Goal: Task Accomplishment & Management: Manage account settings

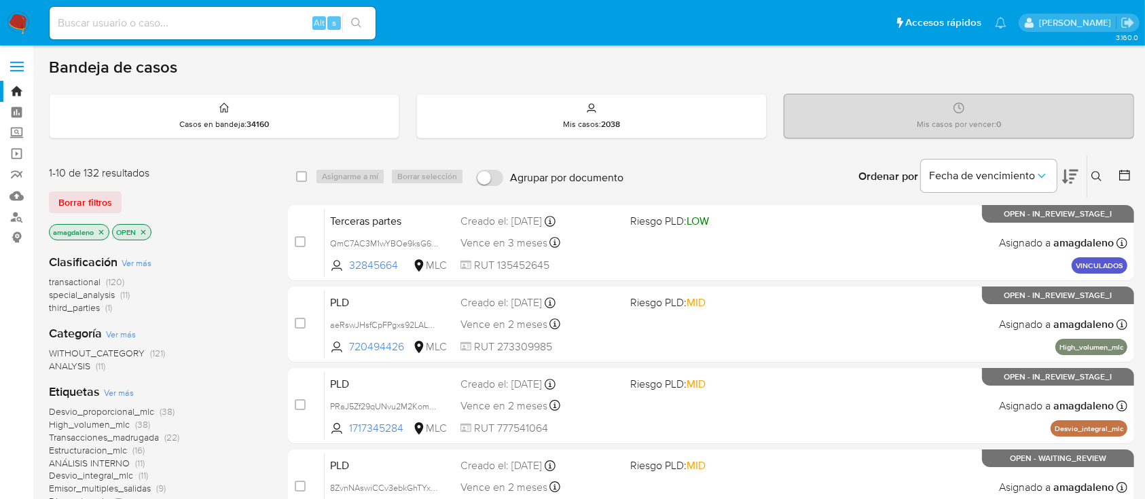
click at [103, 231] on icon "close-filter" at bounding box center [101, 232] width 8 height 8
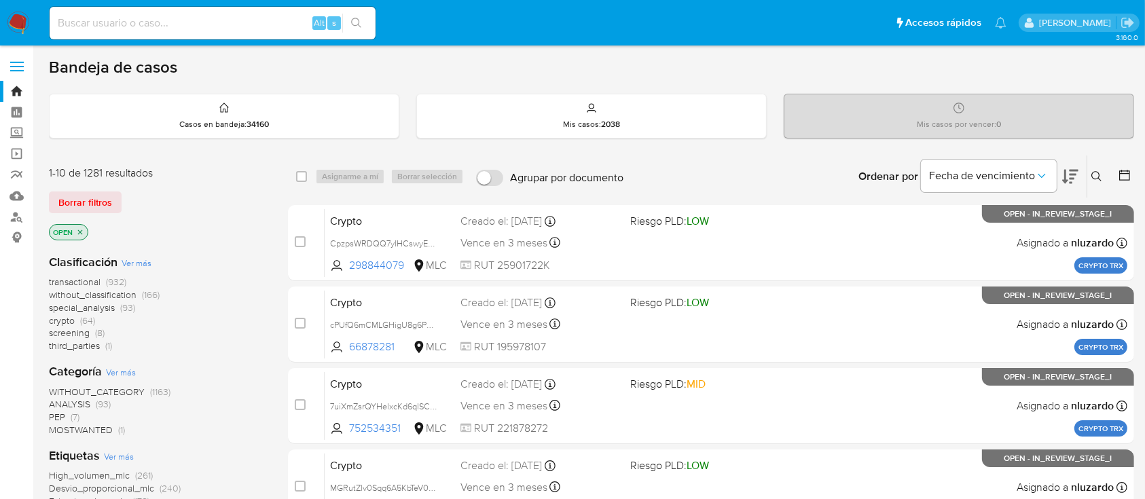
click at [1119, 182] on button at bounding box center [1126, 176] width 16 height 16
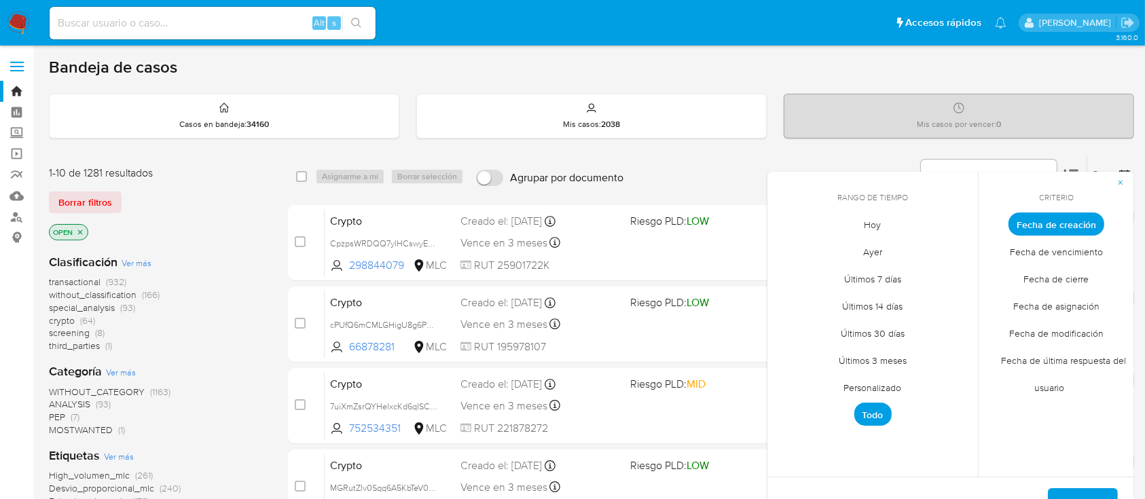
click at [857, 388] on span "Personalizado" at bounding box center [873, 388] width 86 height 28
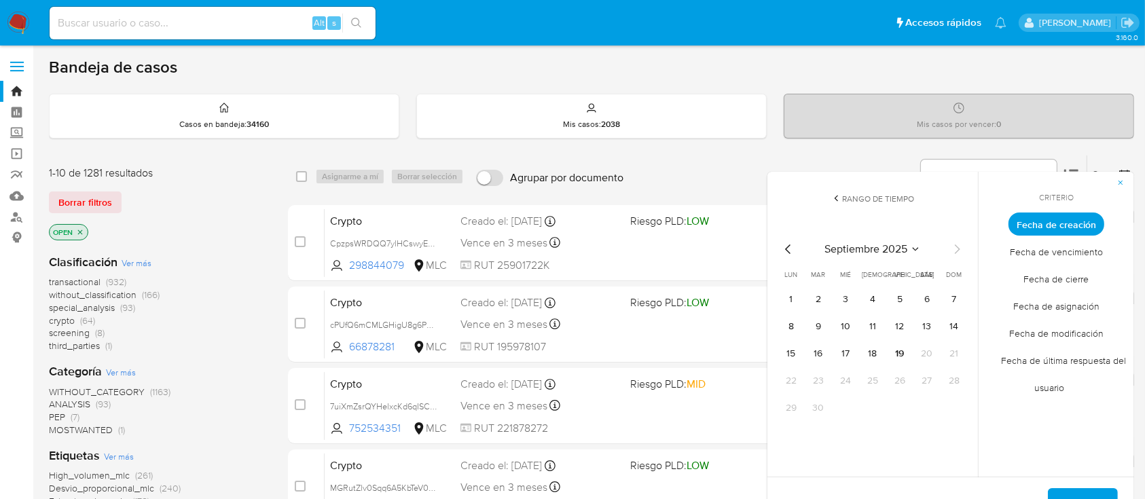
click at [788, 246] on icon "Mes anterior" at bounding box center [787, 249] width 5 height 10
click at [663, 171] on div "Ordenar por Fecha de vencimiento No es posible ordenar los resultados mientras …" at bounding box center [882, 176] width 504 height 42
click at [1120, 179] on icon "button" at bounding box center [1120, 183] width 8 height 8
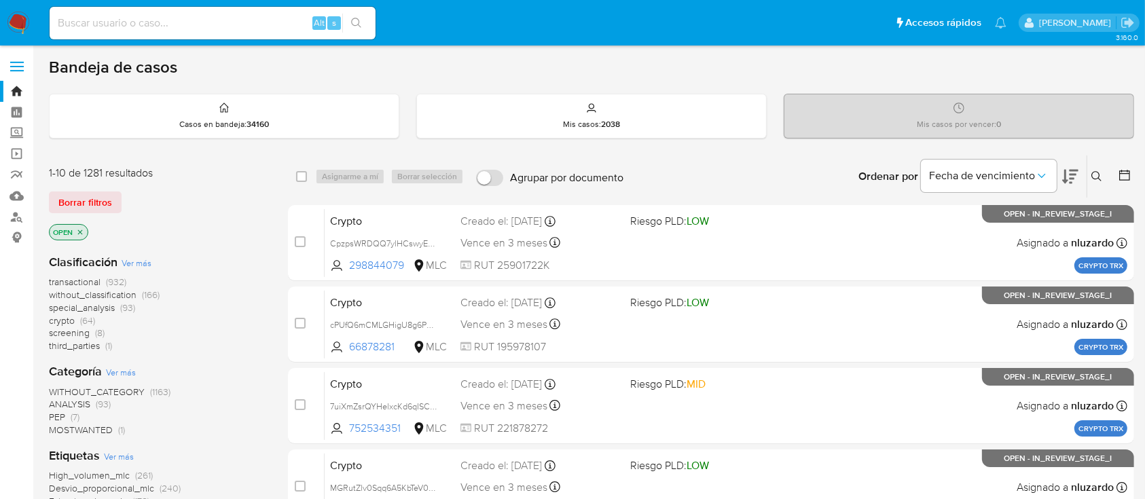
click at [1073, 178] on icon at bounding box center [1070, 177] width 16 height 14
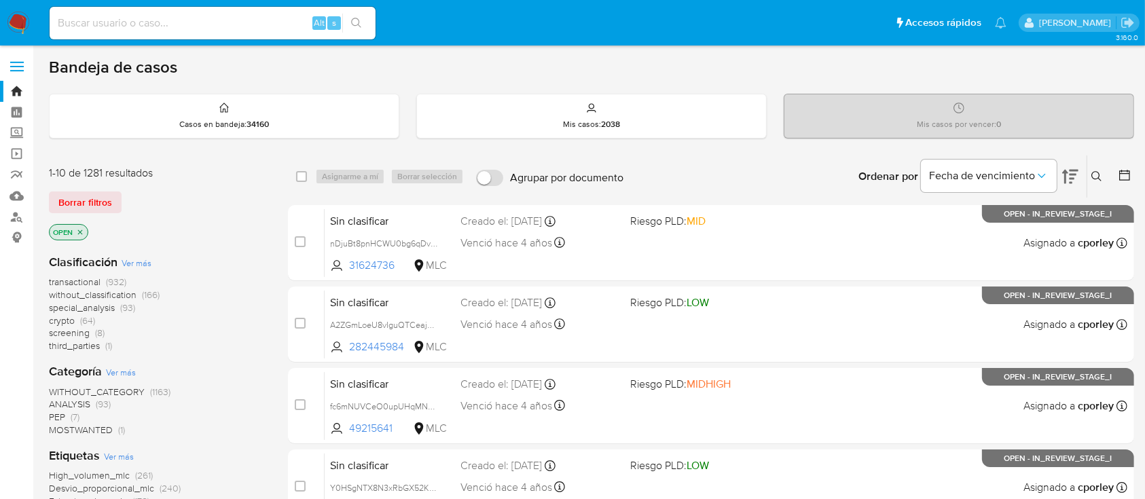
click at [1122, 171] on icon at bounding box center [1124, 175] width 11 height 11
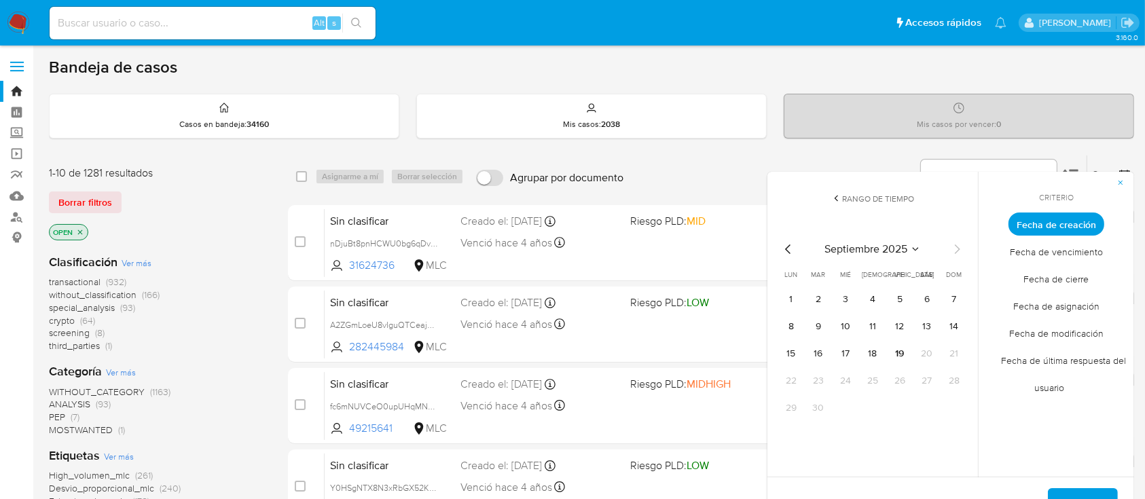
click at [791, 250] on icon "Mes anterior" at bounding box center [788, 249] width 16 height 16
click at [824, 301] on button "1" at bounding box center [818, 300] width 22 height 22
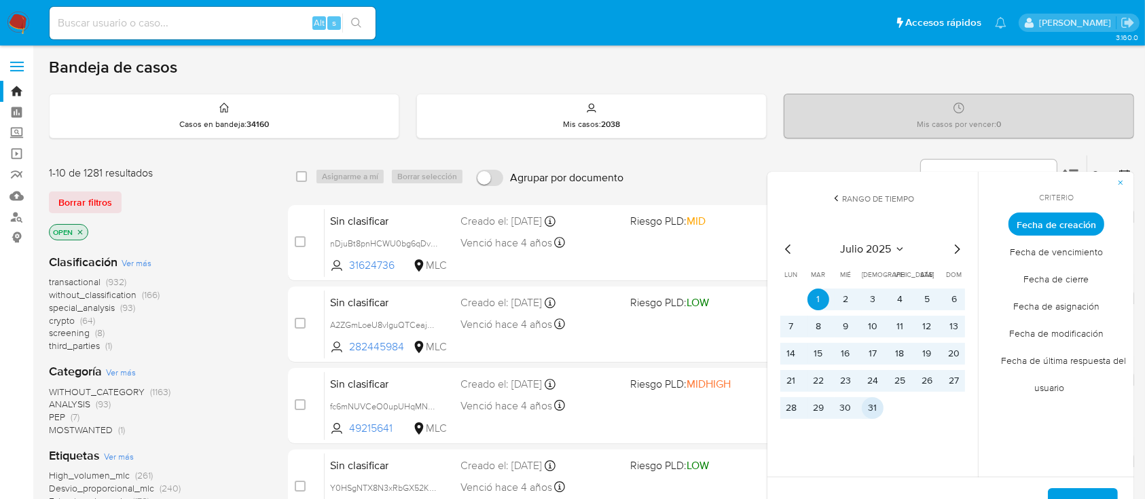
click at [879, 402] on button "31" at bounding box center [873, 408] width 22 height 22
click at [1062, 493] on button "Aplicar" at bounding box center [1083, 504] width 70 height 33
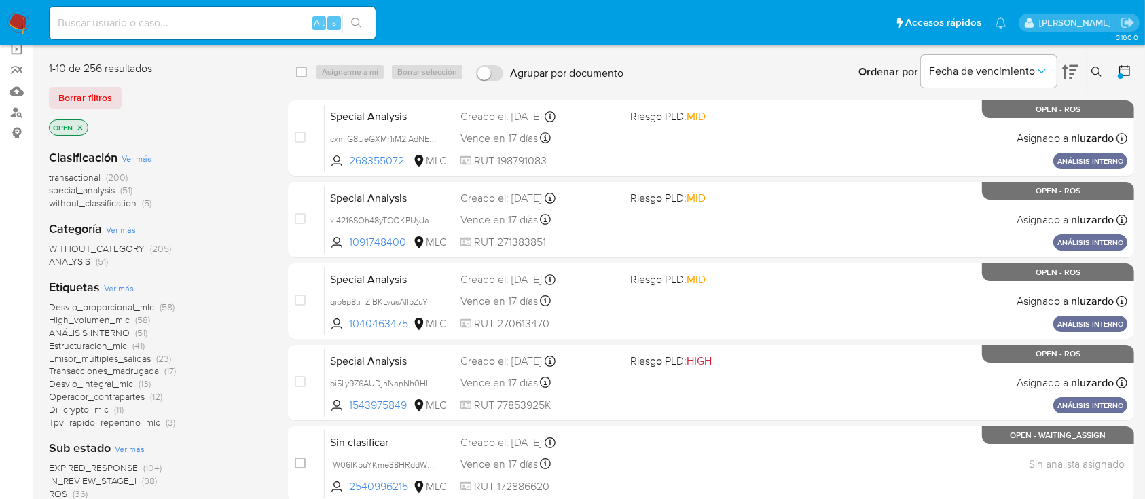
scroll to position [98, 0]
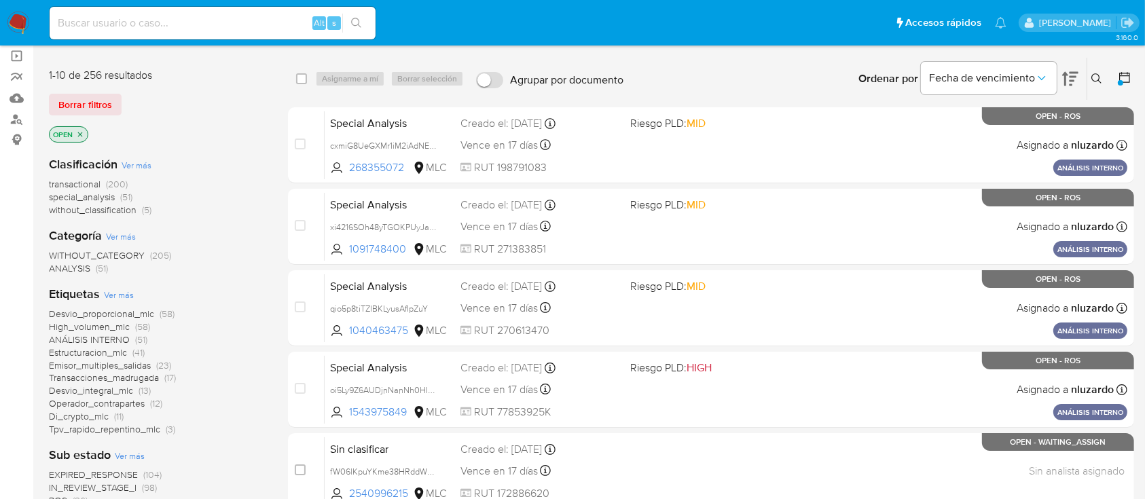
click at [56, 187] on span "transactional" at bounding box center [75, 184] width 52 height 14
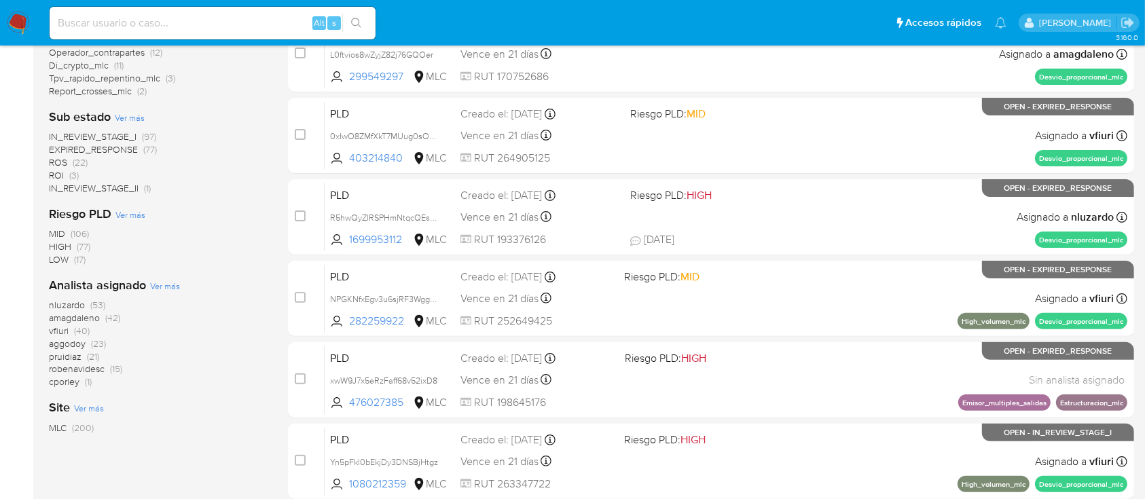
scroll to position [360, 0]
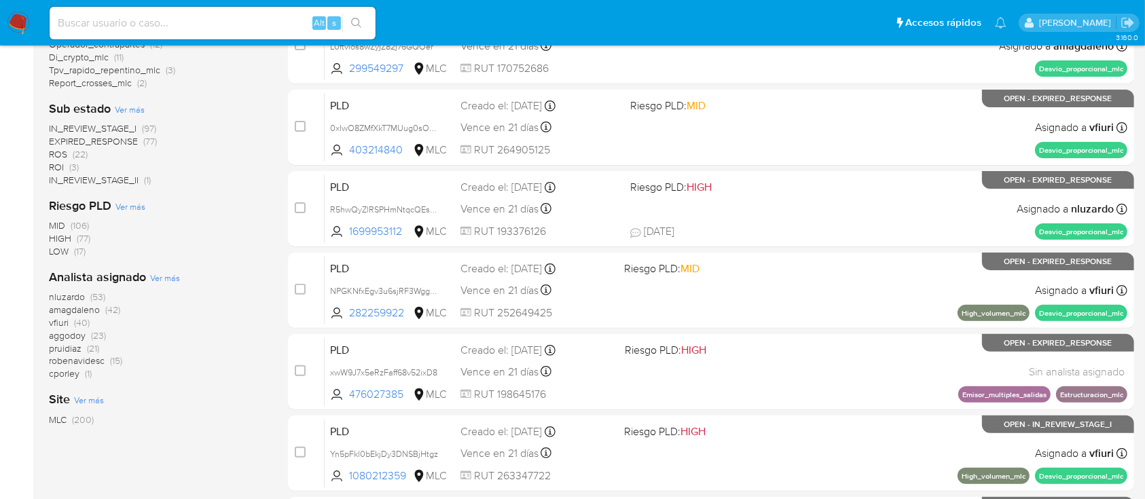
click at [71, 312] on span "amagdaleno" at bounding box center [74, 310] width 51 height 14
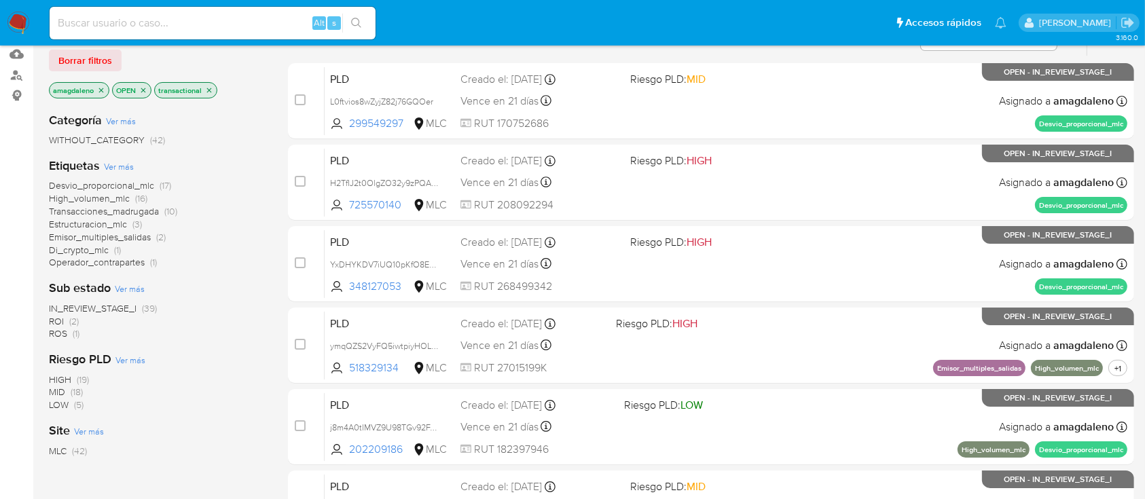
scroll to position [136, 0]
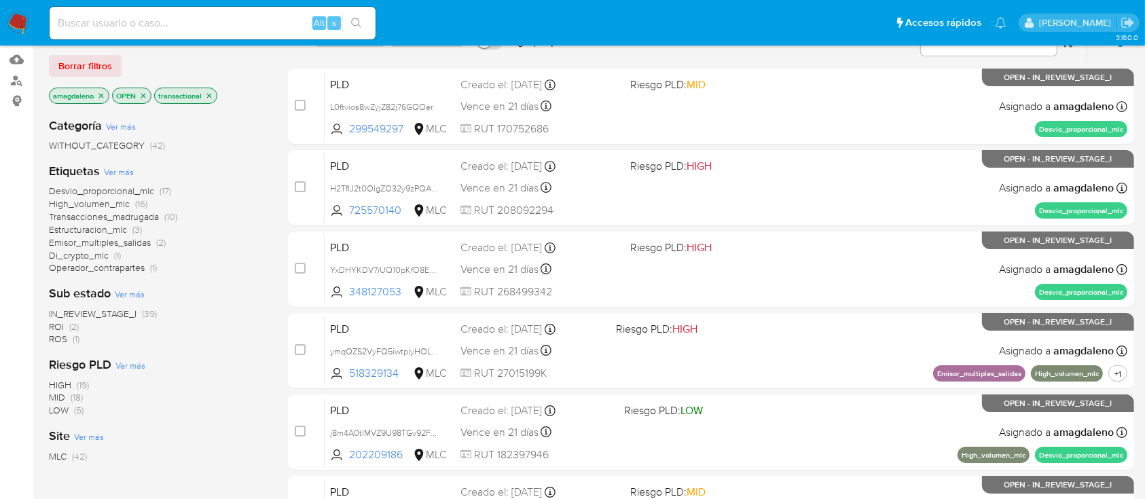
click at [206, 95] on icon "close-filter" at bounding box center [209, 96] width 8 height 8
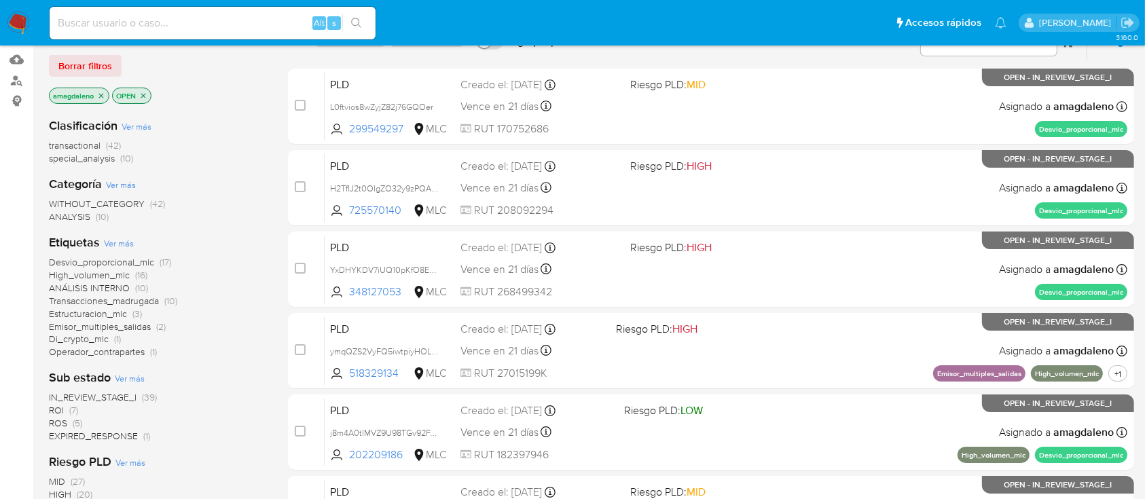
click at [126, 399] on span "IN_REVIEW_STAGE_I" at bounding box center [93, 397] width 88 height 14
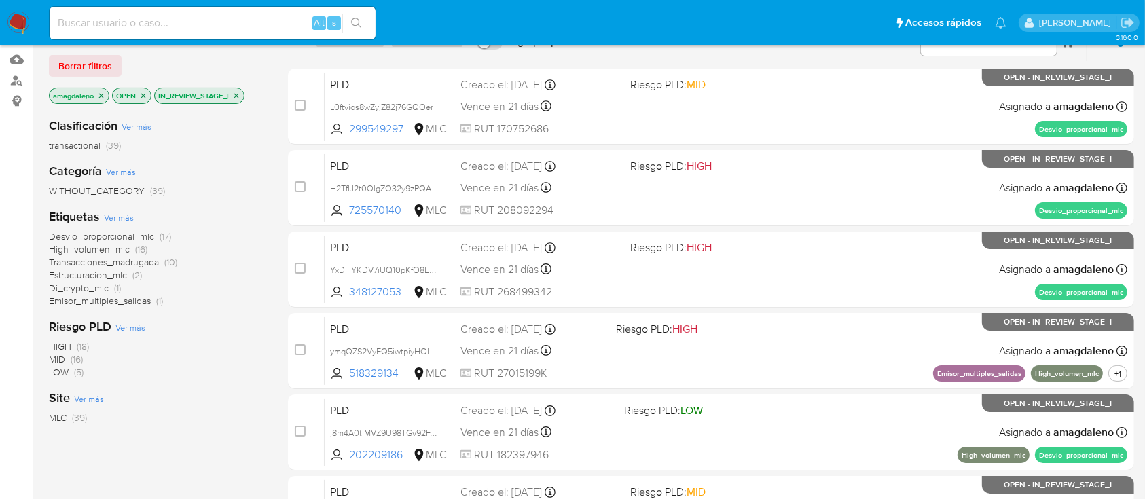
click at [98, 98] on p "amagdaleno" at bounding box center [79, 95] width 59 height 15
click at [100, 95] on icon "close-filter" at bounding box center [101, 95] width 5 height 5
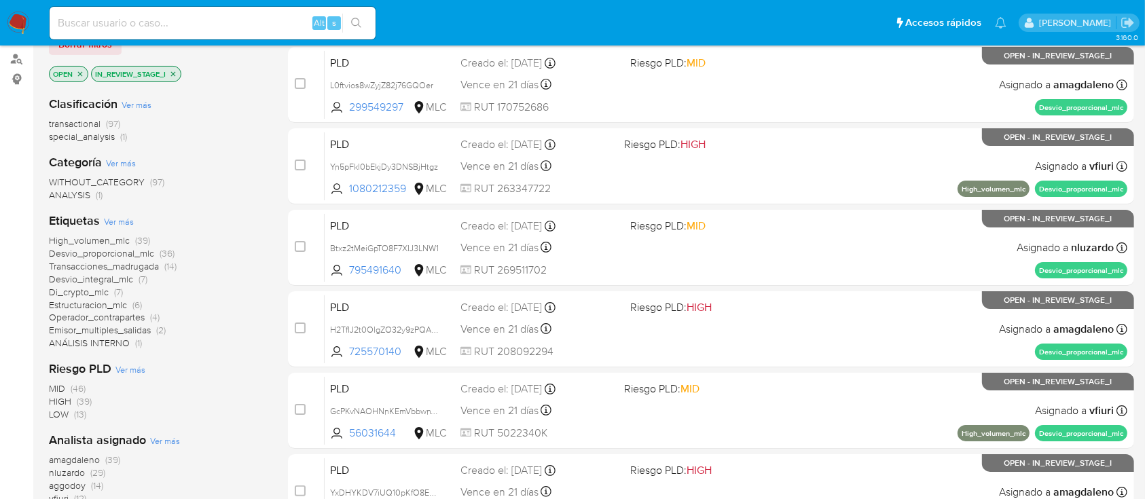
scroll to position [148, 0]
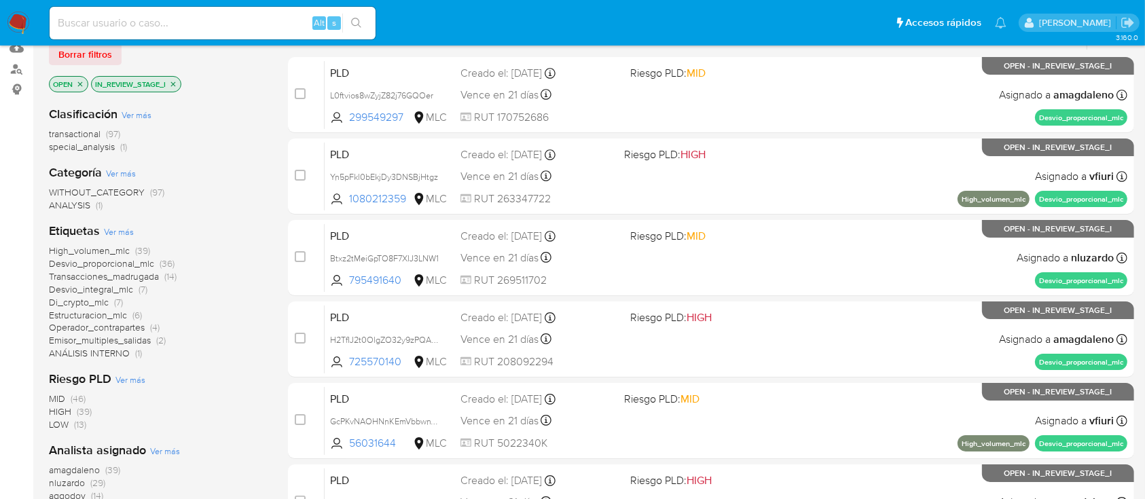
click at [173, 80] on icon "close-filter" at bounding box center [173, 84] width 8 height 8
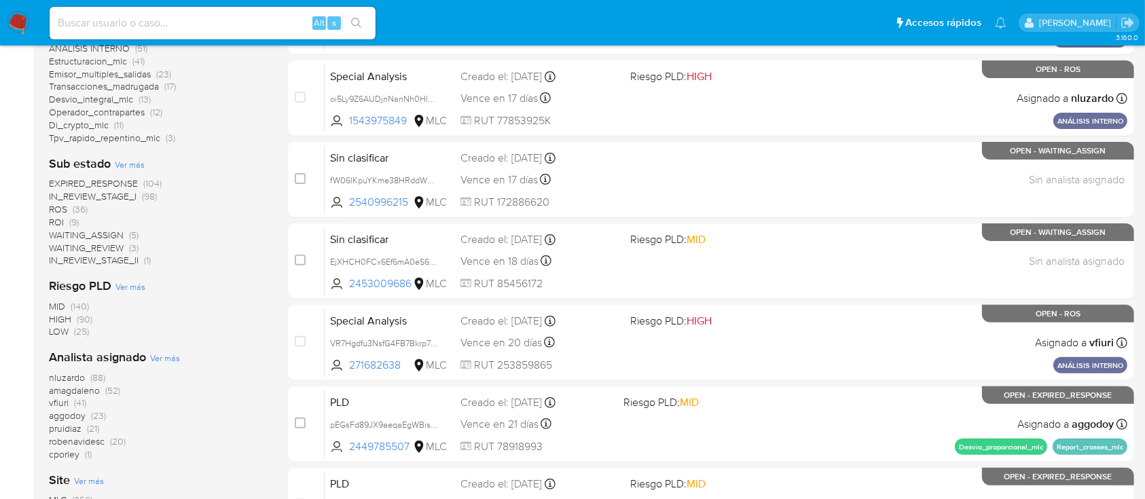
scroll to position [468, 0]
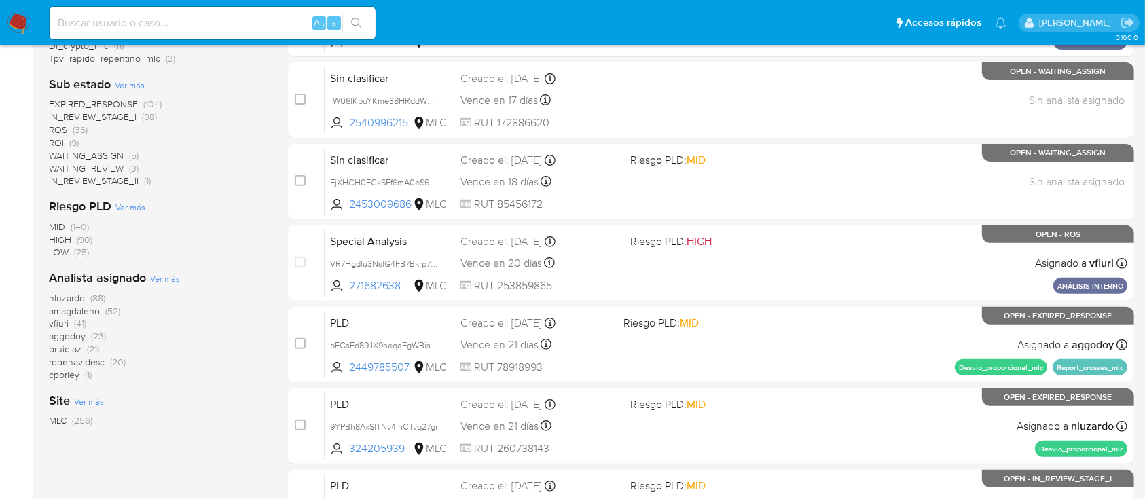
click at [65, 312] on span "amagdaleno" at bounding box center [74, 311] width 51 height 14
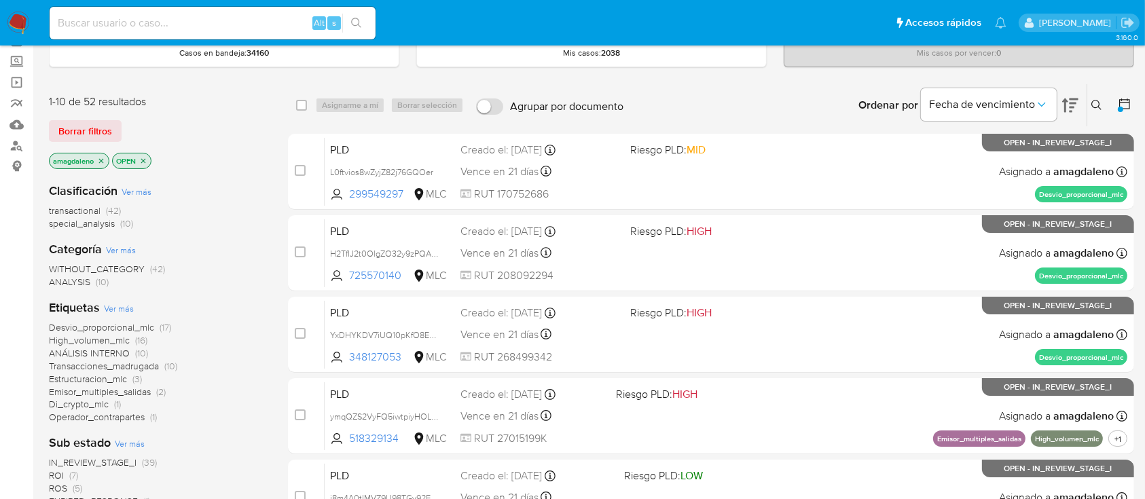
scroll to position [73, 0]
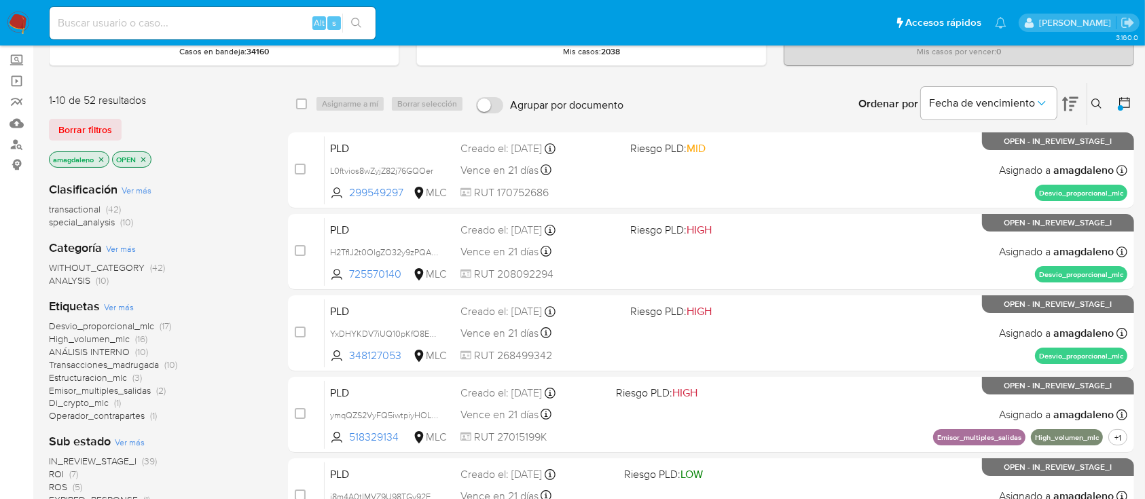
click at [111, 350] on span "ANÁLISIS INTERNO" at bounding box center [89, 352] width 81 height 14
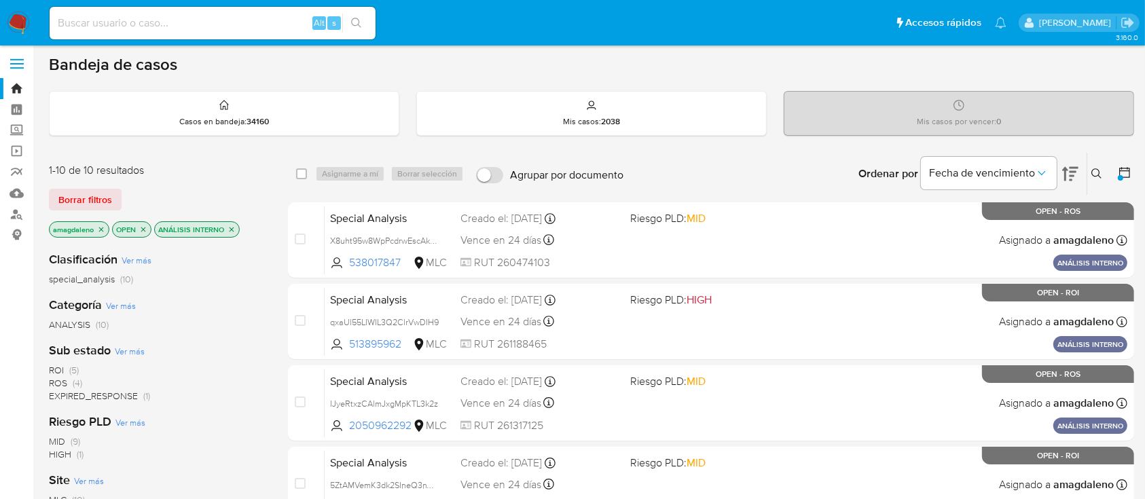
scroll to position [1, 0]
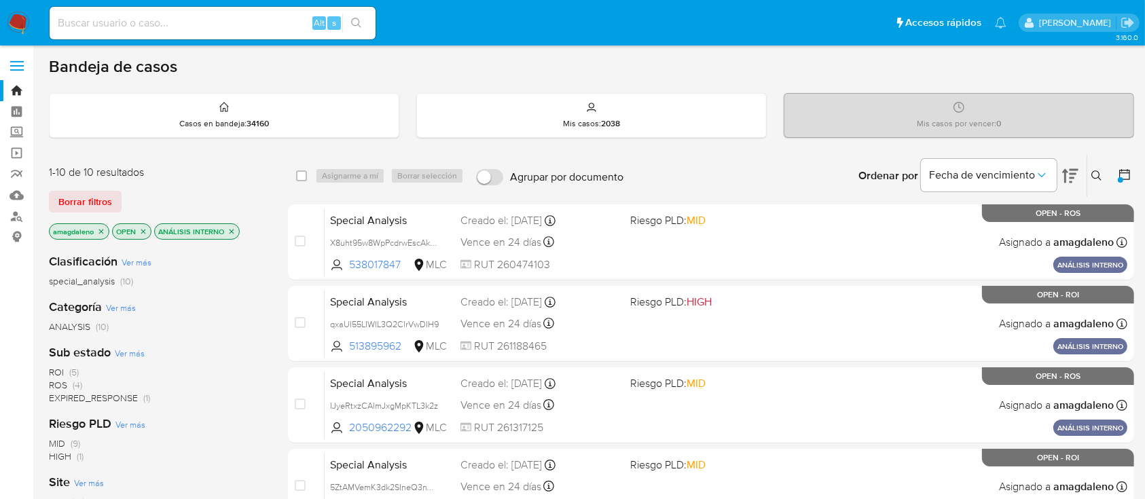
click at [232, 227] on icon "close-filter" at bounding box center [231, 231] width 8 height 8
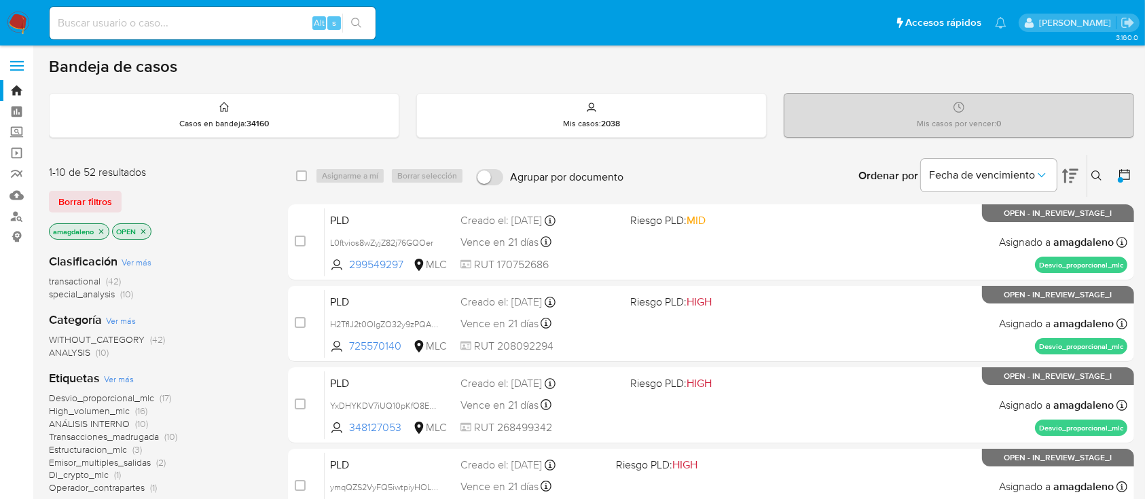
click at [73, 283] on span "transactional" at bounding box center [75, 281] width 52 height 14
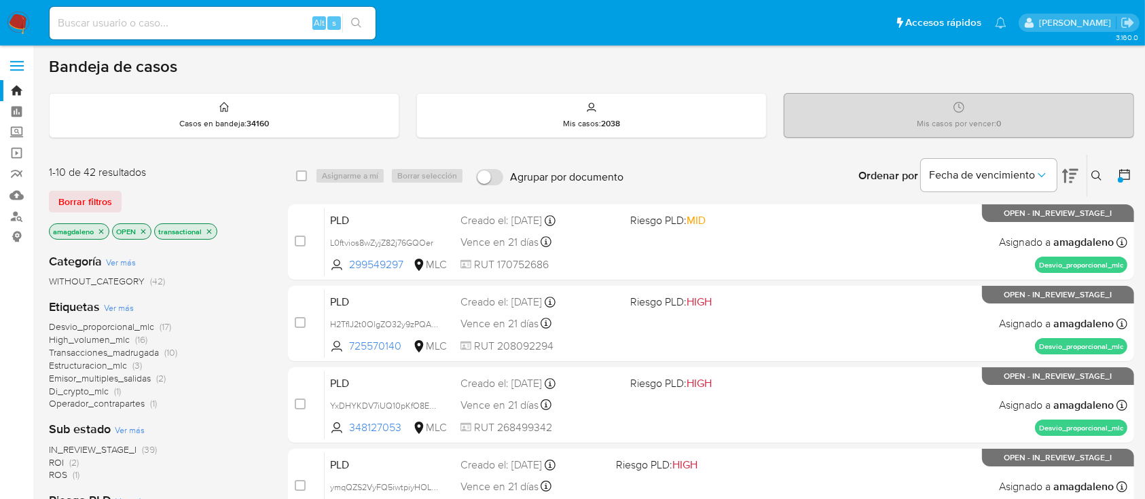
click at [131, 326] on span "Desvio_proporcional_mlc" at bounding box center [101, 327] width 105 height 14
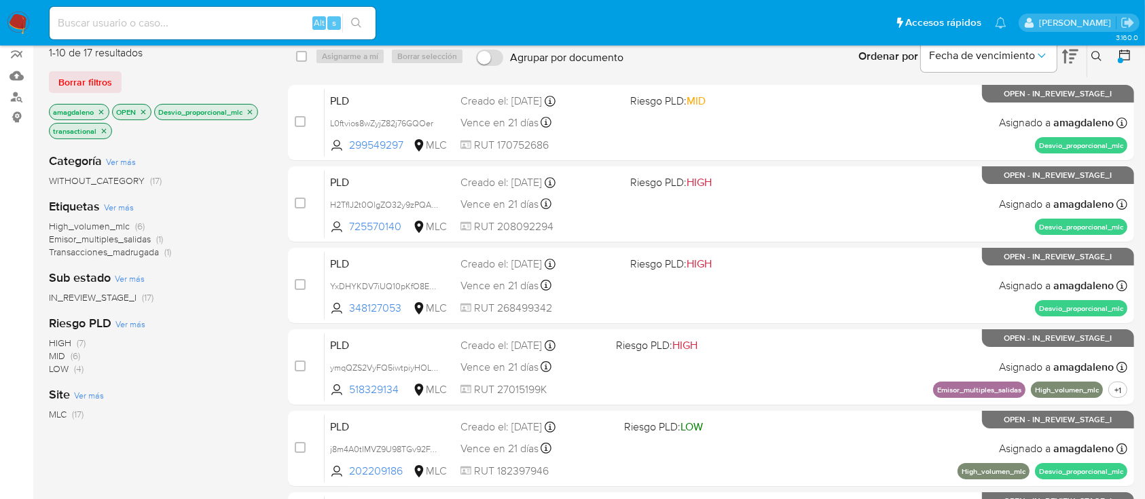
scroll to position [112, 0]
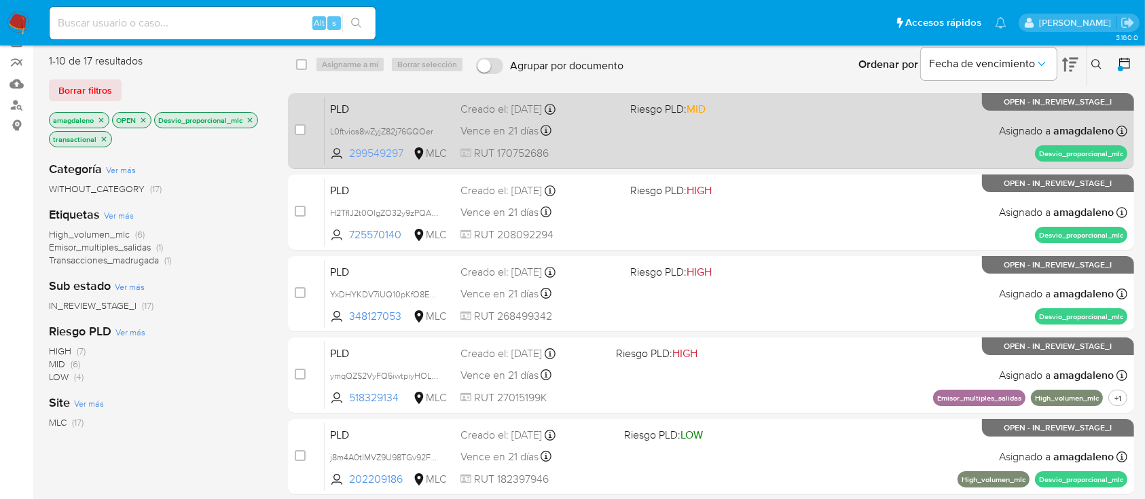
click at [386, 154] on span "299549297" at bounding box center [379, 153] width 61 height 15
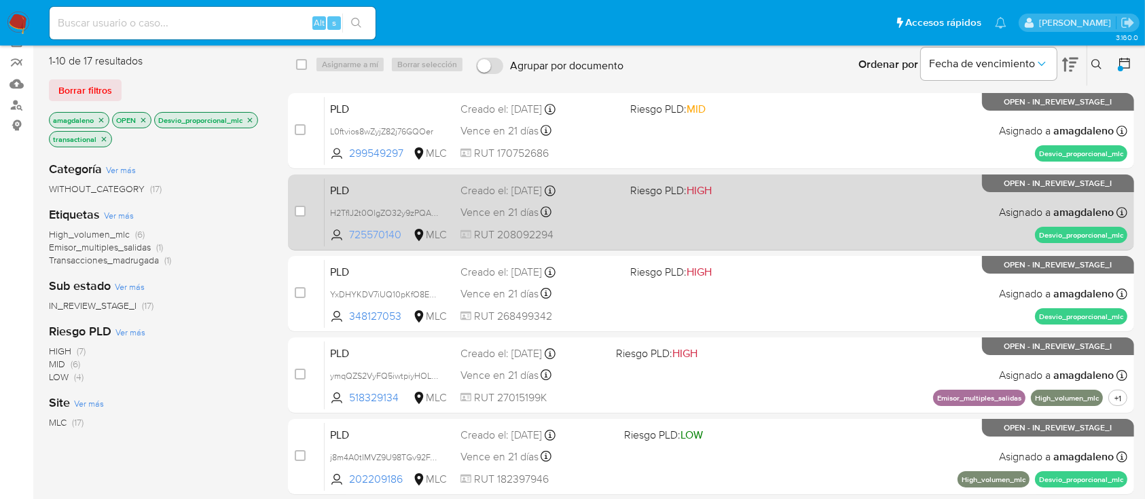
click at [385, 236] on span "725570140" at bounding box center [379, 234] width 61 height 15
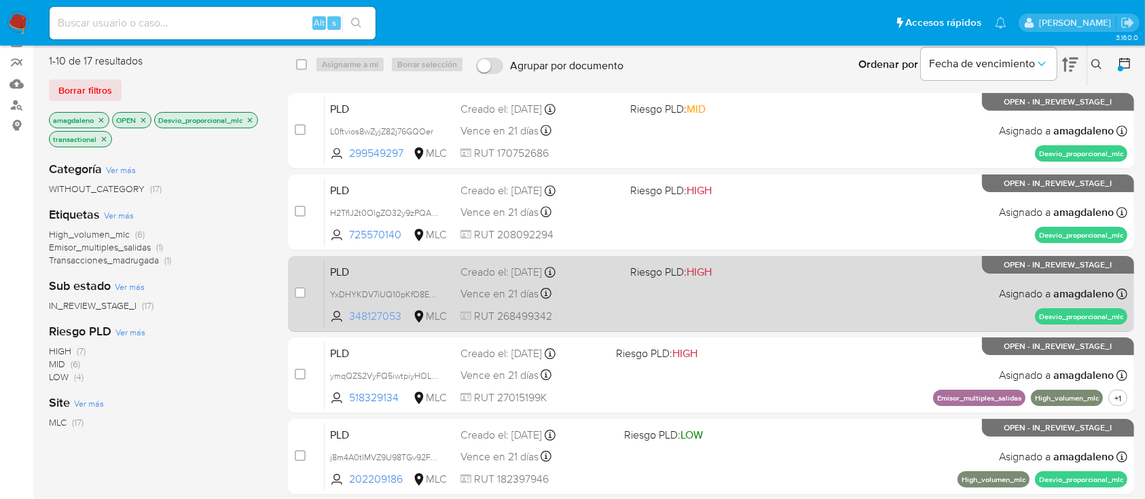
click at [384, 309] on span "348127053" at bounding box center [379, 316] width 61 height 15
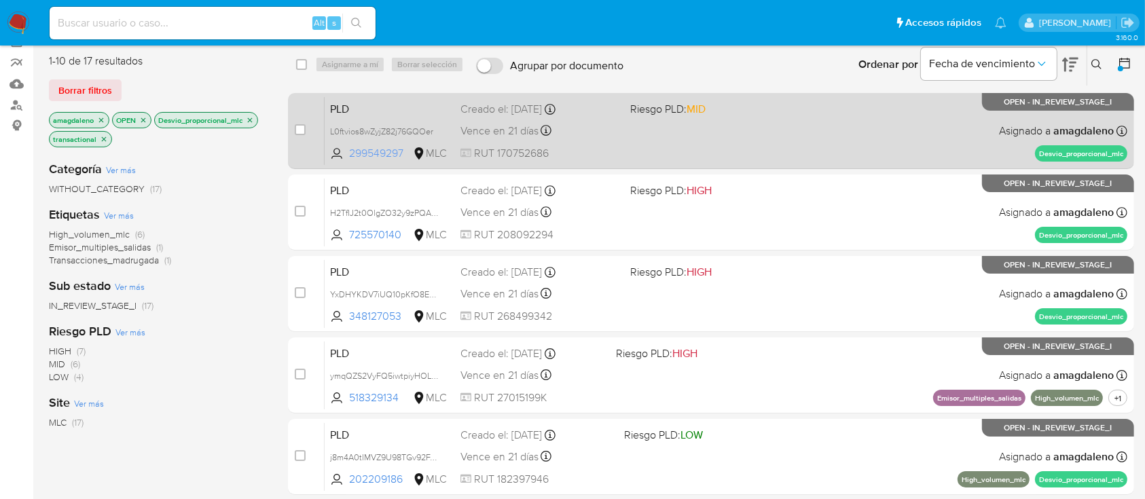
click at [374, 153] on span "299549297" at bounding box center [379, 153] width 61 height 15
click at [662, 139] on div "PLD L0ftvios8wZyjZ82j76GQOer 299549297 MLC Riesgo PLD: MID Creado el: 12/07/202…" at bounding box center [726, 130] width 803 height 69
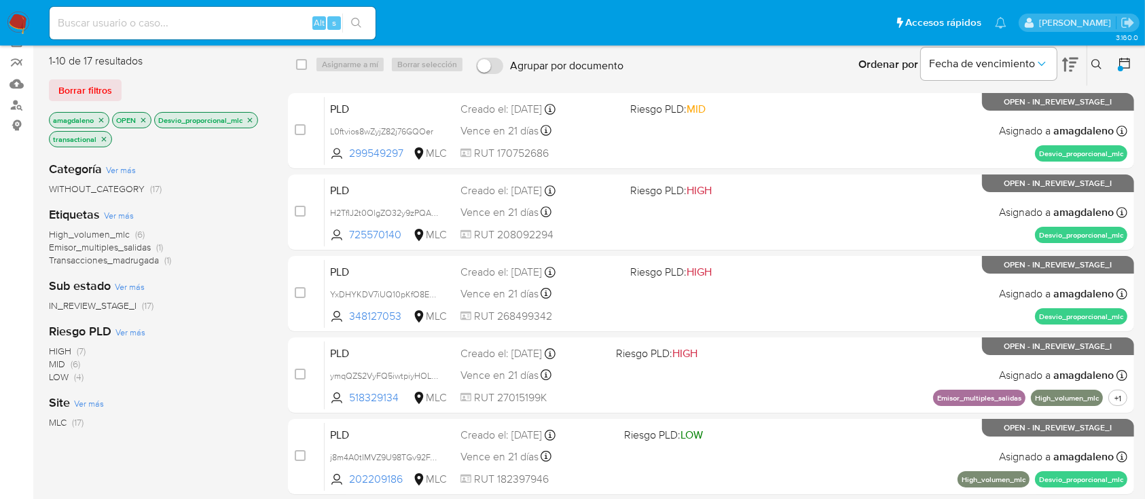
click at [1118, 63] on icon at bounding box center [1125, 63] width 14 height 14
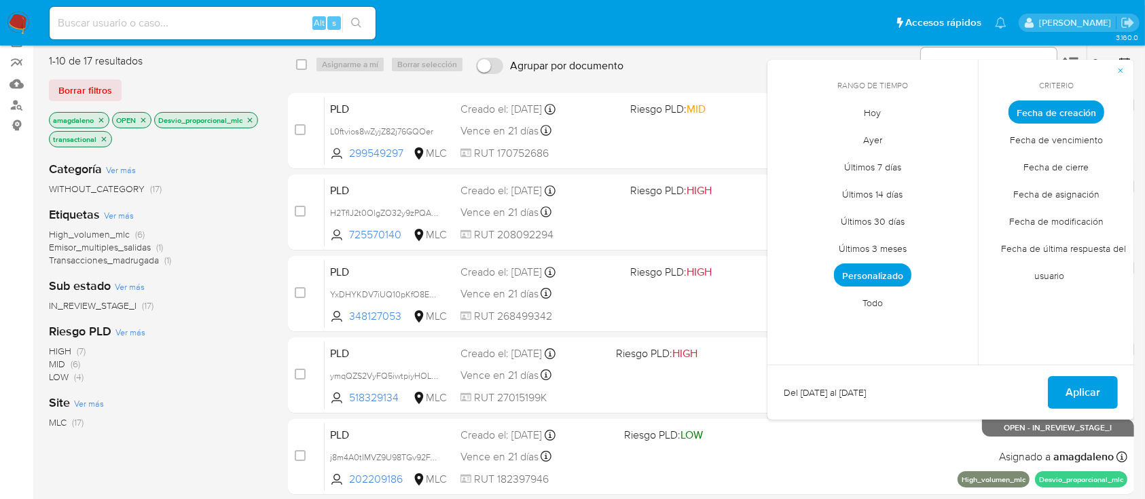
click at [1057, 167] on span "Fecha de cierre" at bounding box center [1057, 167] width 94 height 28
click at [879, 139] on span "Ayer" at bounding box center [873, 140] width 48 height 28
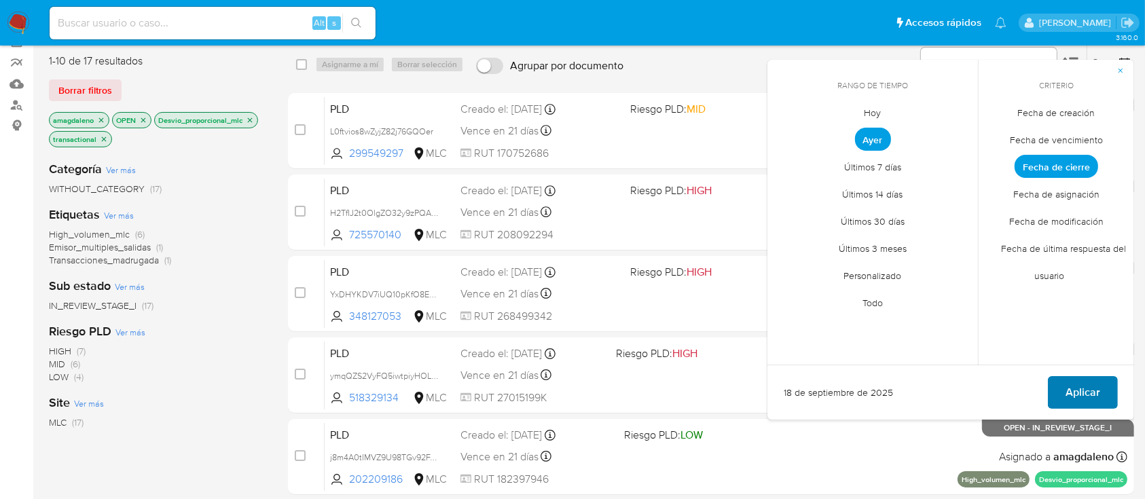
click at [1065, 399] on button "Aplicar" at bounding box center [1083, 392] width 70 height 33
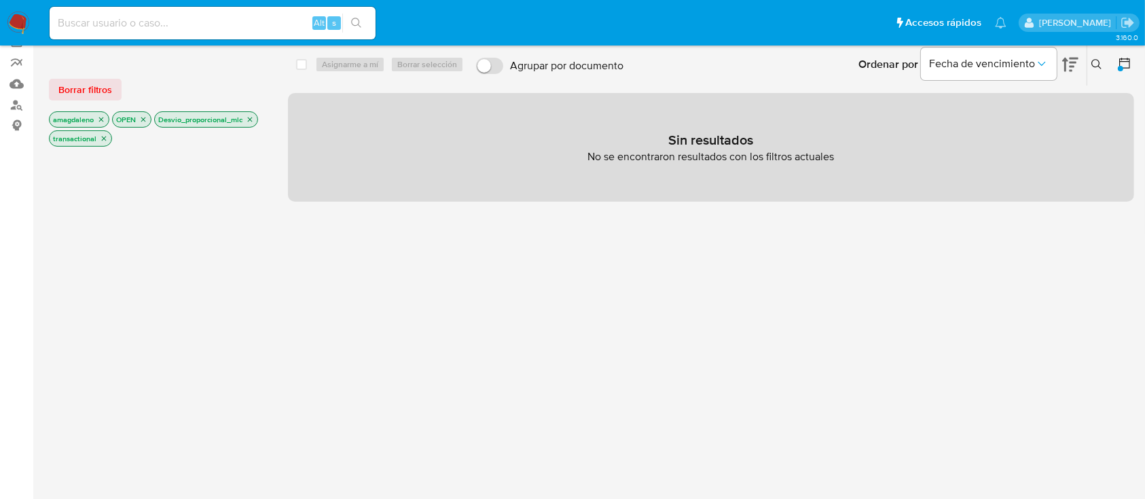
click at [143, 121] on icon "close-filter" at bounding box center [143, 119] width 8 height 8
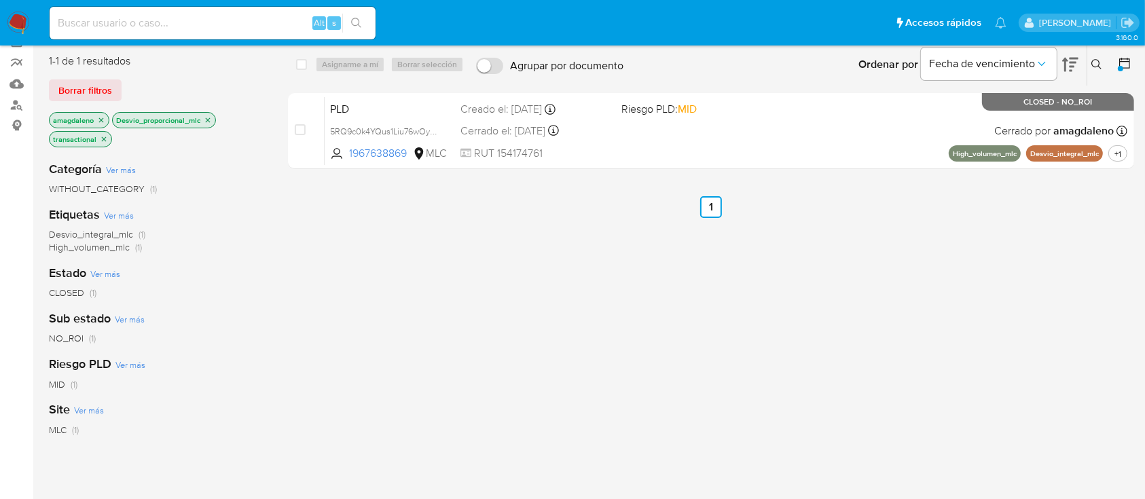
click at [211, 118] on icon "close-filter" at bounding box center [208, 120] width 8 height 8
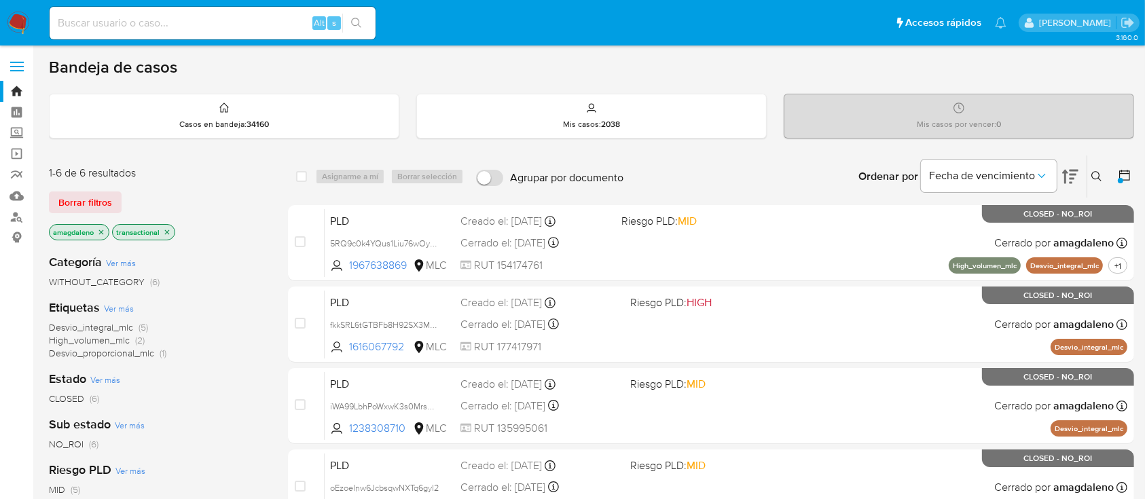
scroll to position [327, 0]
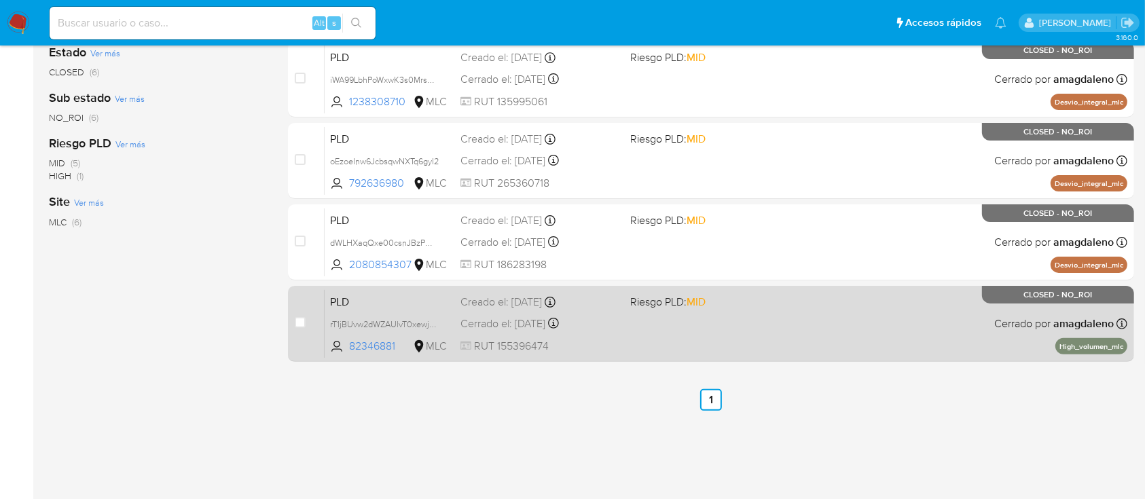
click at [762, 341] on div "PLD rT1jBUvw2dWZAUlvT0xewj9V 82346881 MLC Riesgo PLD: MID Creado el: 12/07/2025…" at bounding box center [726, 323] width 803 height 69
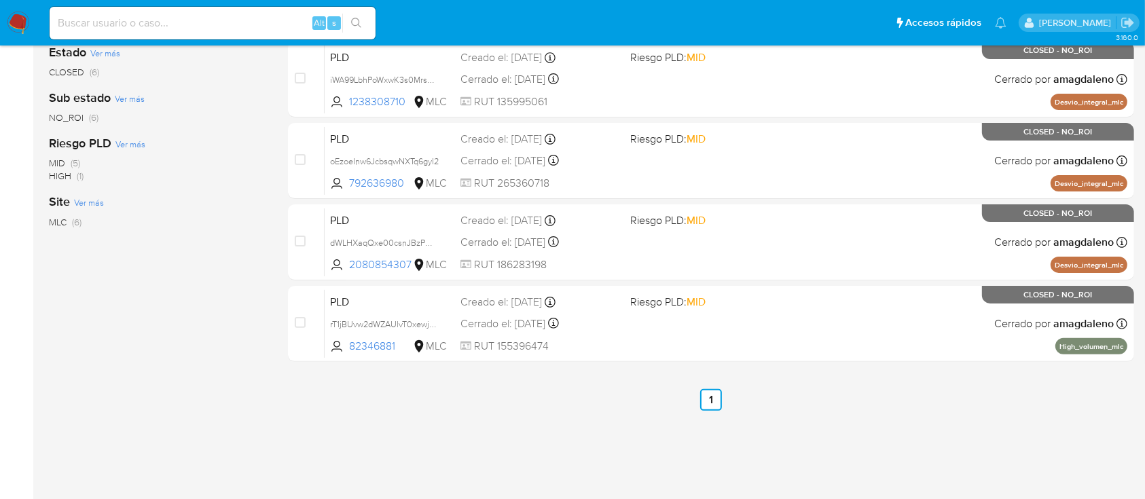
scroll to position [0, 0]
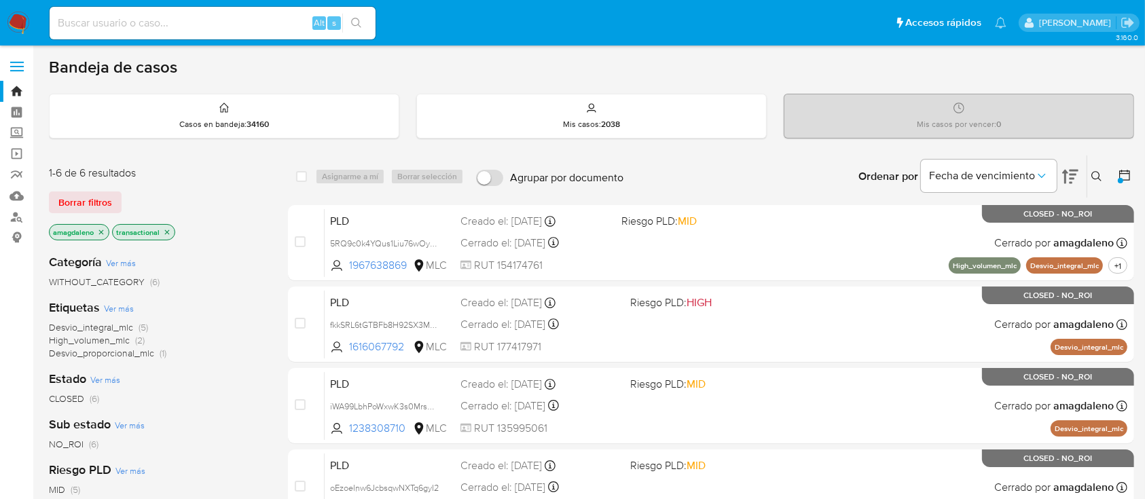
click at [1130, 169] on icon at bounding box center [1125, 175] width 14 height 14
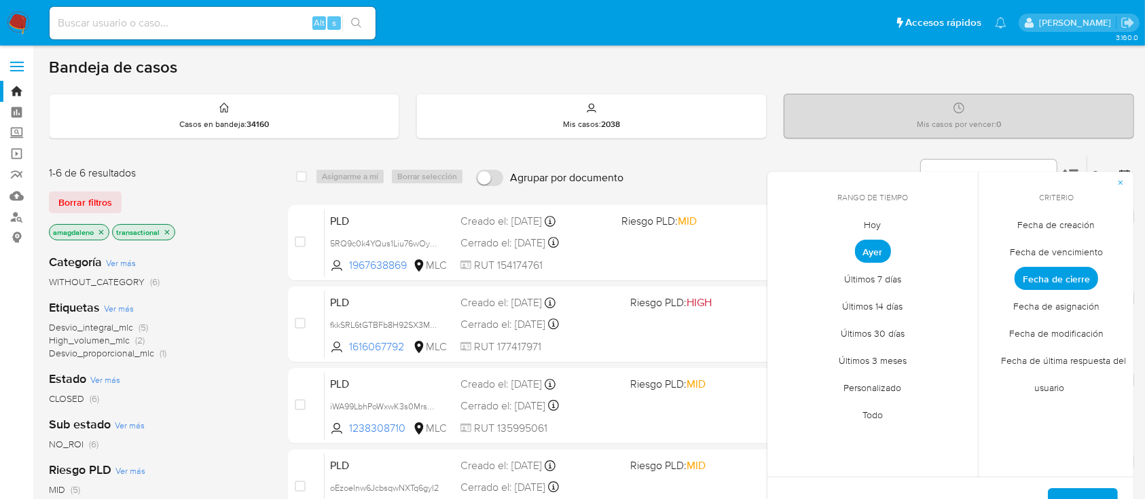
click at [1054, 215] on span "Fecha de creación" at bounding box center [1057, 225] width 106 height 28
click at [864, 388] on span "Personalizado" at bounding box center [873, 388] width 86 height 28
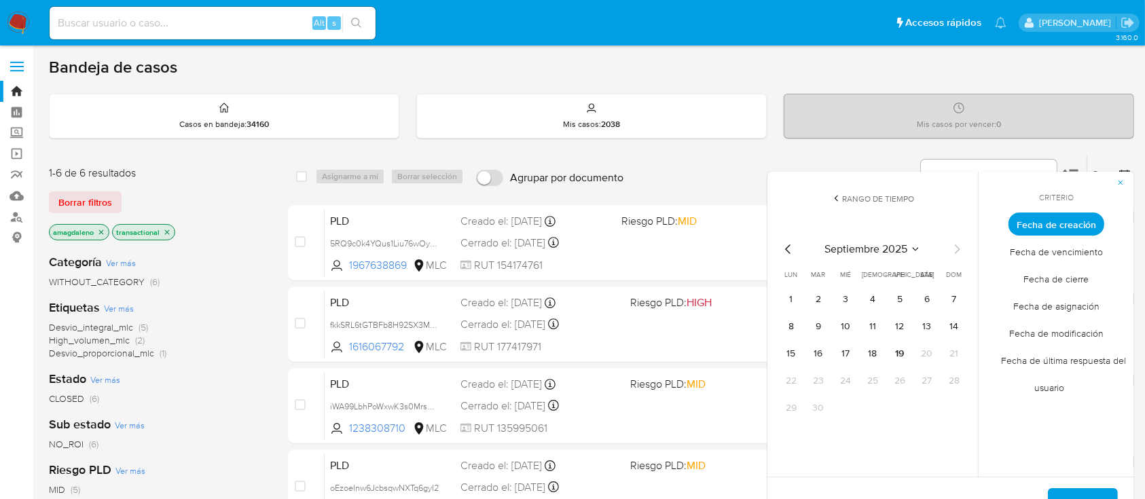
click at [788, 244] on icon "Mes anterior" at bounding box center [788, 249] width 16 height 16
click at [956, 245] on icon "Mes siguiente" at bounding box center [957, 249] width 5 height 10
click at [815, 306] on button "1" at bounding box center [818, 300] width 22 height 22
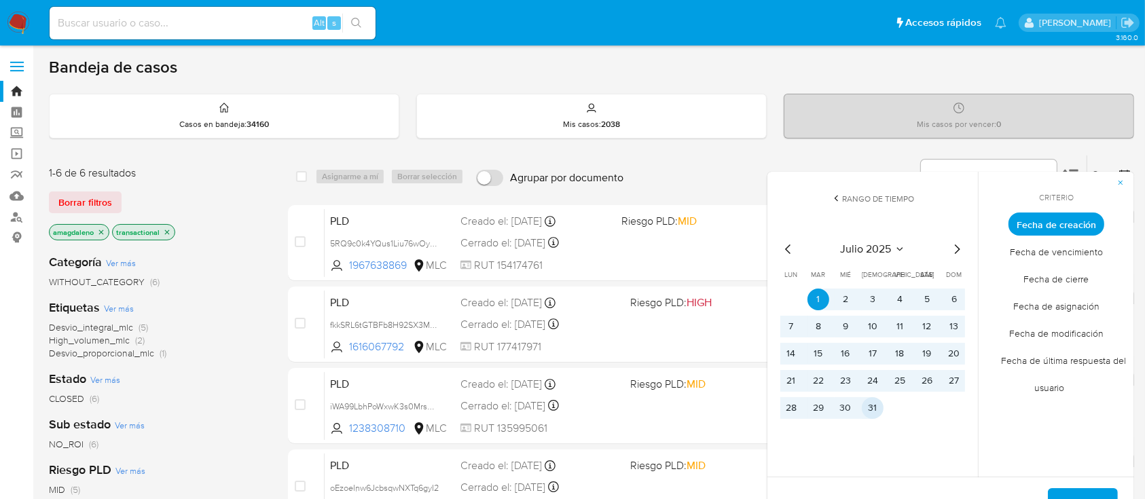
click at [872, 403] on button "31" at bounding box center [873, 408] width 22 height 22
click at [1074, 492] on span "Aplicar" at bounding box center [1082, 505] width 35 height 30
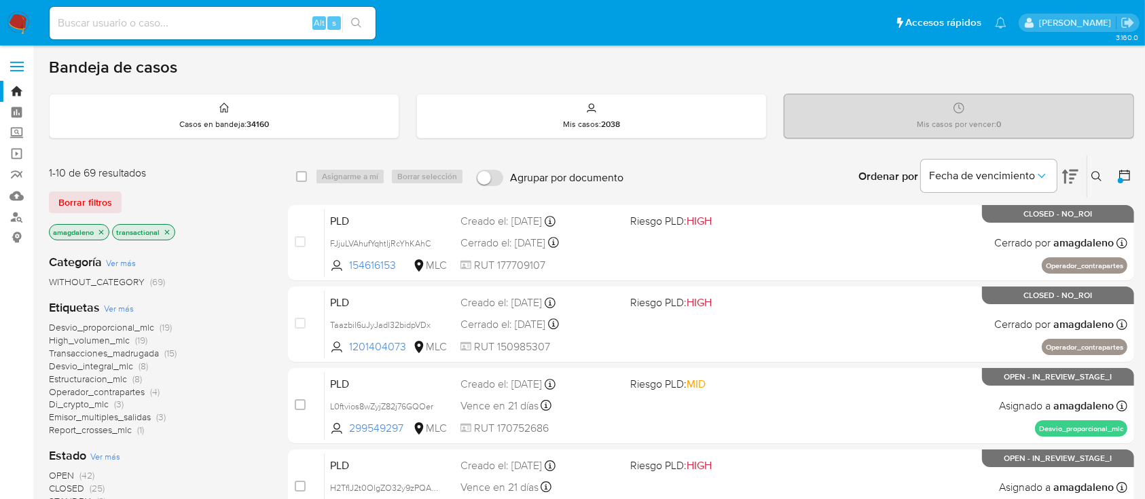
click at [103, 231] on icon "close-filter" at bounding box center [101, 232] width 8 height 8
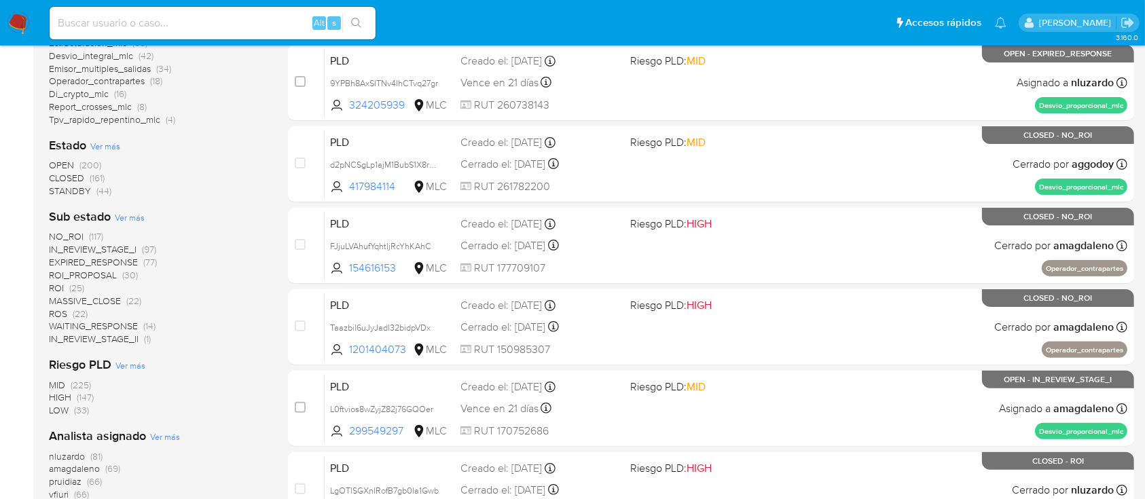
scroll to position [325, 0]
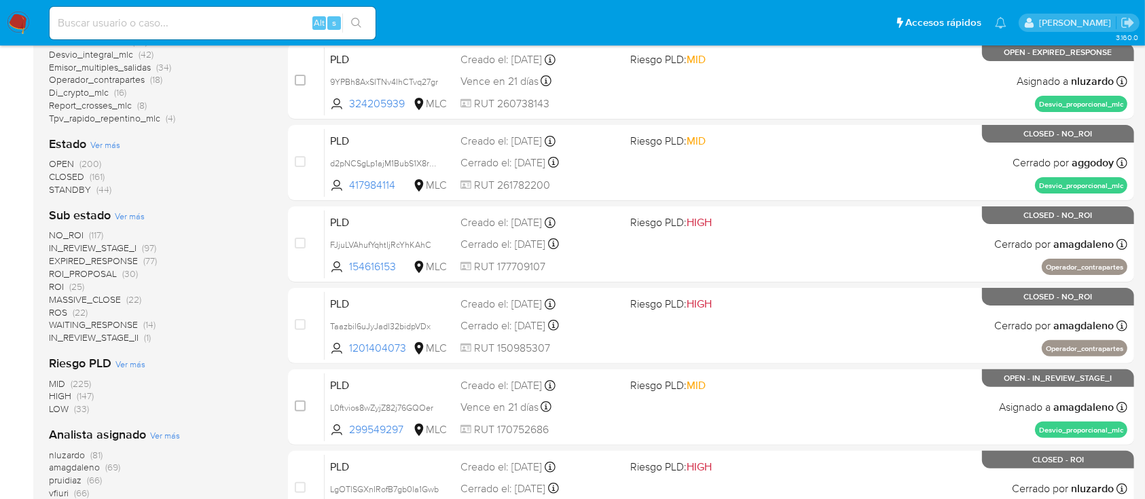
click at [65, 470] on span "amagdaleno" at bounding box center [74, 467] width 51 height 14
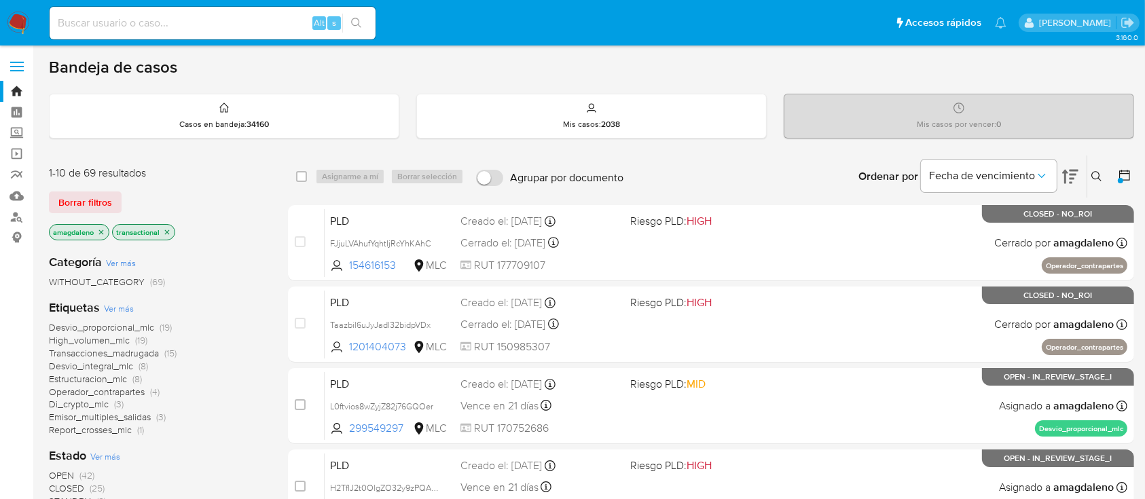
click at [65, 474] on span "OPEN" at bounding box center [61, 475] width 25 height 14
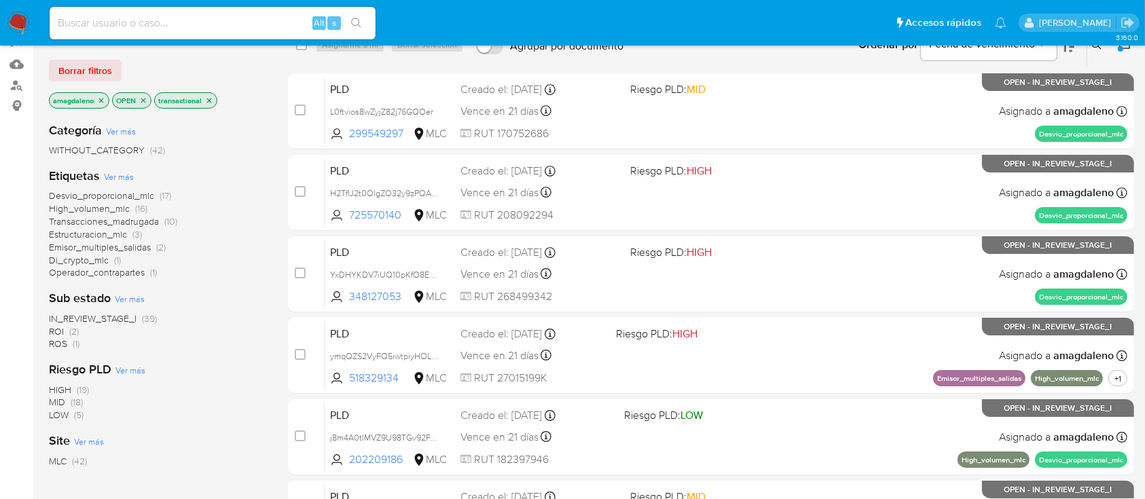
scroll to position [128, 0]
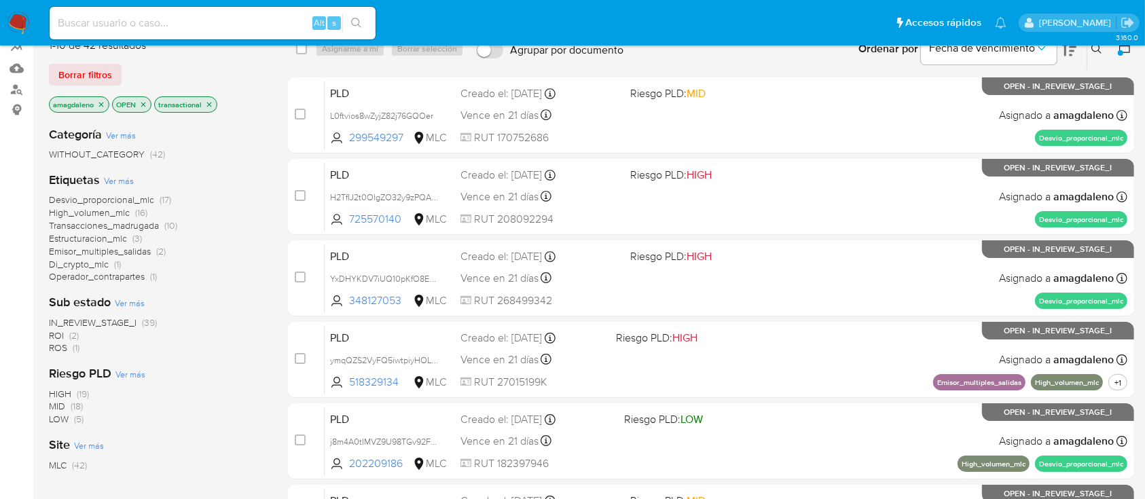
click at [86, 324] on span "IN_REVIEW_STAGE_I" at bounding box center [93, 323] width 88 height 14
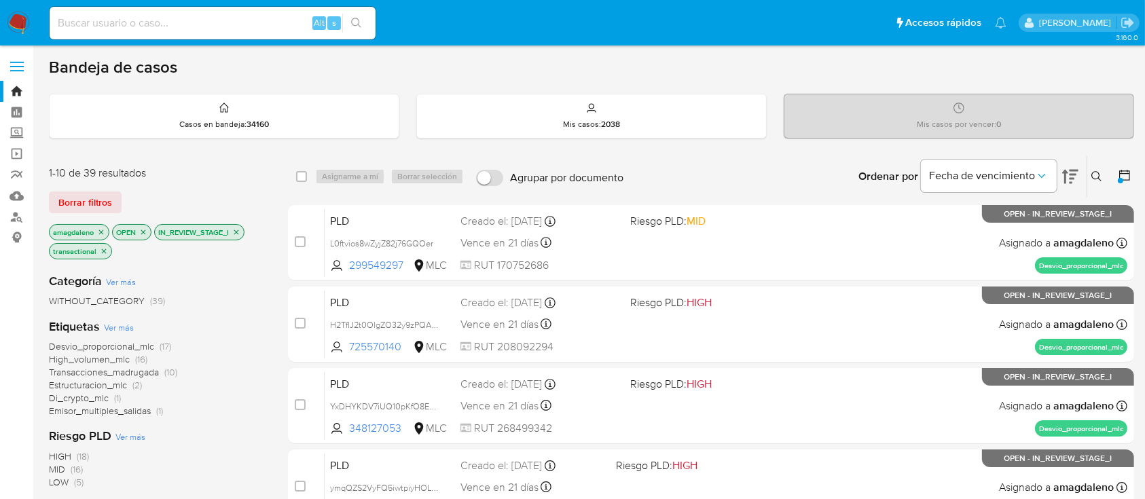
click at [87, 409] on span "Emisor_multiples_salidas" at bounding box center [100, 411] width 102 height 14
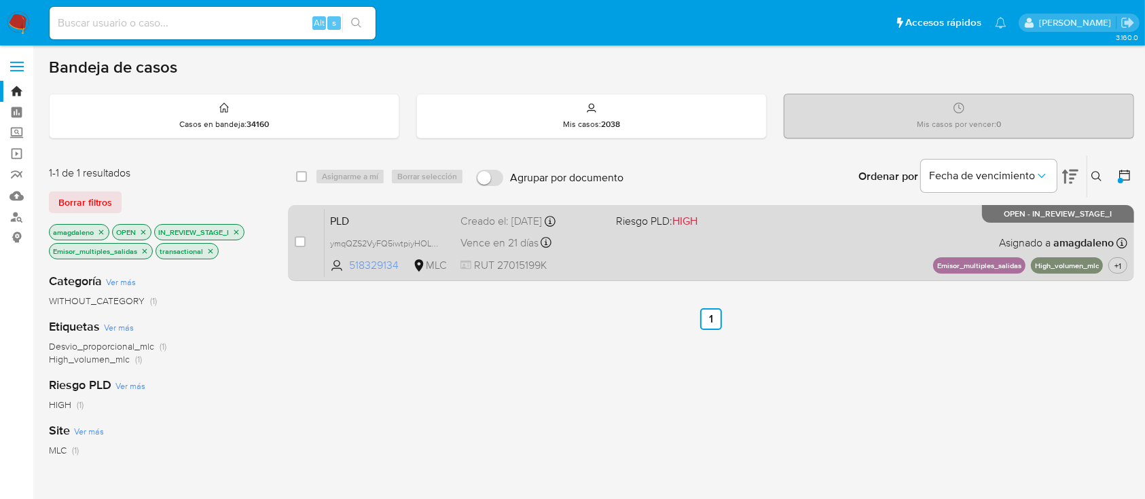
click at [372, 270] on span "518329134" at bounding box center [379, 265] width 61 height 15
click at [657, 265] on div "PLD ymqQZS2VyFQ5iwtpiyHOLXRE 518329134 MLC Riesgo PLD: HIGH Creado el: 12/07/20…" at bounding box center [726, 242] width 803 height 69
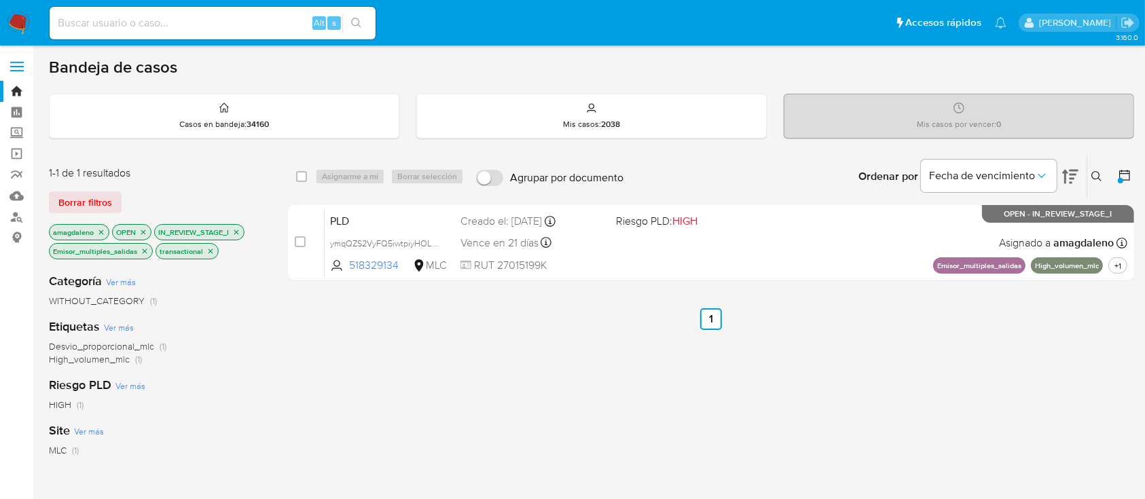
click at [143, 252] on icon "close-filter" at bounding box center [145, 251] width 5 height 5
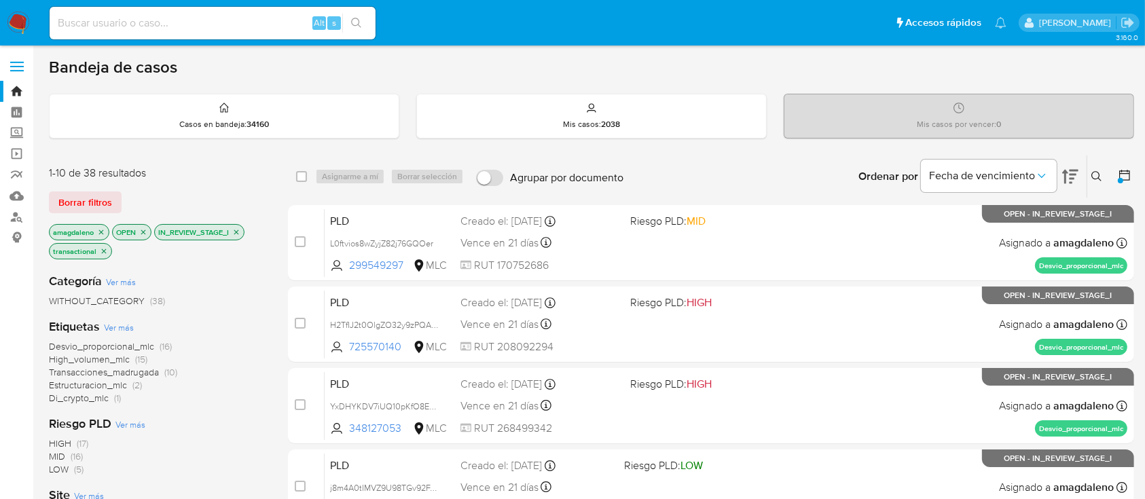
click at [93, 388] on span "Estructuracion_mlc" at bounding box center [88, 385] width 78 height 14
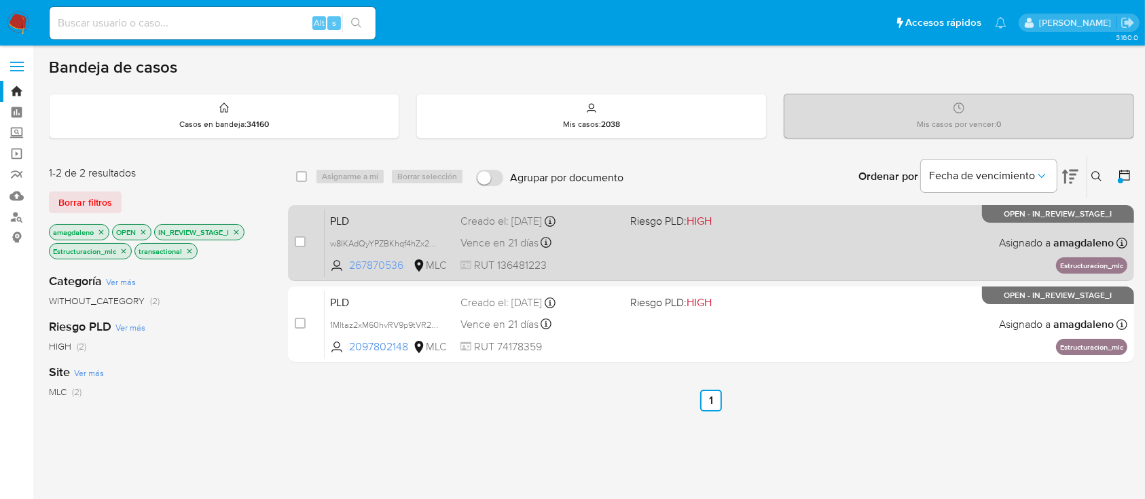
click at [373, 268] on span "267870536" at bounding box center [379, 265] width 61 height 15
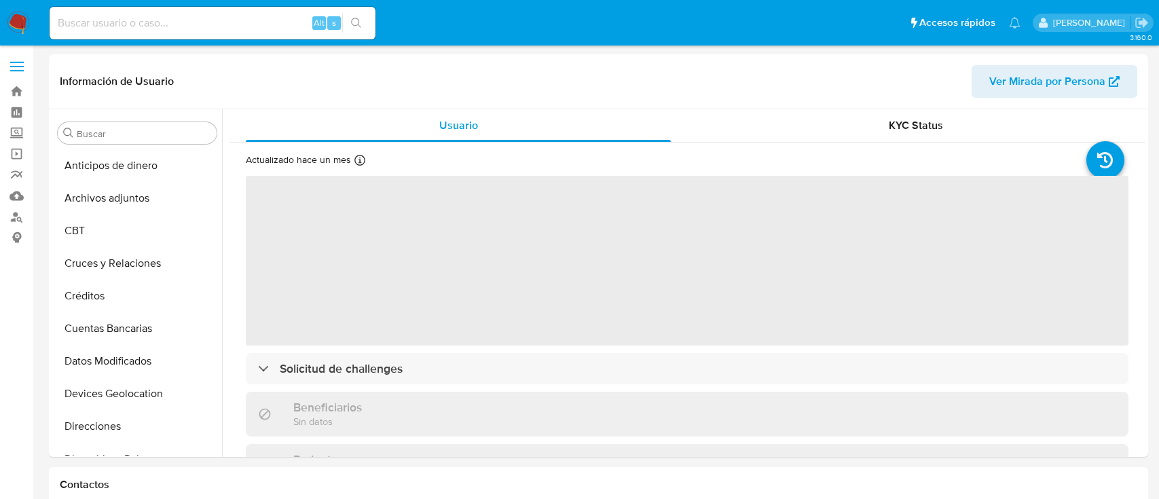
select select "10"
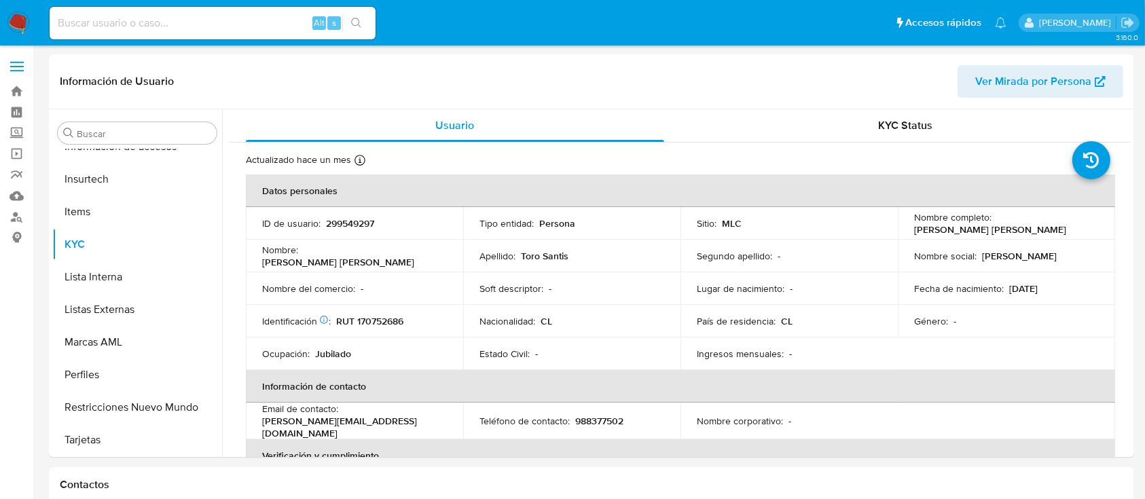
scroll to position [574, 0]
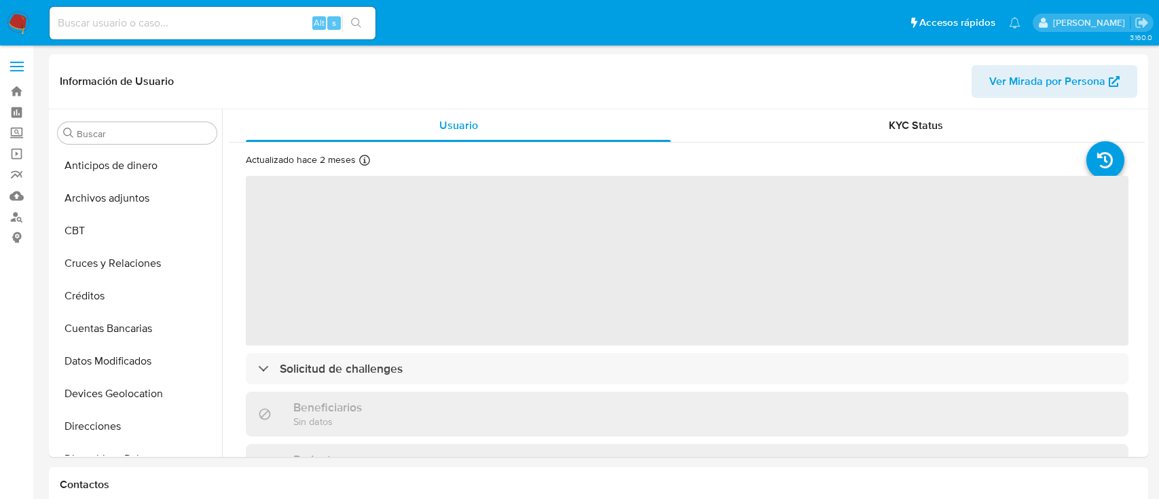
select select "10"
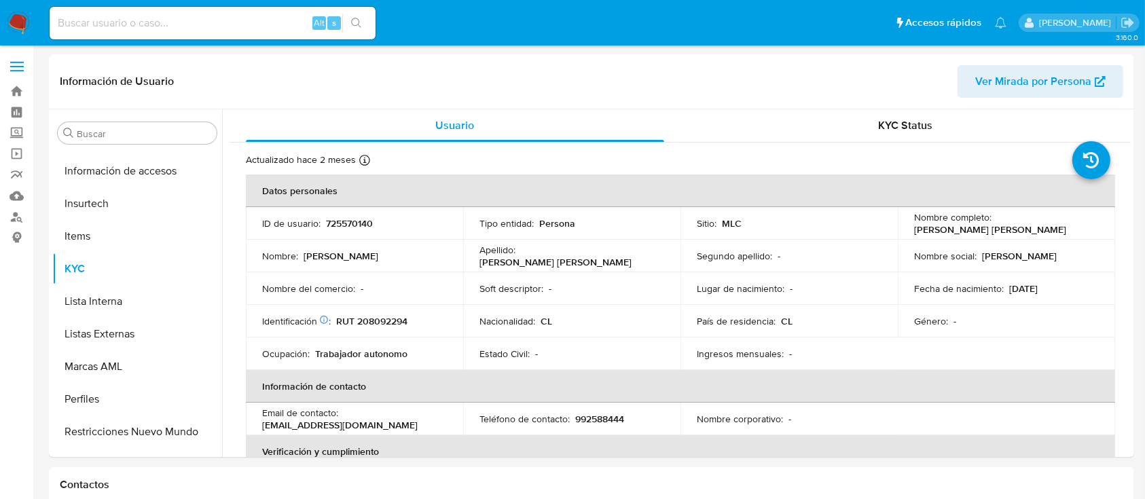
scroll to position [574, 0]
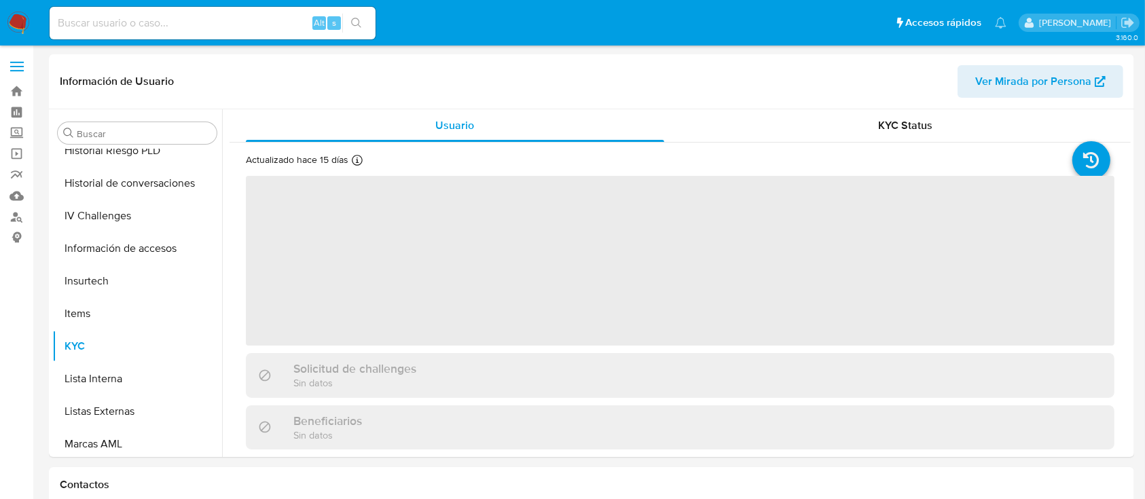
scroll to position [574, 0]
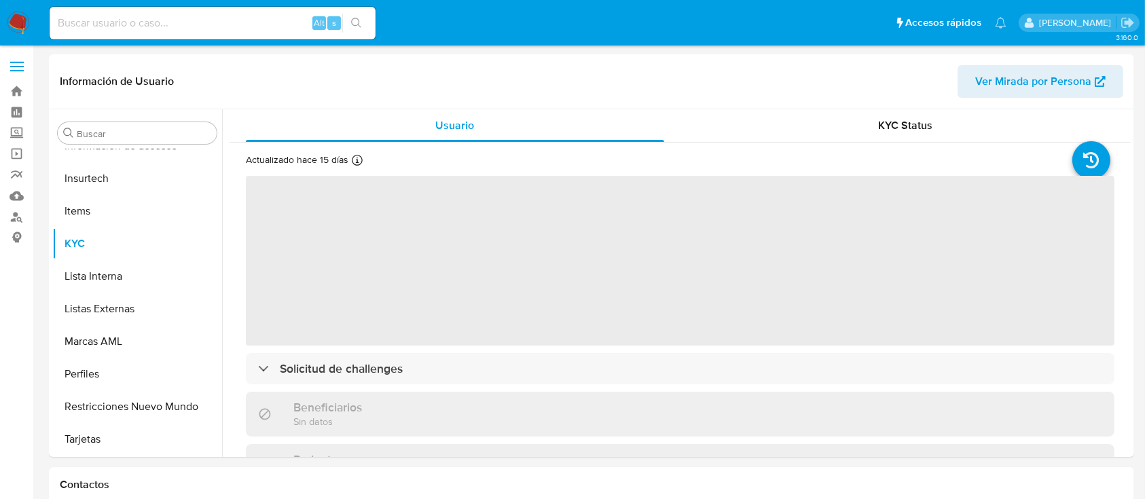
select select "10"
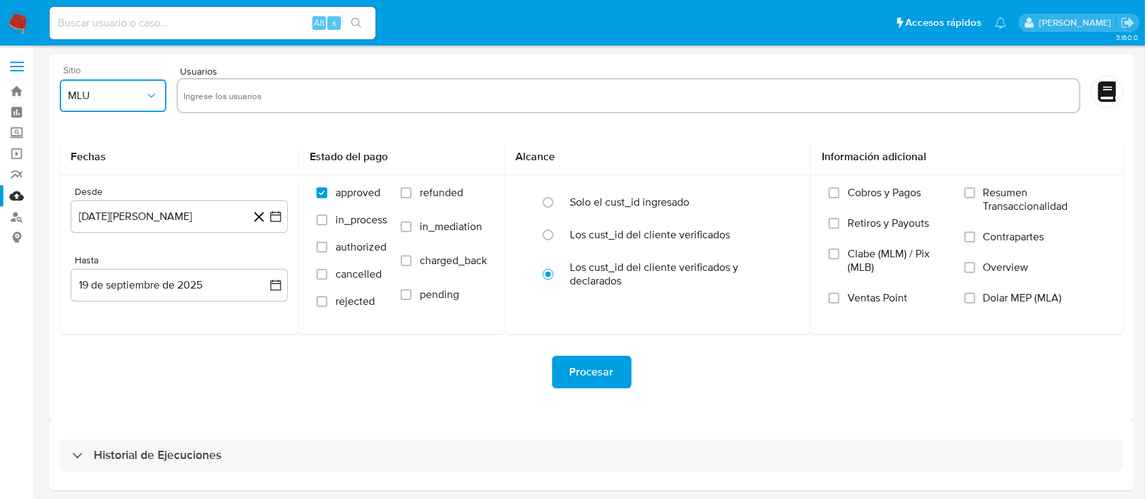
click at [127, 100] on span "MLU" at bounding box center [106, 96] width 77 height 14
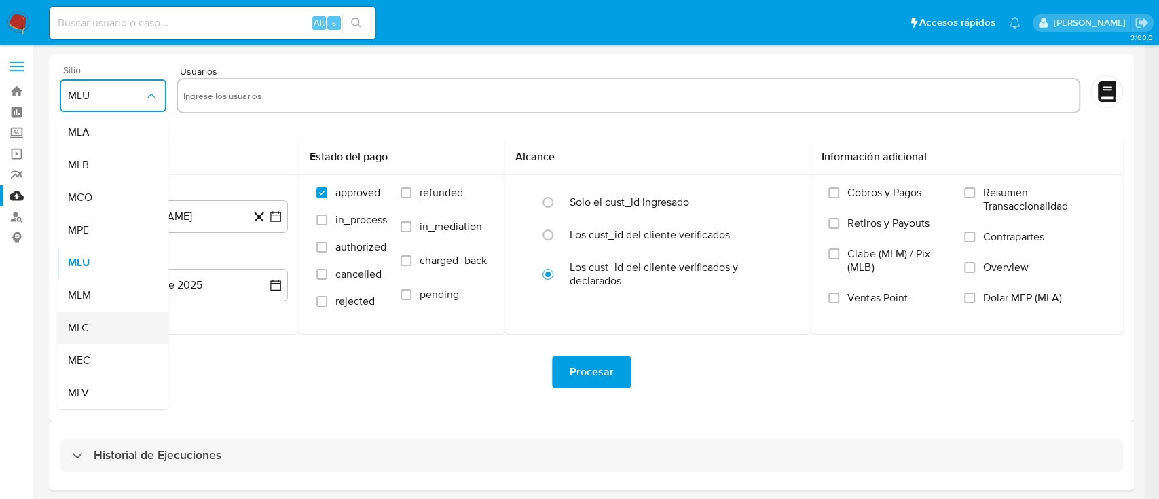
click at [97, 328] on div "MLC" at bounding box center [109, 328] width 82 height 33
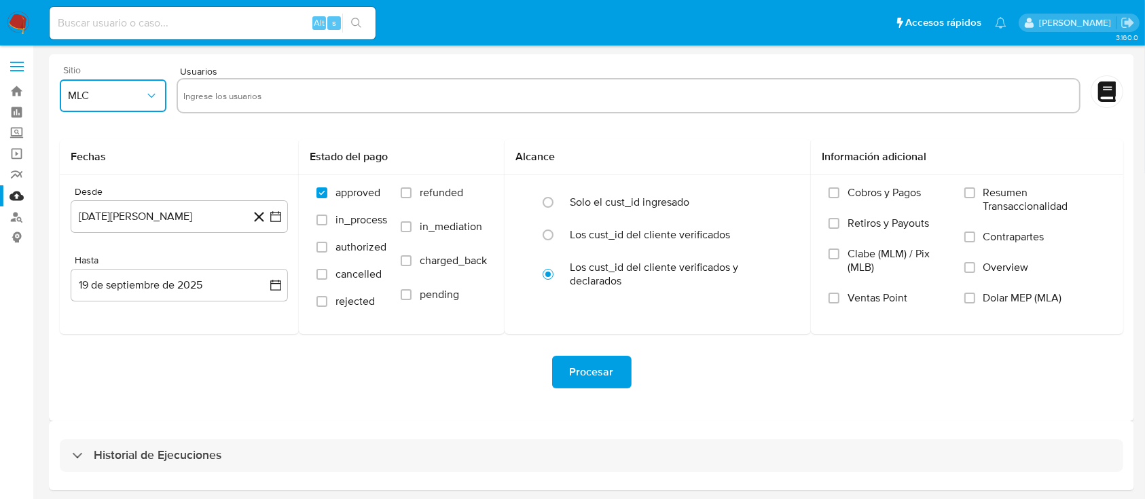
click at [202, 89] on input "text" at bounding box center [628, 96] width 890 height 22
type input "348127053"
paste input "725570140"
type input "725570140"
paste input "299549297"
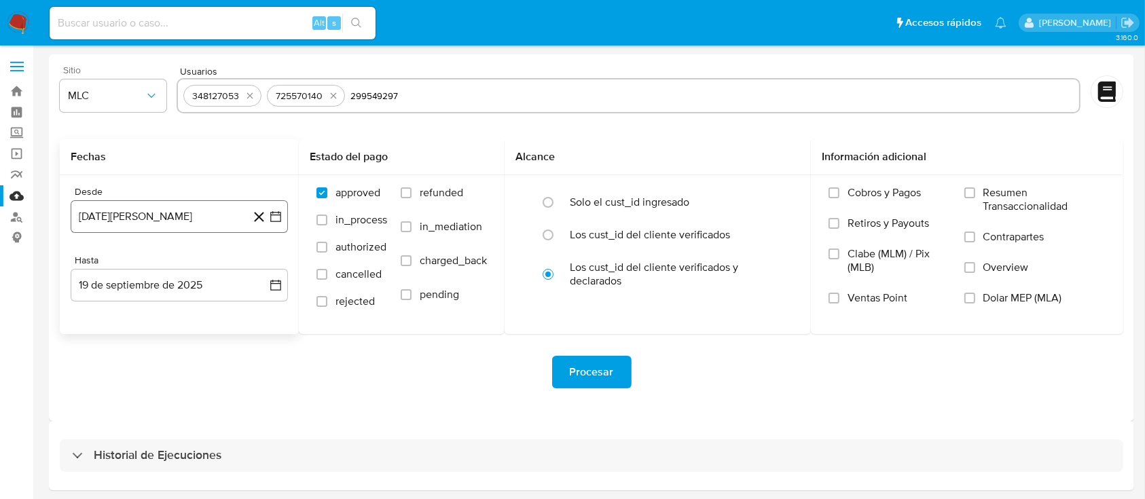
type input "299549297"
click at [157, 213] on button "19 de agosto de 2024" at bounding box center [179, 216] width 217 height 33
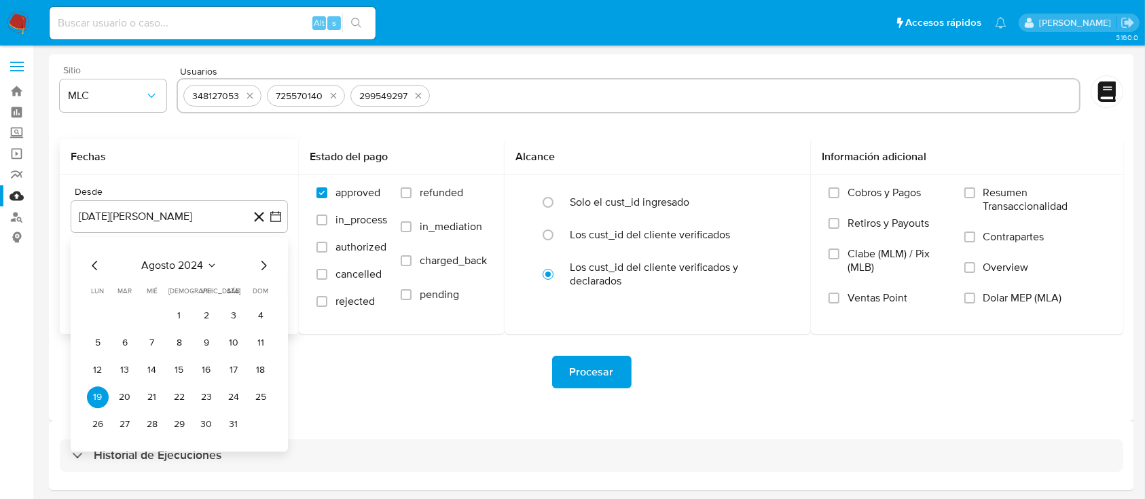
click at [94, 269] on icon "Mes anterior" at bounding box center [95, 265] width 16 height 16
click at [263, 278] on div "julio 2024 julio 2024 lun lunes mar martes mié miércoles jue jueves vie viernes…" at bounding box center [179, 346] width 185 height 178
click at [263, 271] on icon "Mes siguiente" at bounding box center [263, 265] width 16 height 16
click at [234, 332] on button "10" at bounding box center [234, 343] width 22 height 22
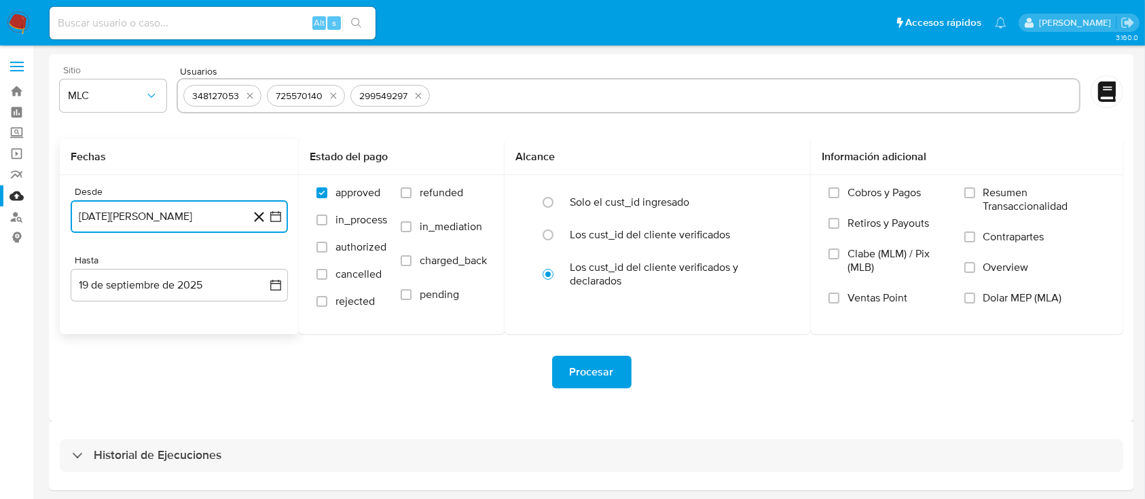
click at [280, 221] on icon "button" at bounding box center [275, 216] width 11 height 11
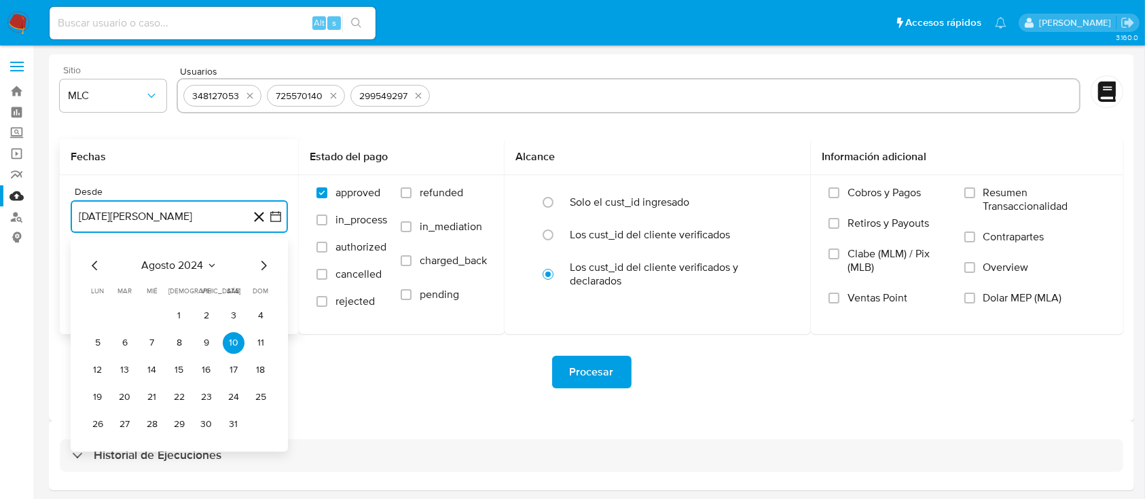
click at [259, 265] on icon "Mes siguiente" at bounding box center [263, 265] width 16 height 16
click at [128, 368] on button "10" at bounding box center [125, 370] width 22 height 22
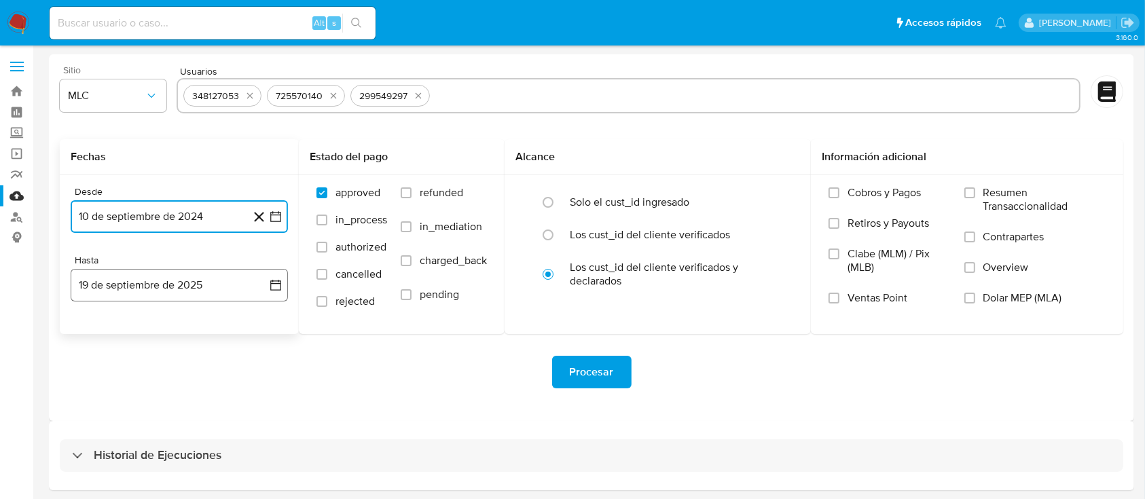
click at [185, 278] on button "19 de septiembre de 2025" at bounding box center [179, 285] width 217 height 33
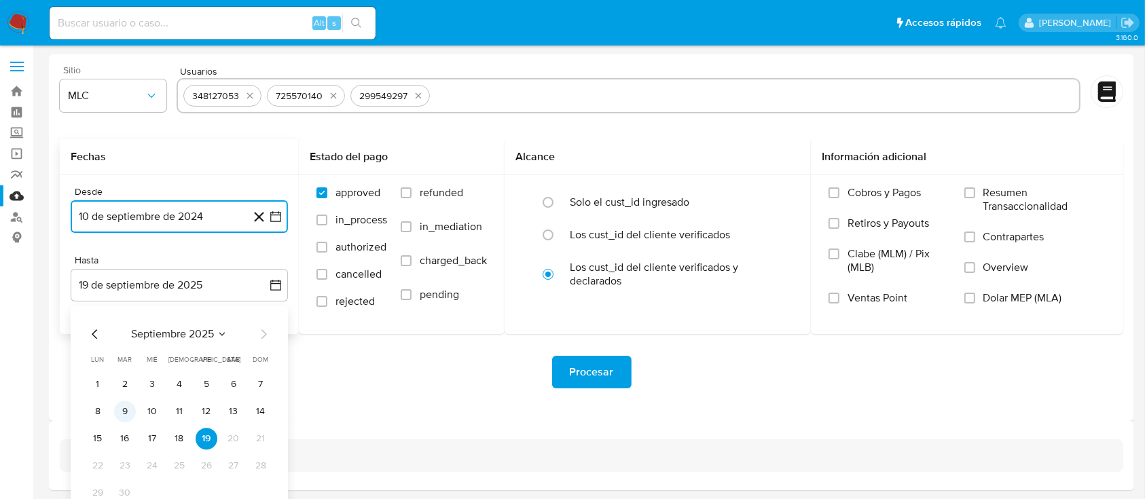
click at [131, 411] on button "9" at bounding box center [125, 412] width 22 height 22
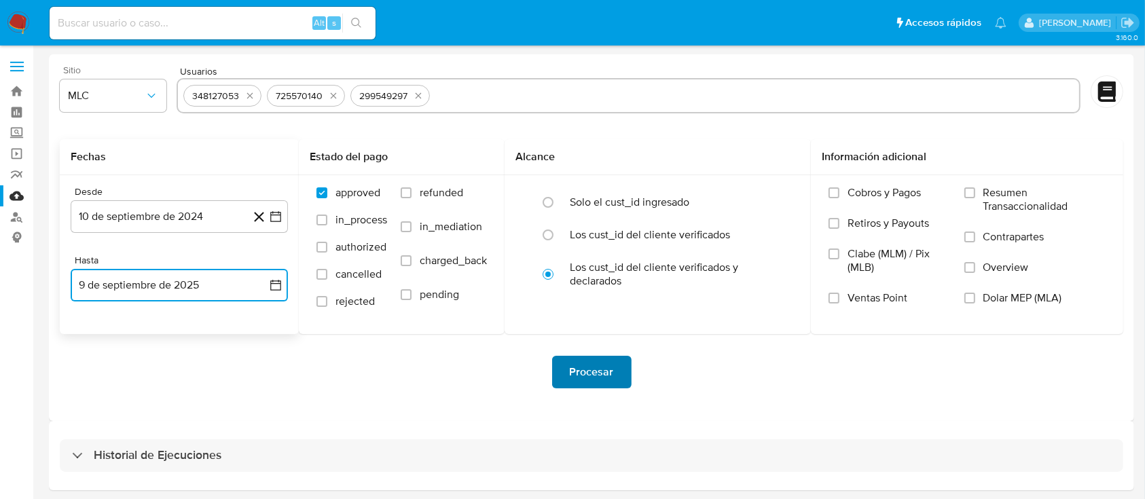
click at [589, 371] on span "Procesar" at bounding box center [592, 372] width 44 height 30
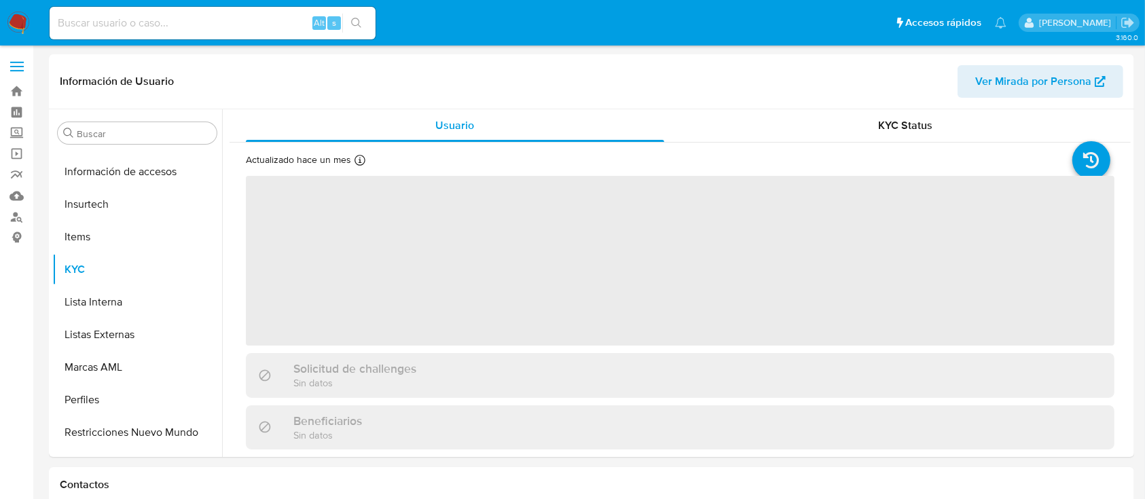
scroll to position [574, 0]
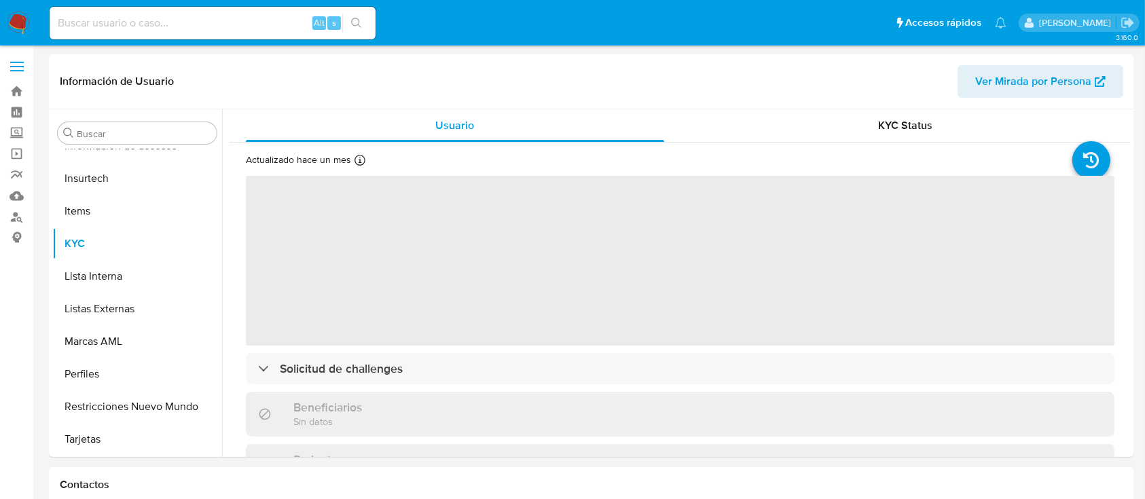
select select "10"
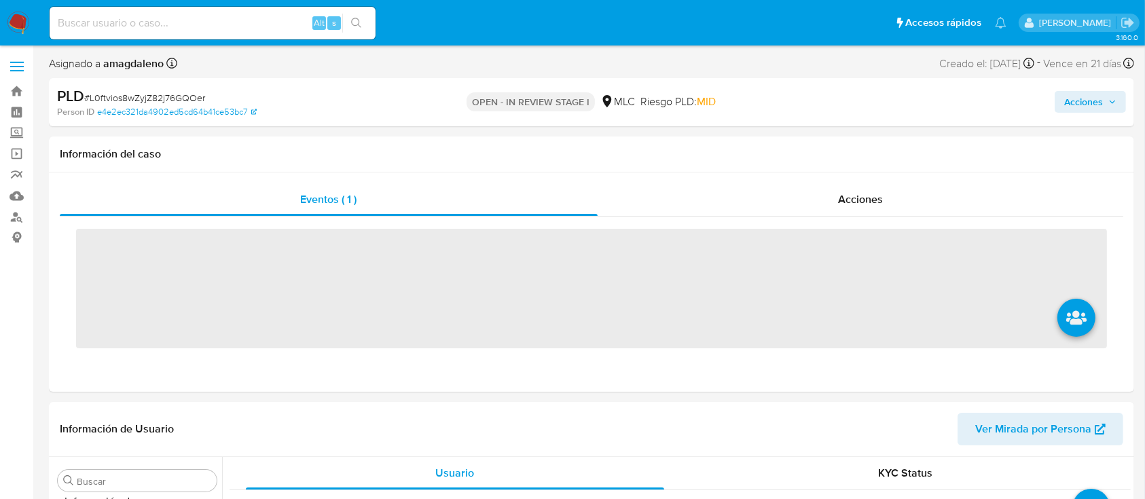
scroll to position [574, 0]
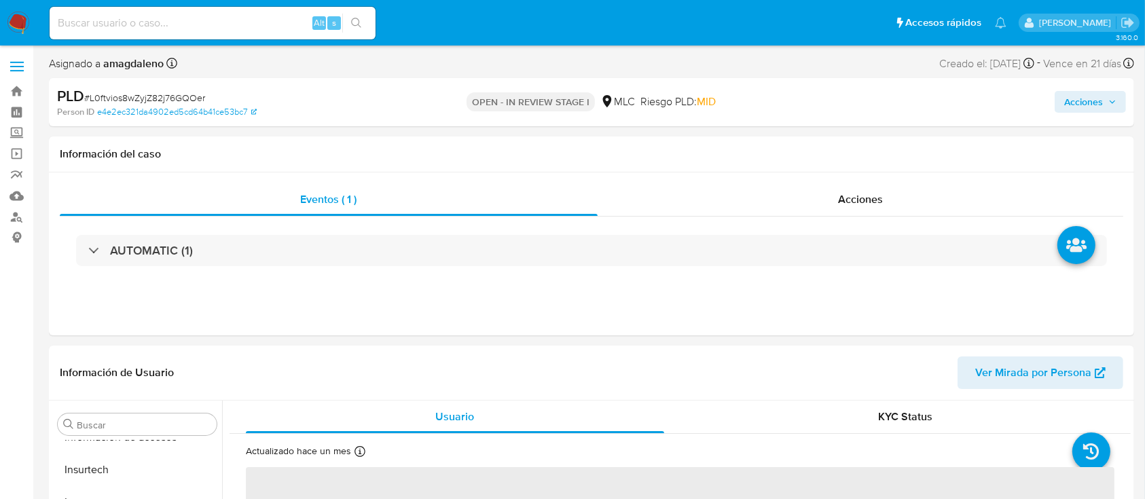
select select "10"
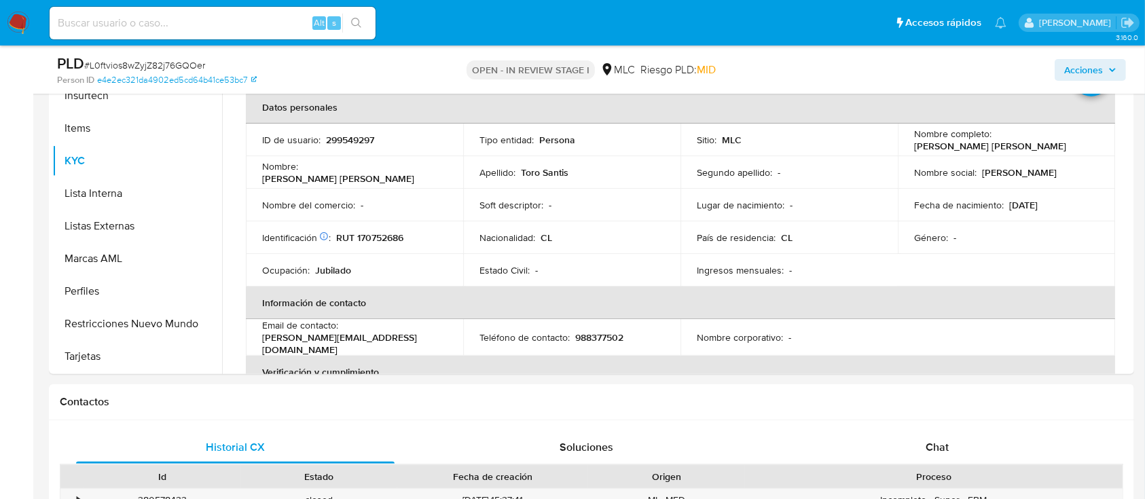
scroll to position [323, 0]
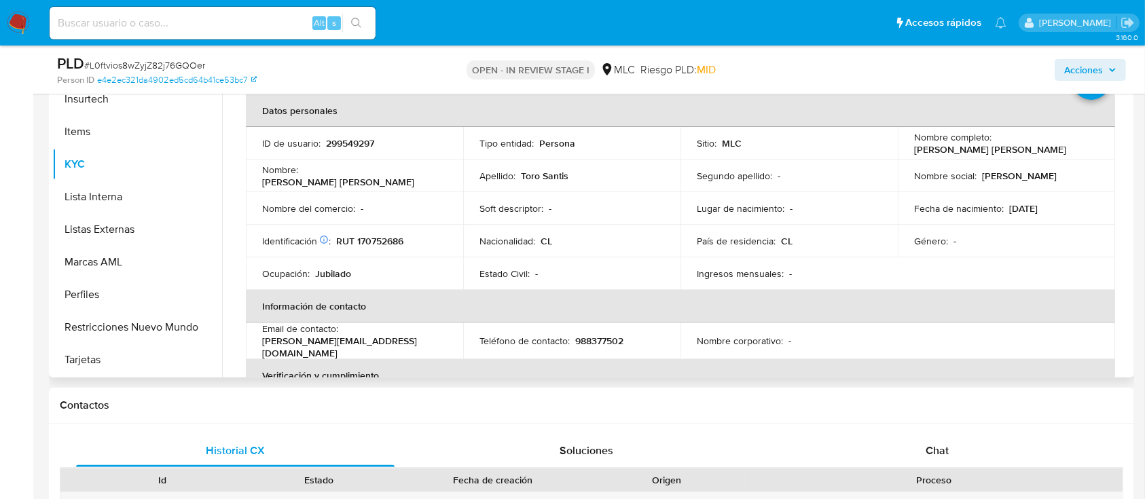
click at [380, 241] on p "RUT 170752686" at bounding box center [369, 241] width 67 height 12
copy p "170752686"
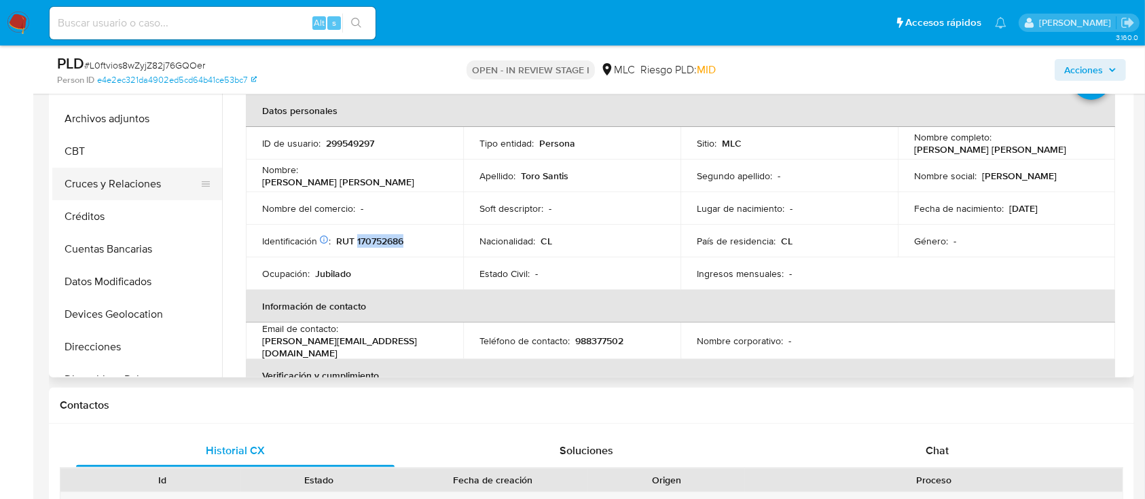
click at [173, 177] on button "Cruces y Relaciones" at bounding box center [131, 184] width 159 height 33
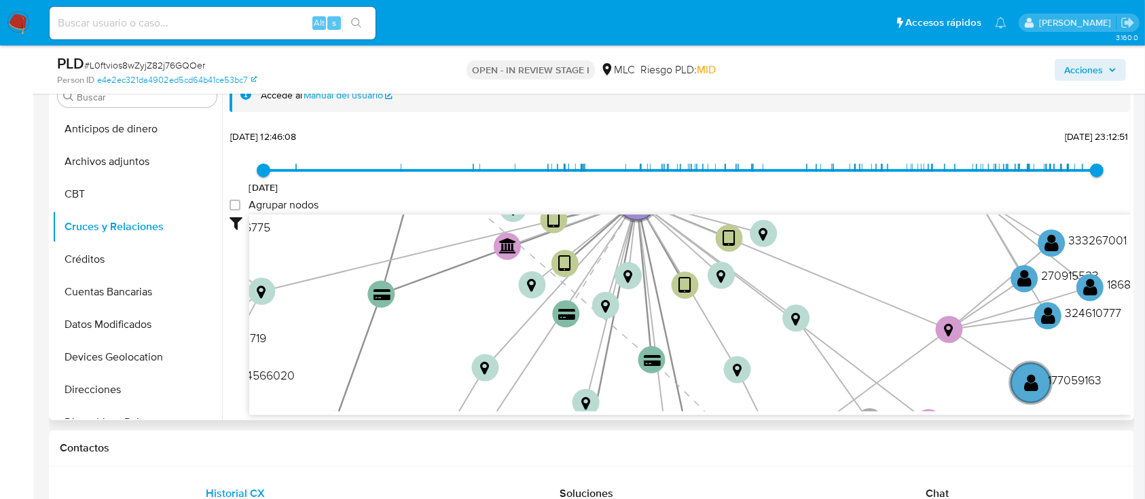
scroll to position [288, 0]
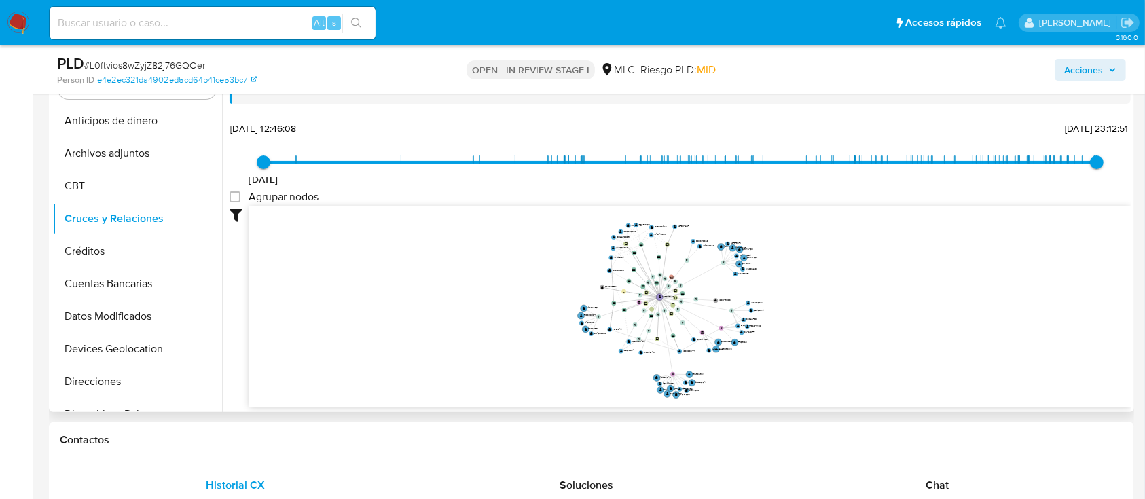
drag, startPoint x: 781, startPoint y: 367, endPoint x: 688, endPoint y: 325, distance: 102.4
click at [688, 325] on icon "user-299549297  299549297 device-681a55fe74684cfa20c7ca30  device-646a4a56088…" at bounding box center [689, 304] width 881 height 197
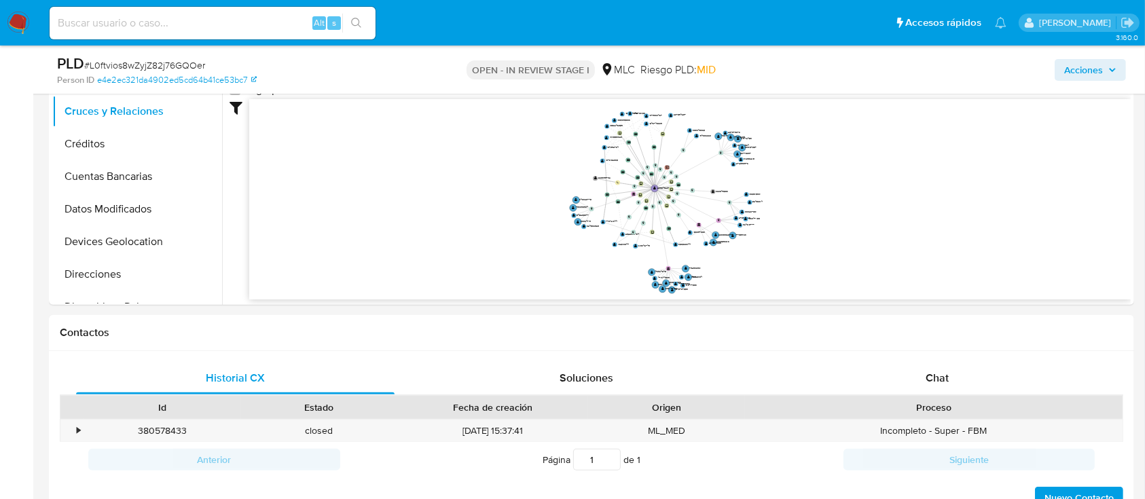
scroll to position [439, 0]
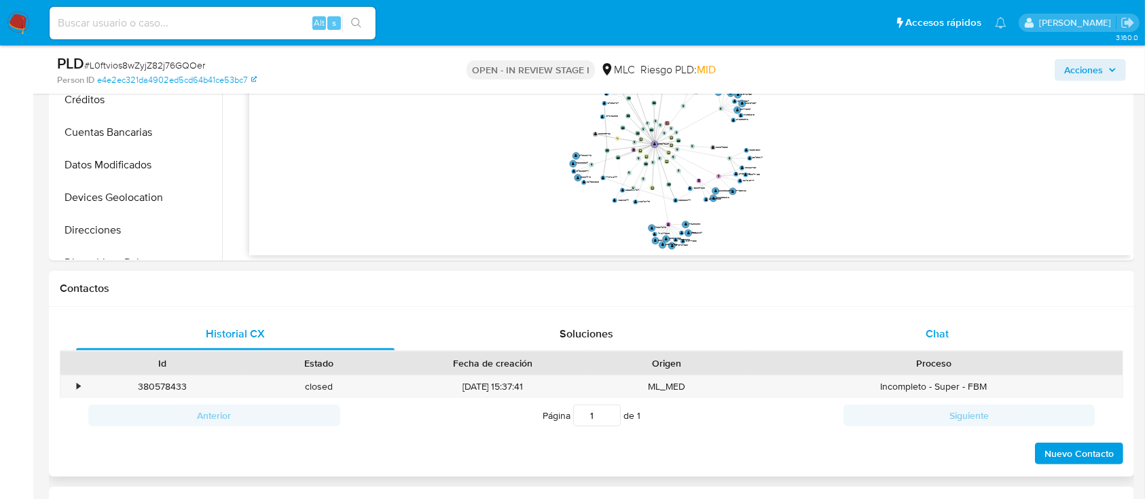
click at [917, 323] on div "Chat" at bounding box center [937, 334] width 318 height 33
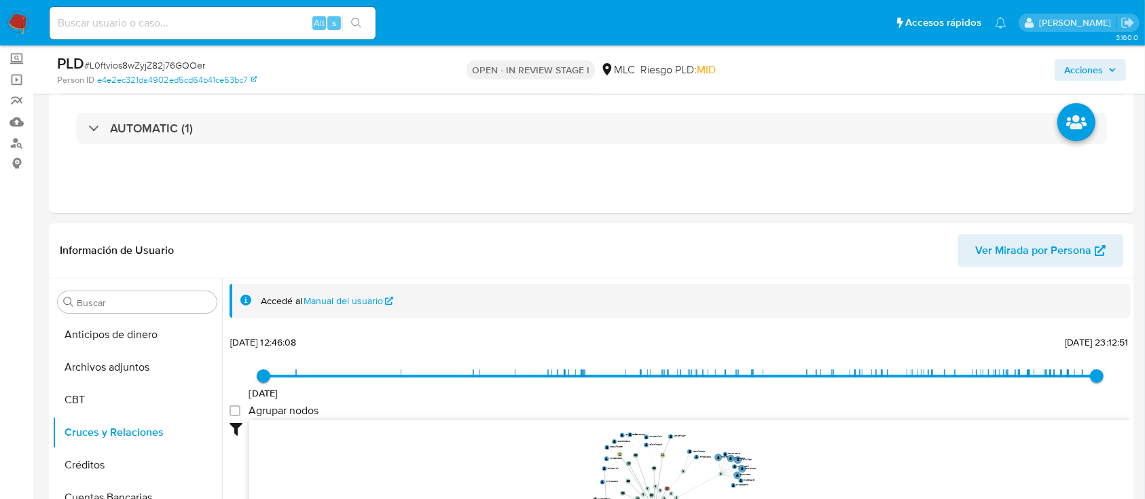
scroll to position [0, 0]
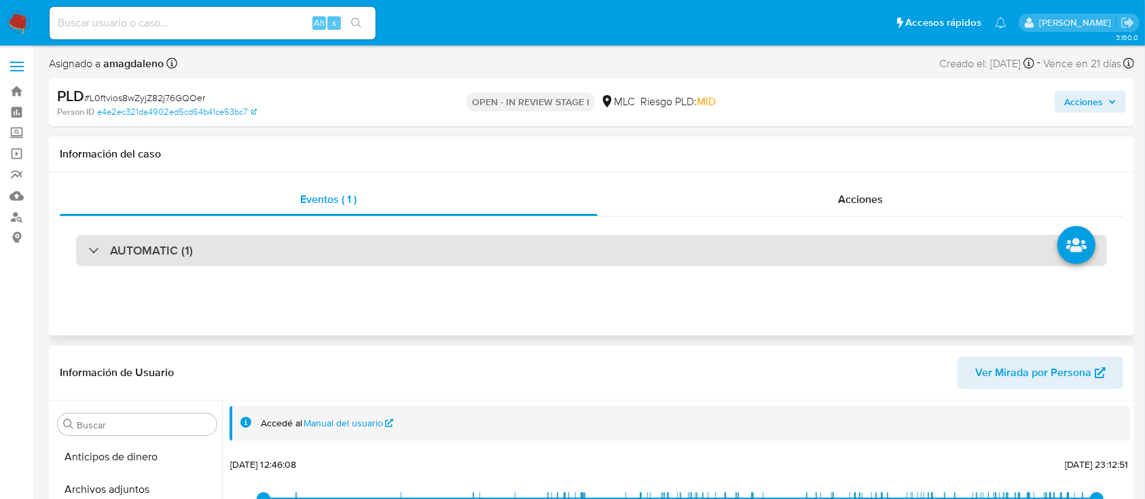
click at [727, 249] on div "AUTOMATIC (1)" at bounding box center [591, 250] width 1031 height 31
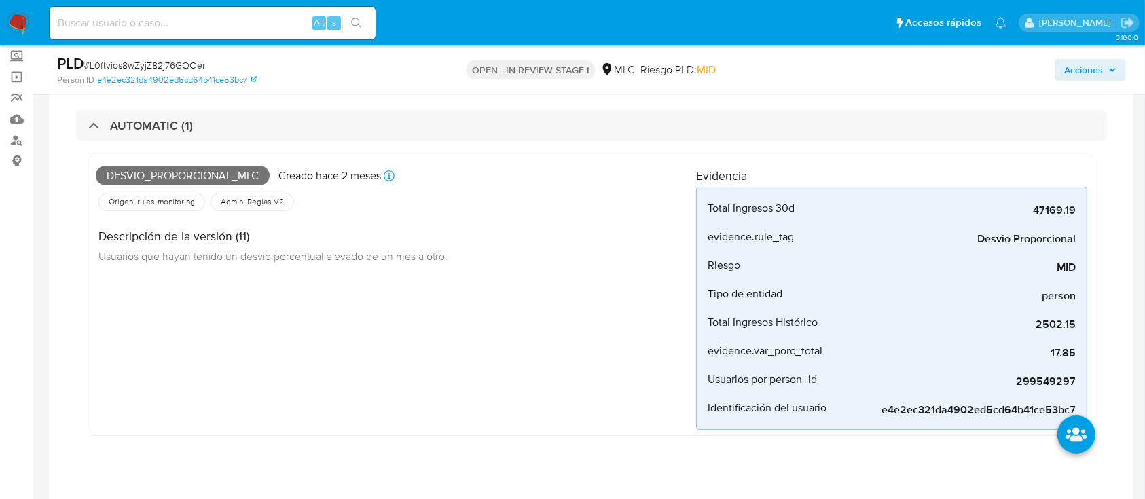
scroll to position [73, 0]
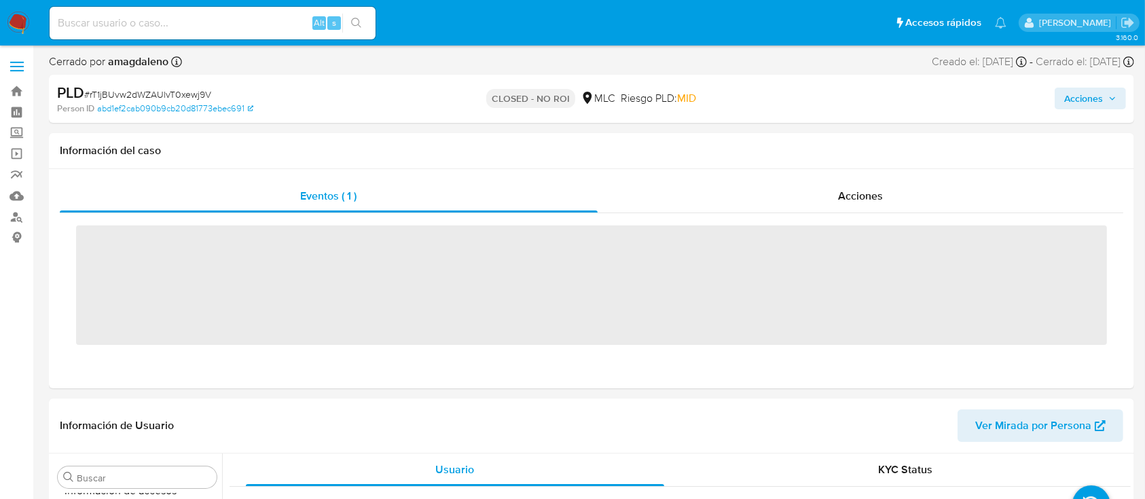
scroll to position [574, 0]
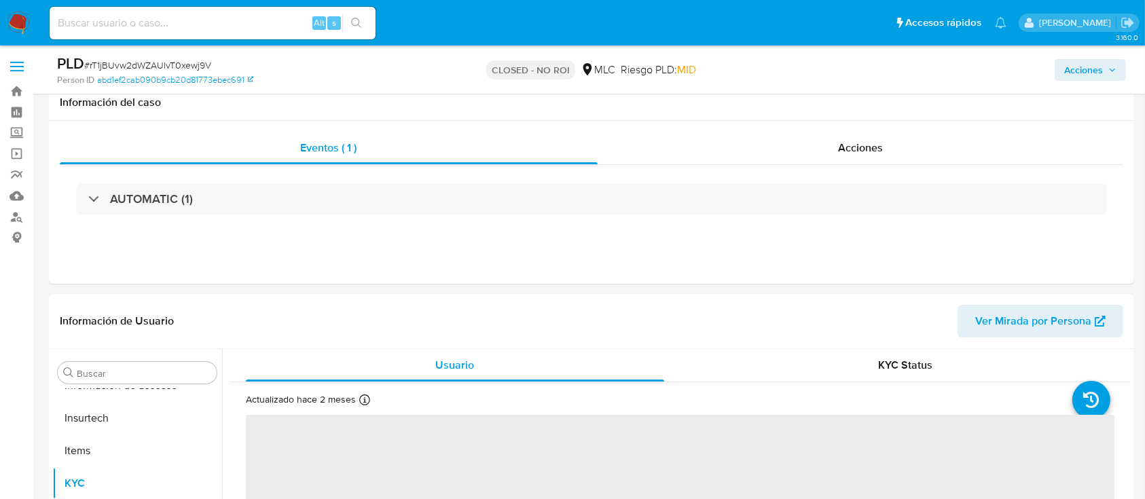
select select "10"
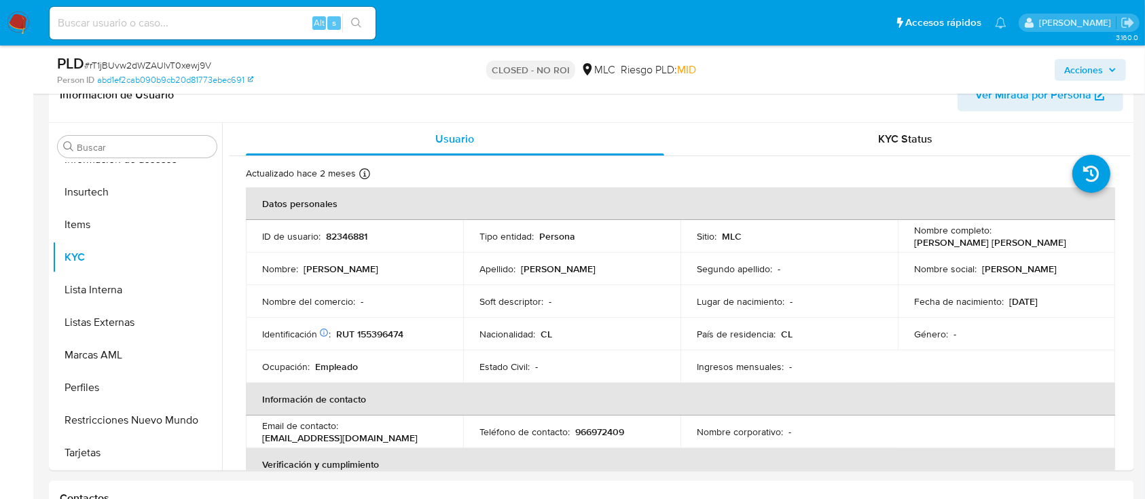
scroll to position [228, 0]
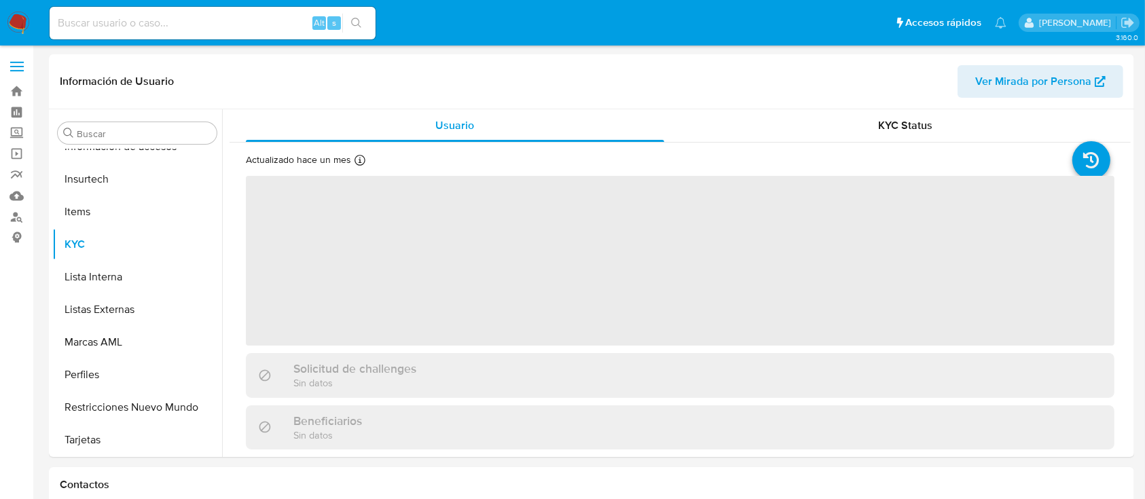
scroll to position [574, 0]
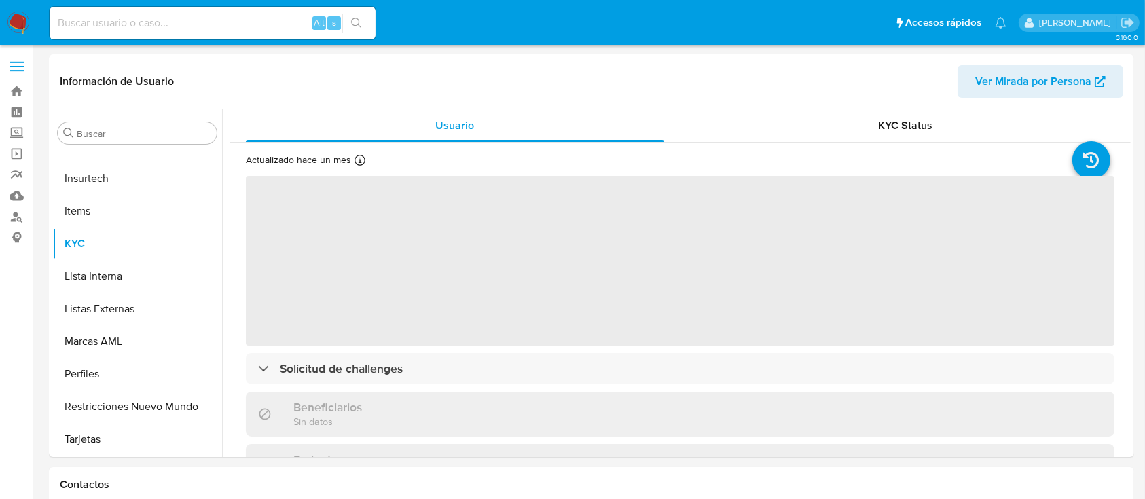
select select "10"
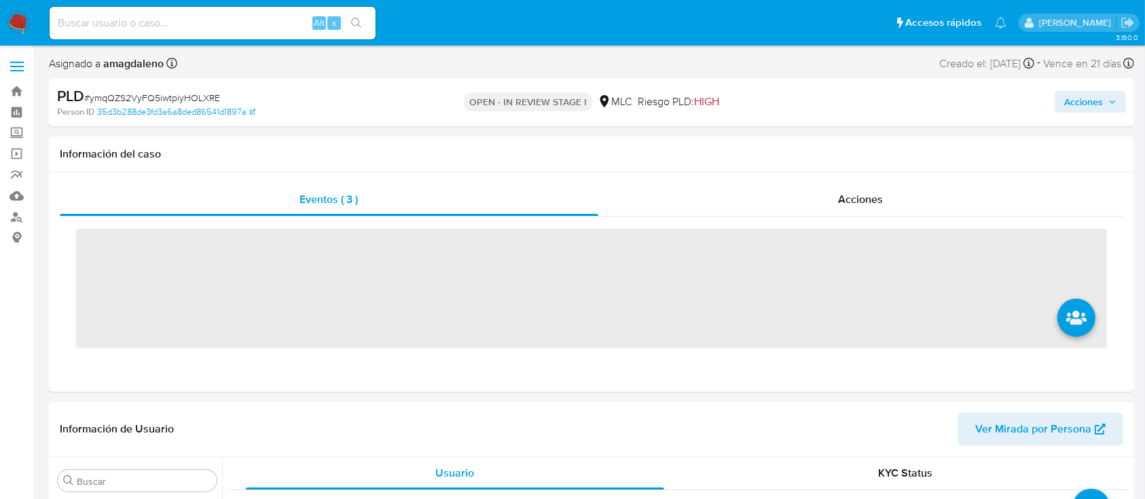
scroll to position [574, 0]
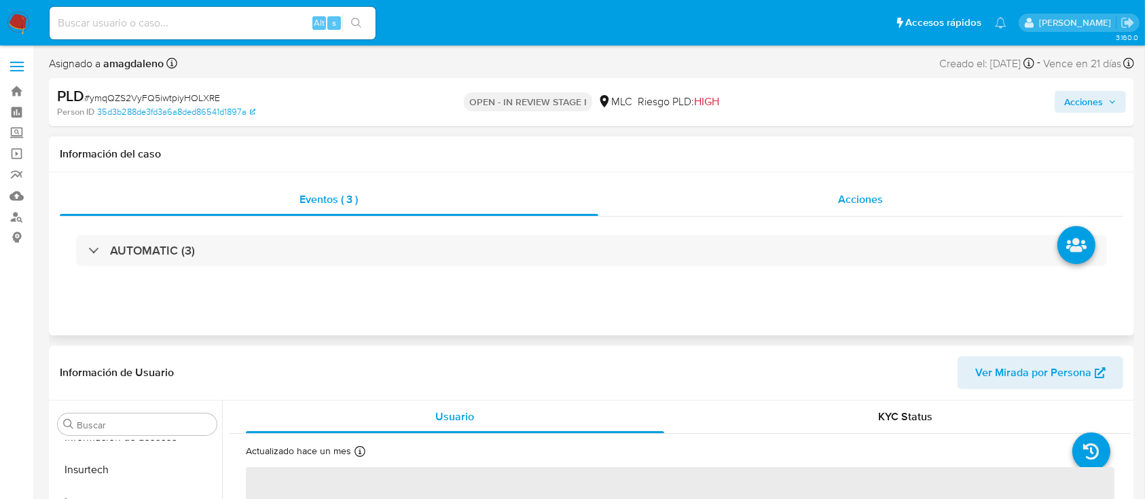
click at [752, 198] on div "Acciones" at bounding box center [860, 199] width 525 height 33
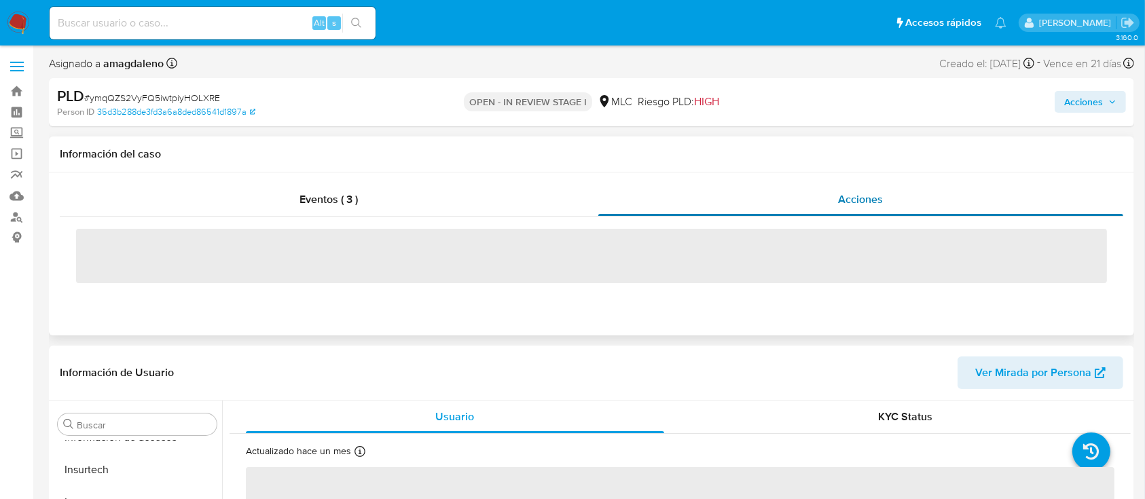
select select "10"
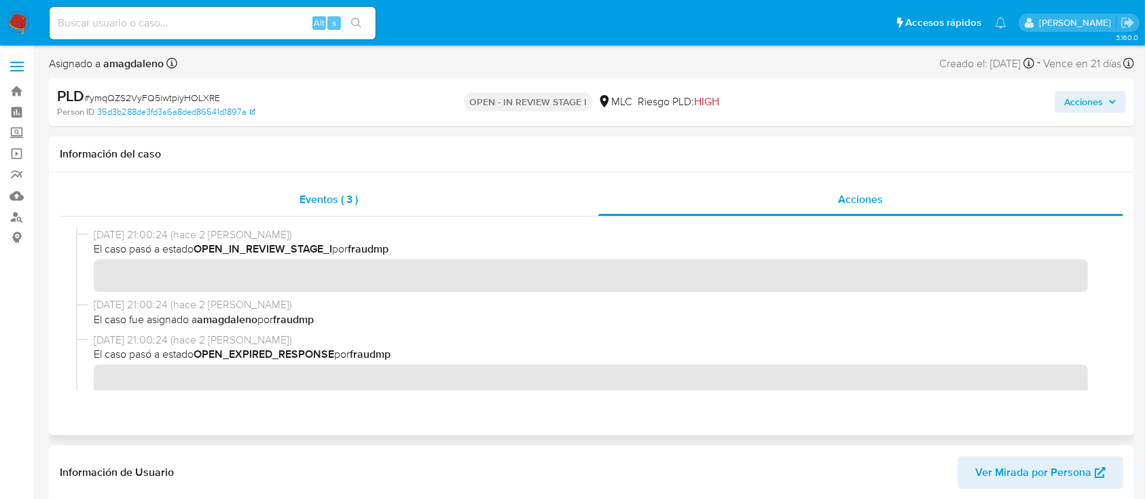
click at [425, 196] on div "Eventos ( 3 )" at bounding box center [329, 199] width 538 height 33
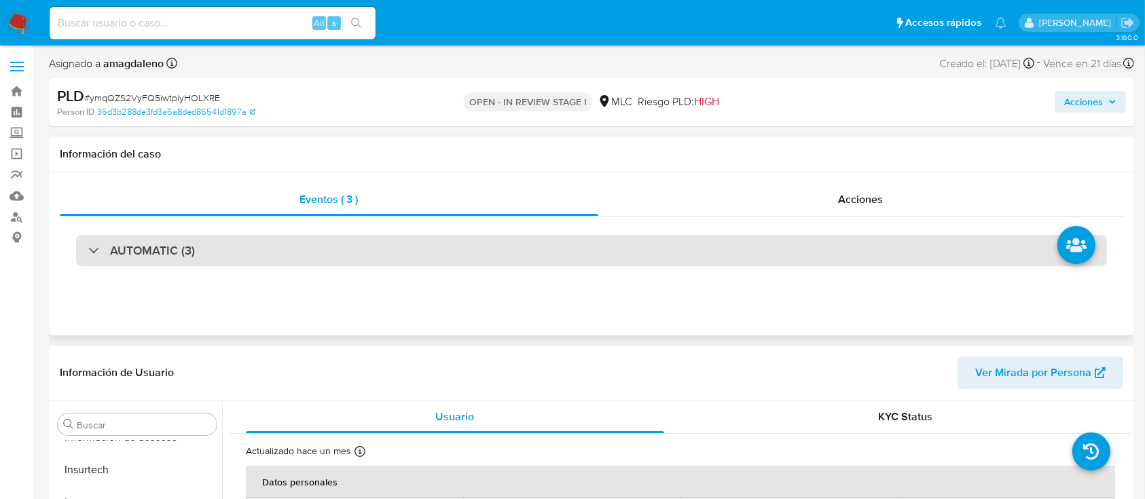
click at [455, 264] on div "AUTOMATIC (3)" at bounding box center [591, 250] width 1031 height 31
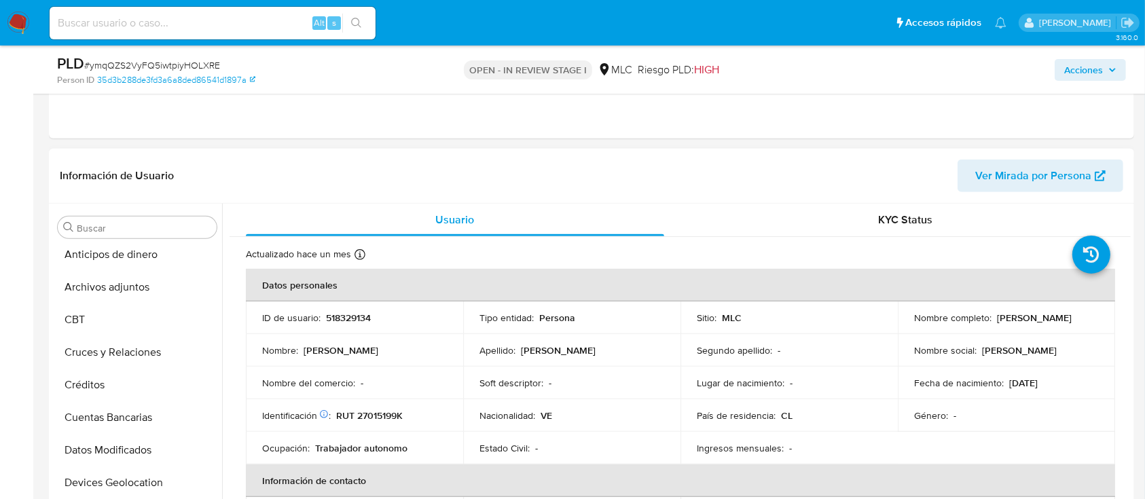
scroll to position [0, 0]
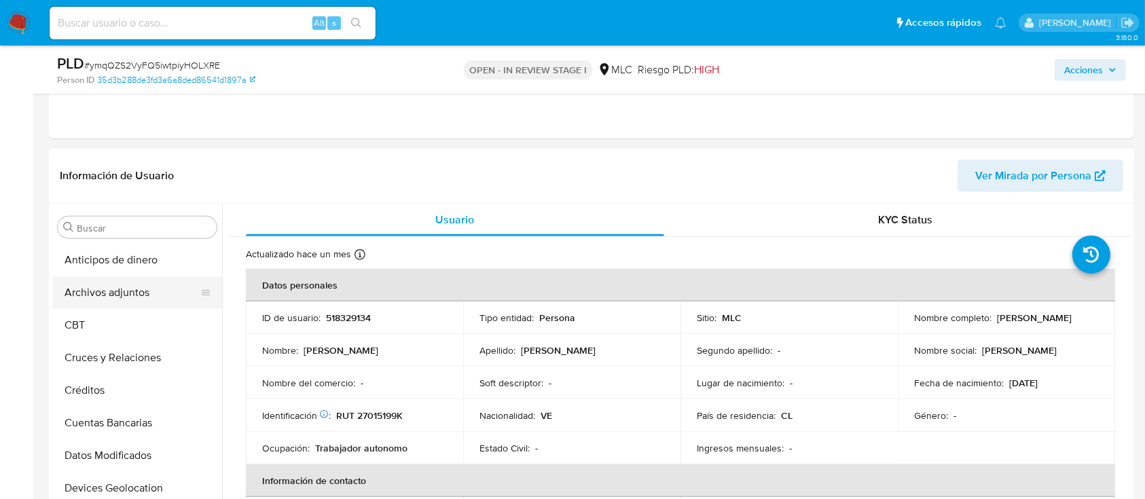
click at [121, 288] on button "Archivos adjuntos" at bounding box center [131, 292] width 159 height 33
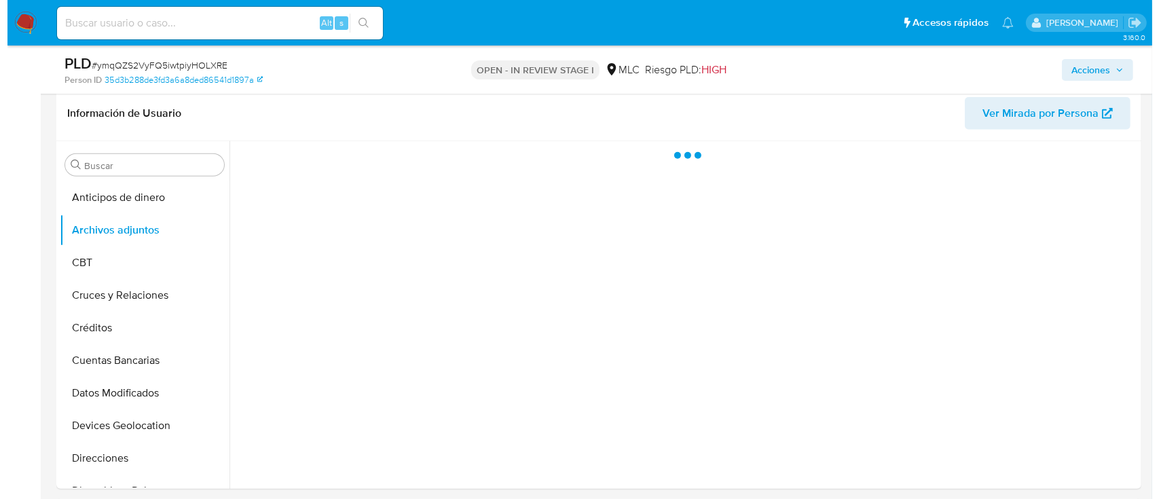
scroll to position [999, 0]
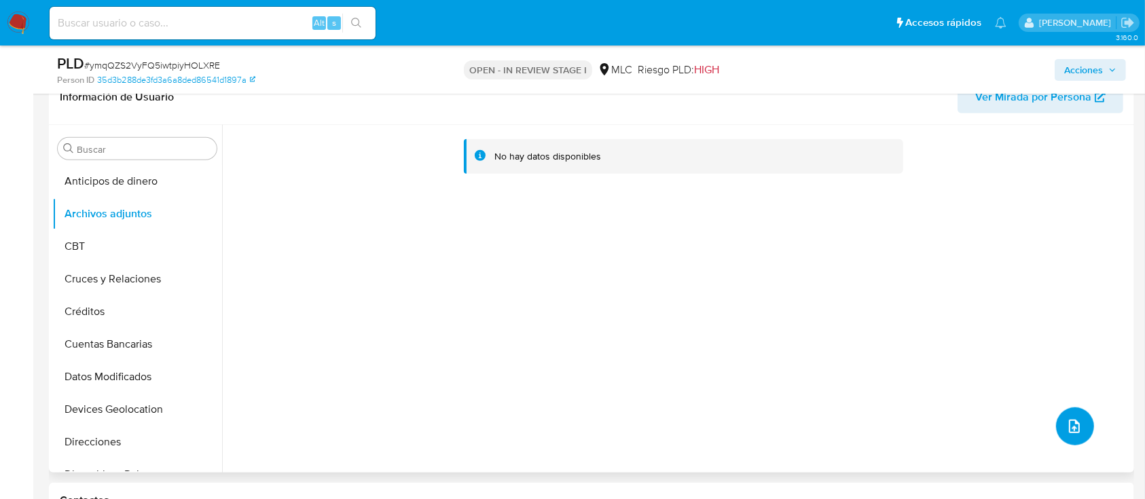
click at [1068, 435] on button "upload-file" at bounding box center [1075, 426] width 38 height 38
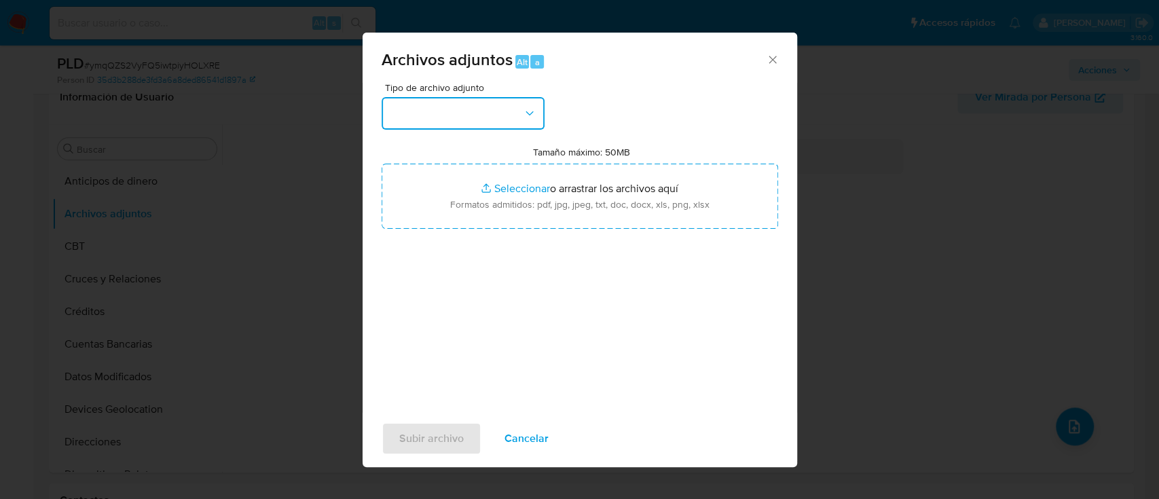
click at [466, 119] on button "button" at bounding box center [463, 113] width 163 height 33
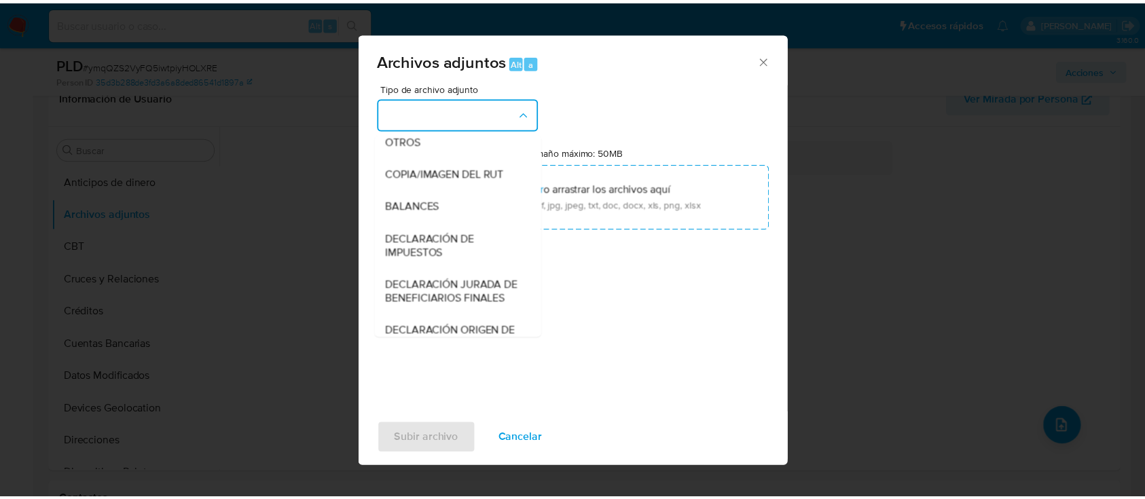
scroll to position [216, 0]
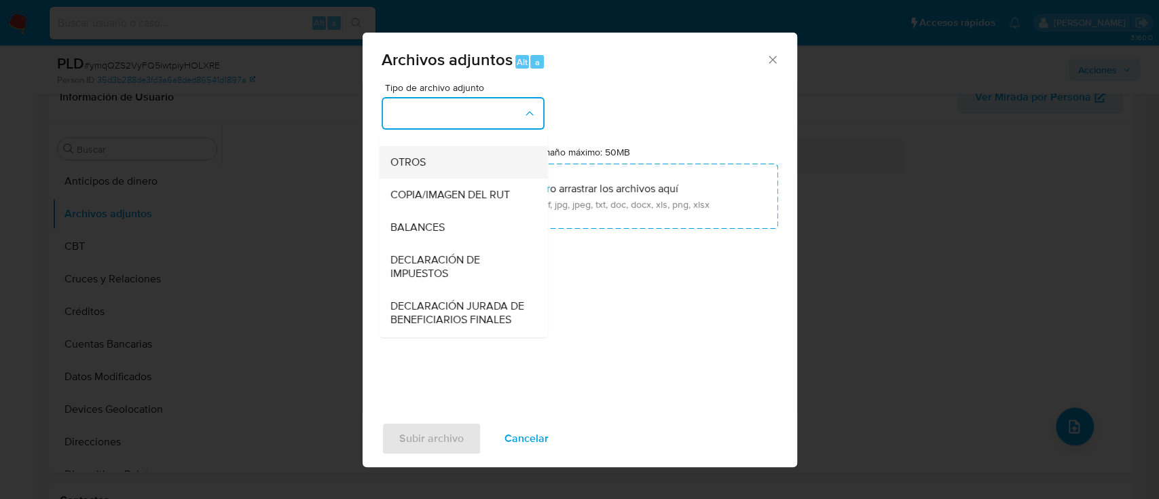
click at [474, 179] on div "OTROS" at bounding box center [459, 162] width 139 height 33
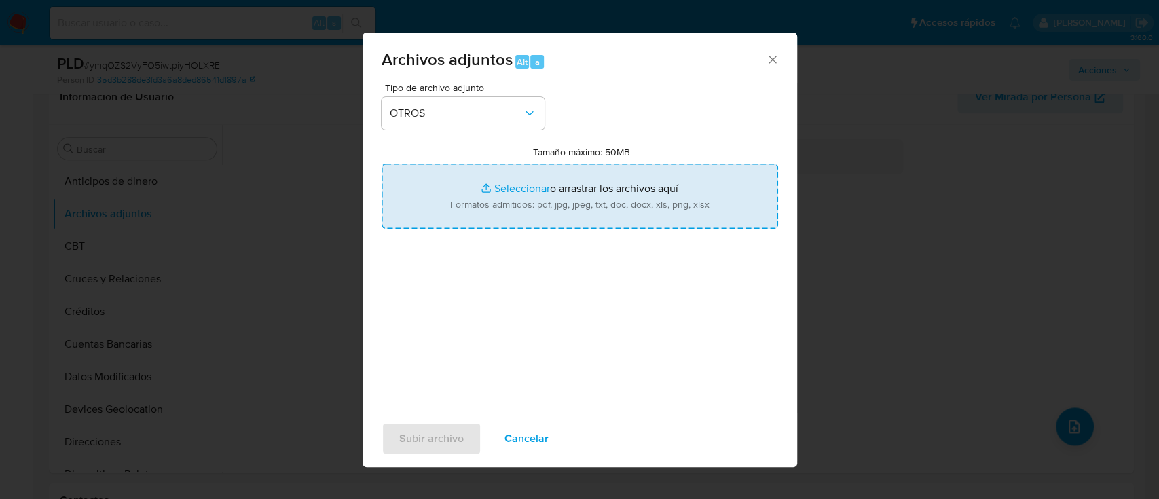
click at [518, 189] on input "Tamaño máximo: 50MB Seleccionar archivos" at bounding box center [580, 196] width 397 height 65
type input "C:\fakepath\518329134 - 11_09_2025.xlsx"
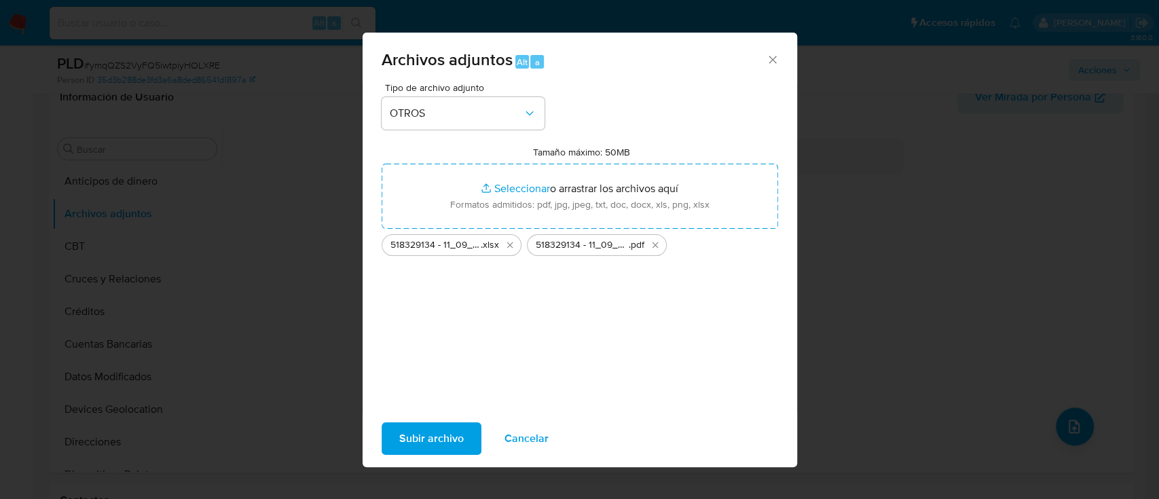
click at [445, 439] on span "Subir archivo" at bounding box center [431, 439] width 65 height 30
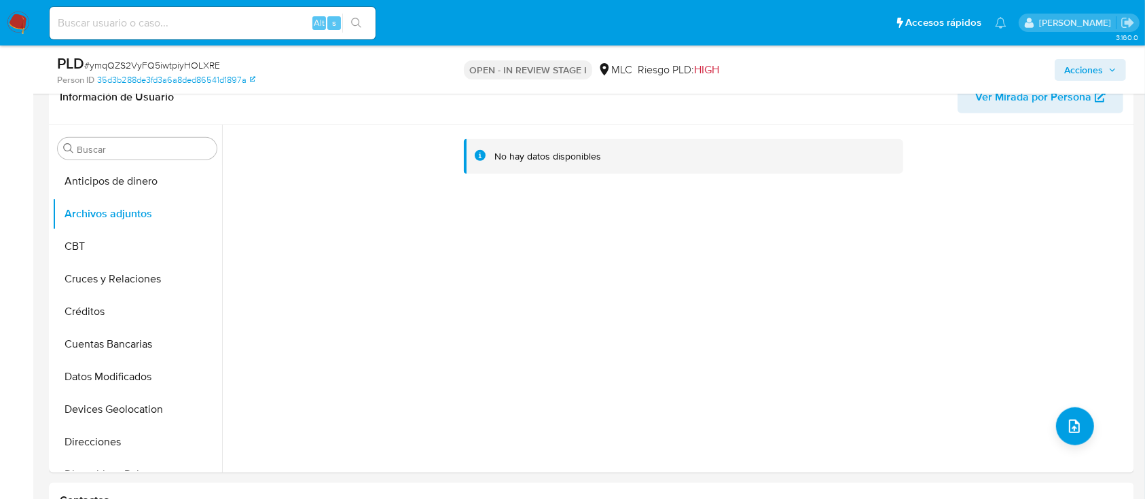
click at [1069, 68] on span "Acciones" at bounding box center [1083, 70] width 39 height 22
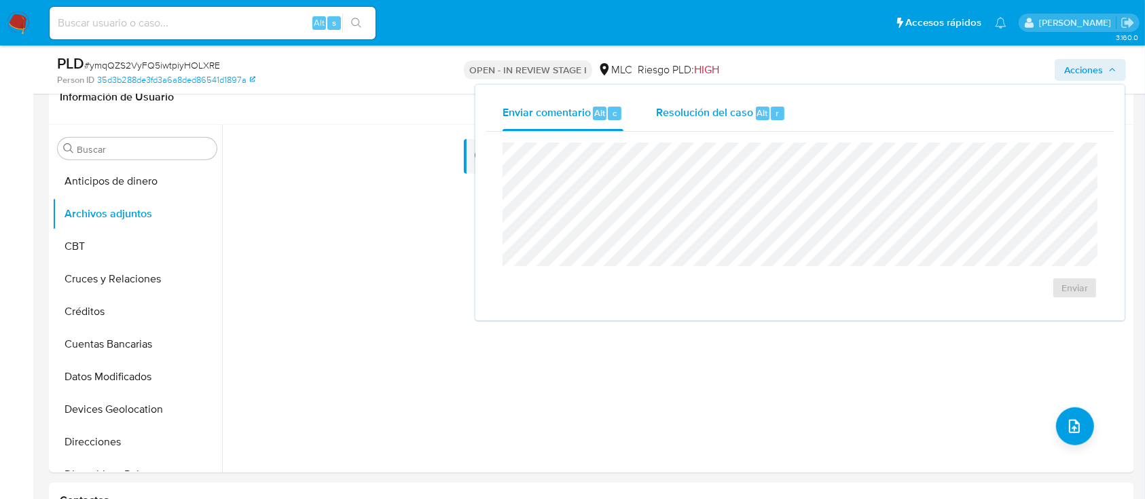
click at [683, 109] on span "Resolución del caso" at bounding box center [704, 113] width 97 height 16
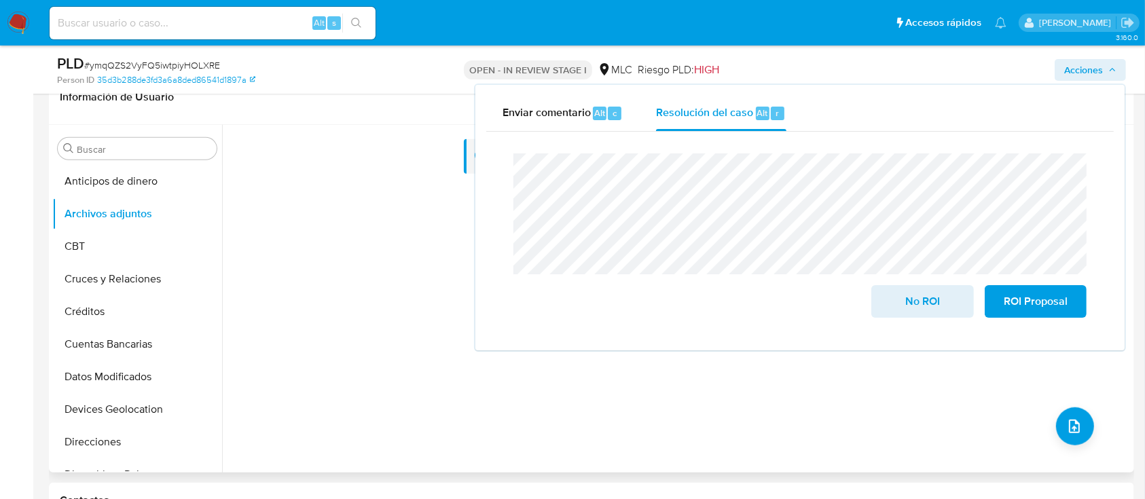
click at [885, 392] on div "No hay datos disponibles" at bounding box center [676, 299] width 908 height 348
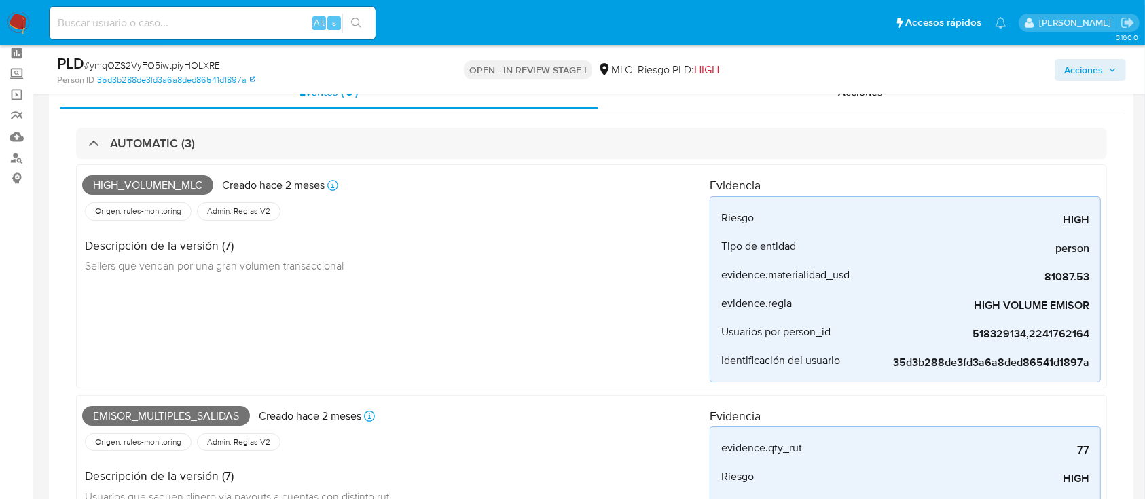
scroll to position [0, 0]
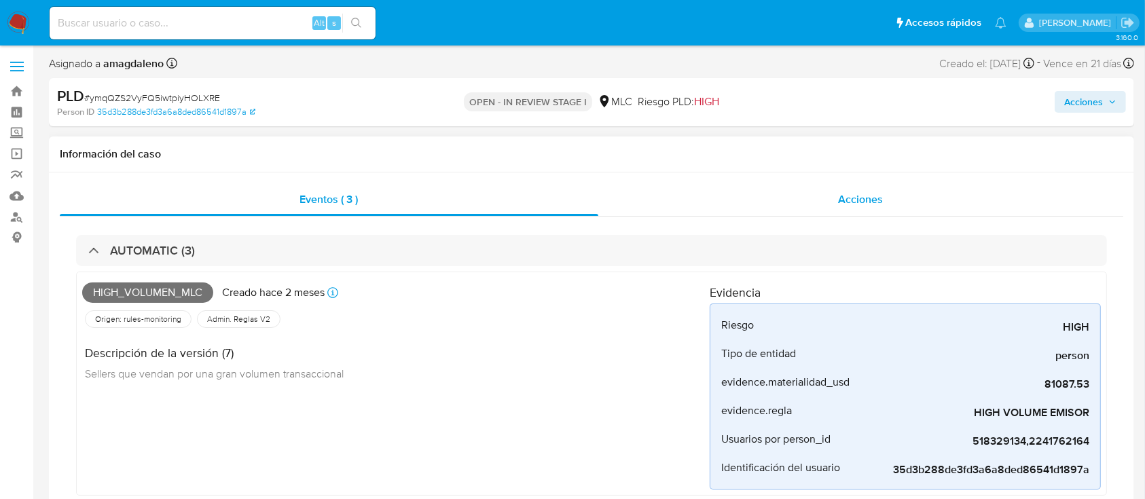
click at [691, 183] on div "Acciones" at bounding box center [860, 199] width 525 height 33
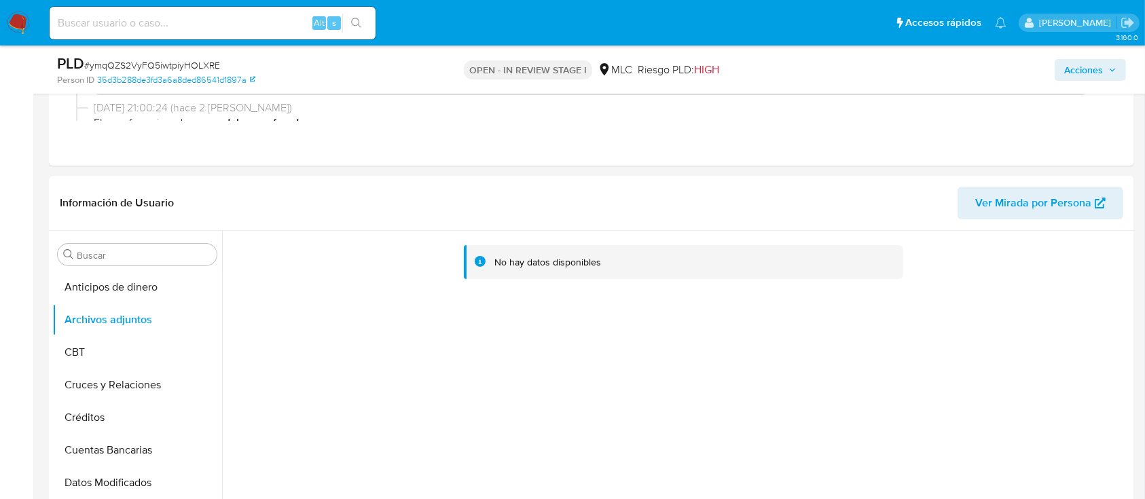
scroll to position [227, 0]
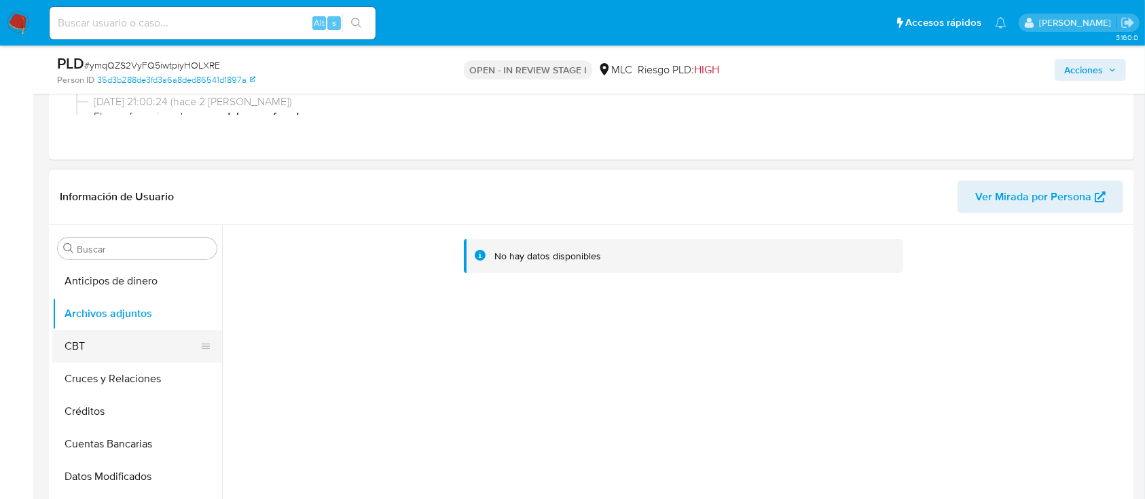
click at [96, 351] on button "CBT" at bounding box center [131, 346] width 159 height 33
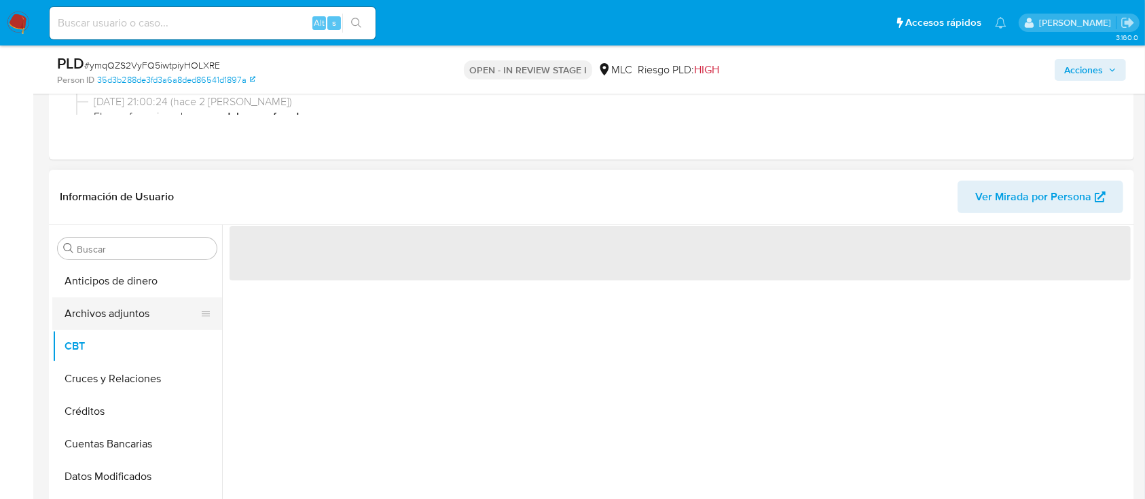
click at [117, 327] on button "Archivos adjuntos" at bounding box center [131, 313] width 159 height 33
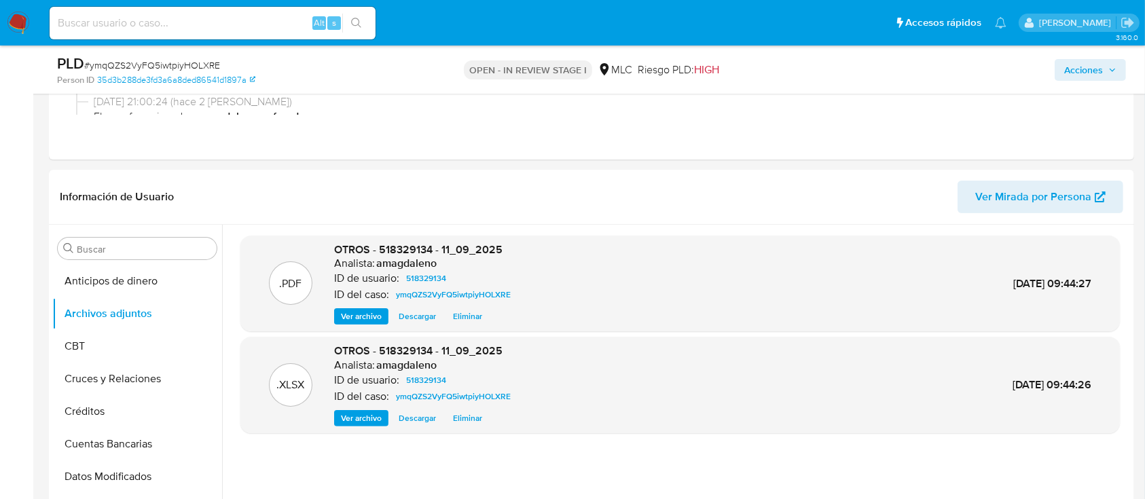
click at [1066, 67] on span "Acciones" at bounding box center [1083, 70] width 39 height 22
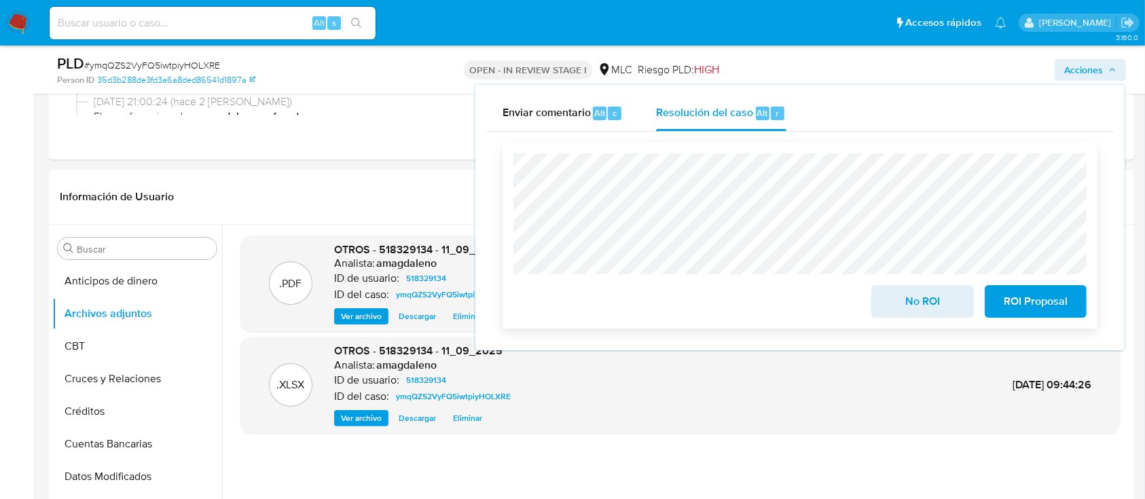
click at [1016, 301] on span "ROI Proposal" at bounding box center [1035, 302] width 67 height 30
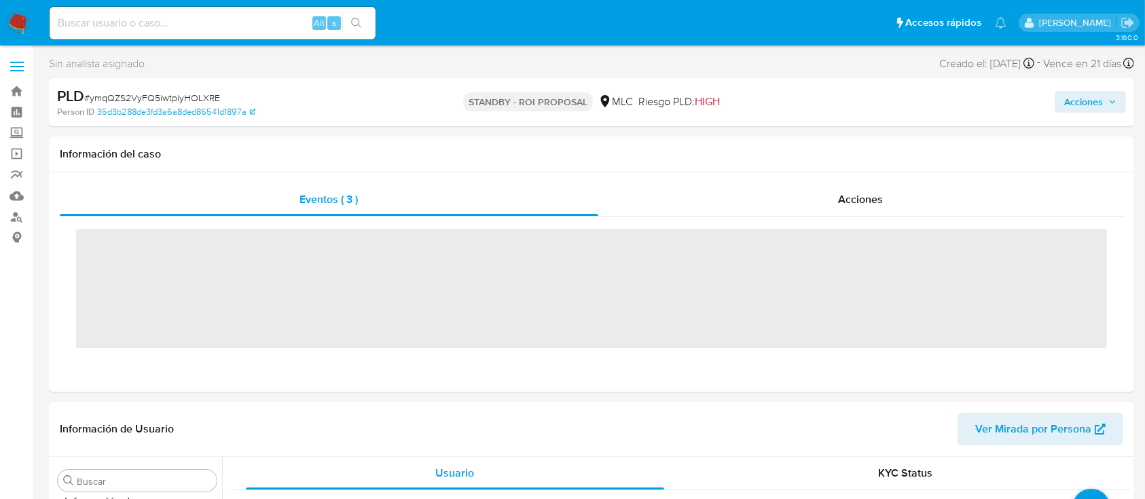
scroll to position [574, 0]
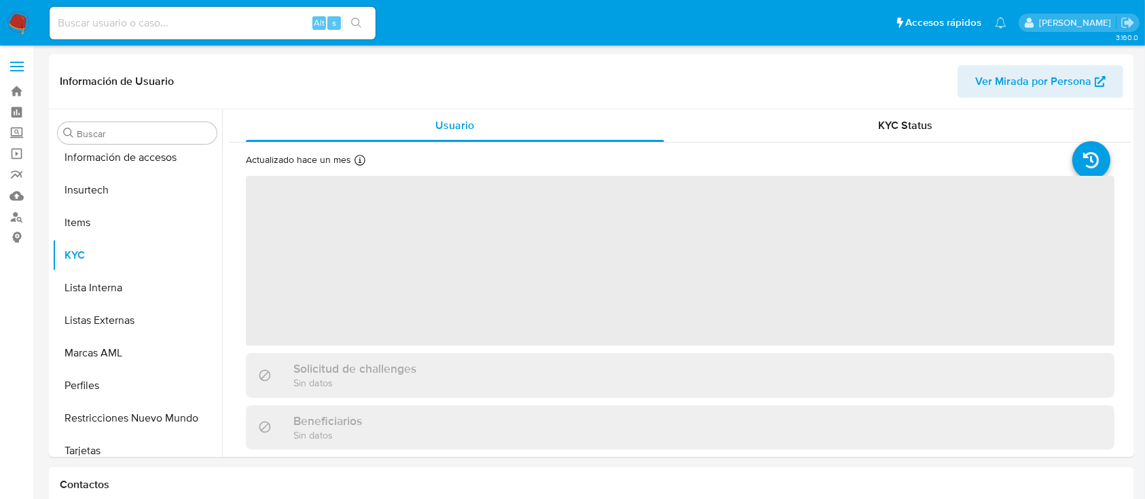
scroll to position [574, 0]
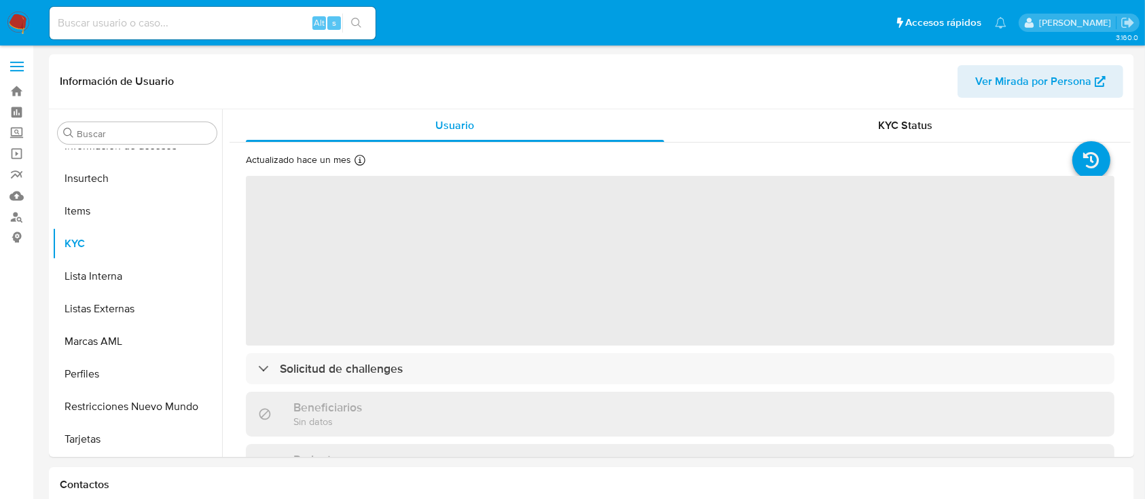
select select "10"
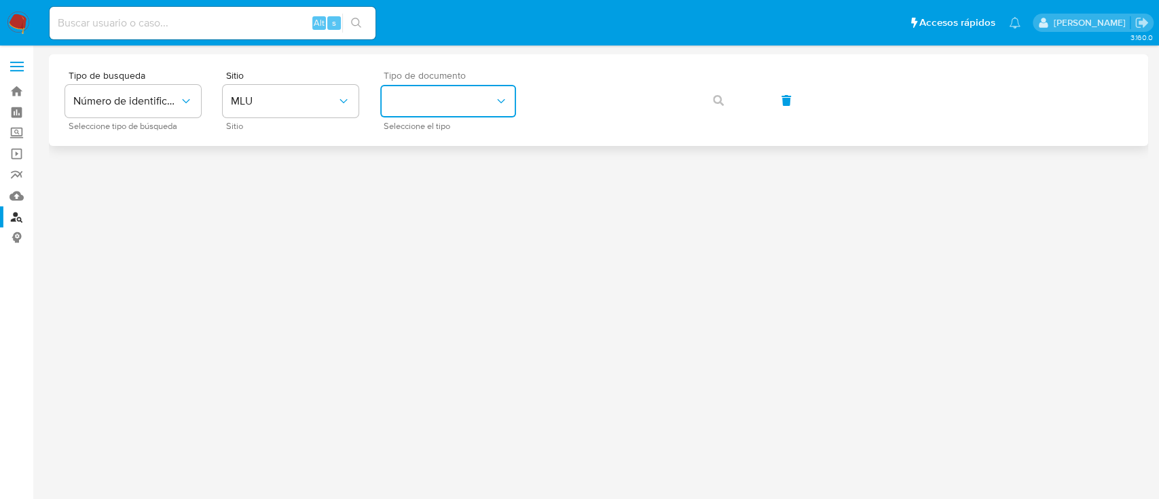
click at [396, 95] on button "identificationType" at bounding box center [448, 101] width 136 height 33
click at [254, 88] on button "MLU" at bounding box center [291, 101] width 136 height 33
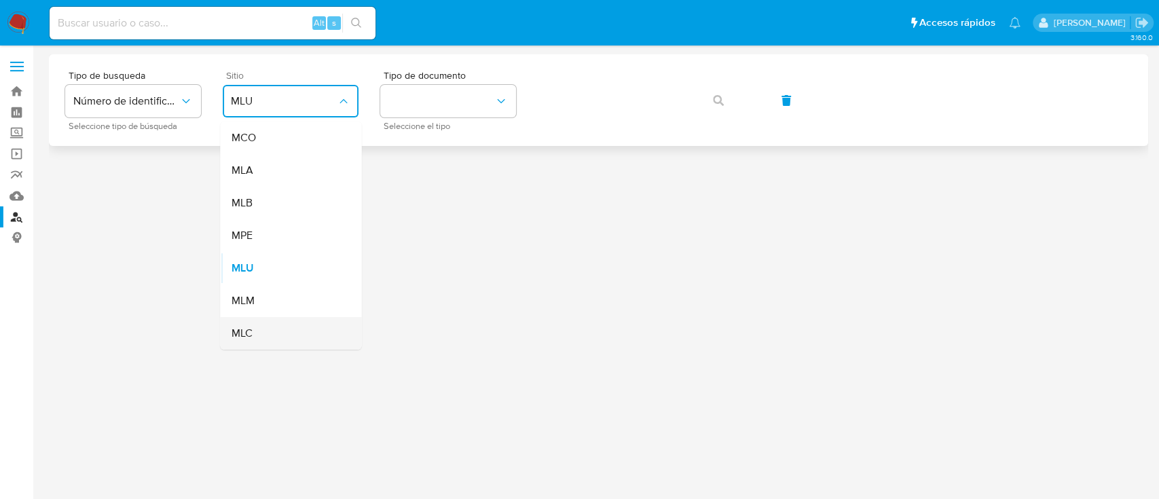
click at [262, 328] on div "MLC" at bounding box center [286, 333] width 111 height 33
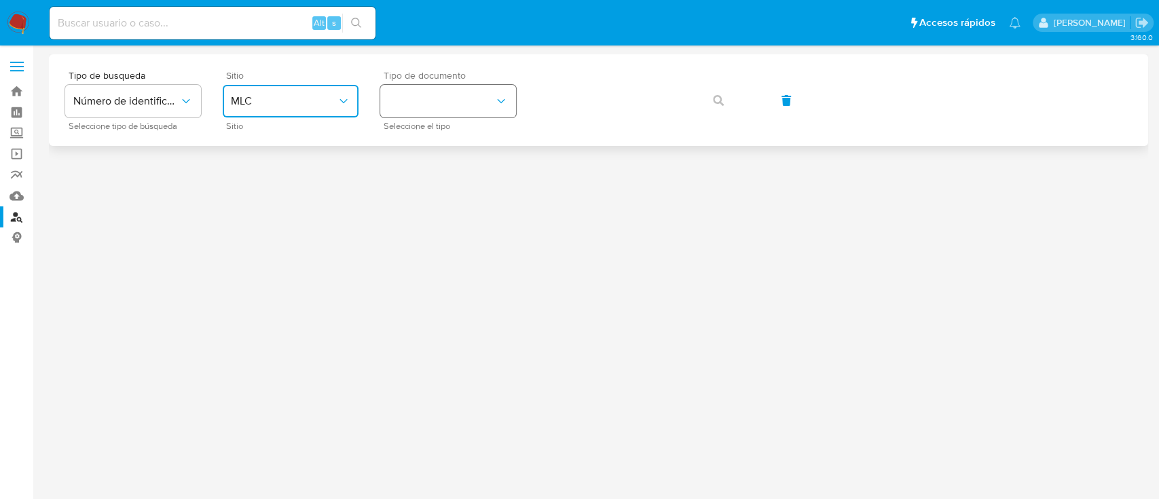
click at [433, 100] on button "identificationType" at bounding box center [448, 101] width 136 height 33
click at [445, 141] on div "RUT RUT" at bounding box center [443, 145] width 111 height 46
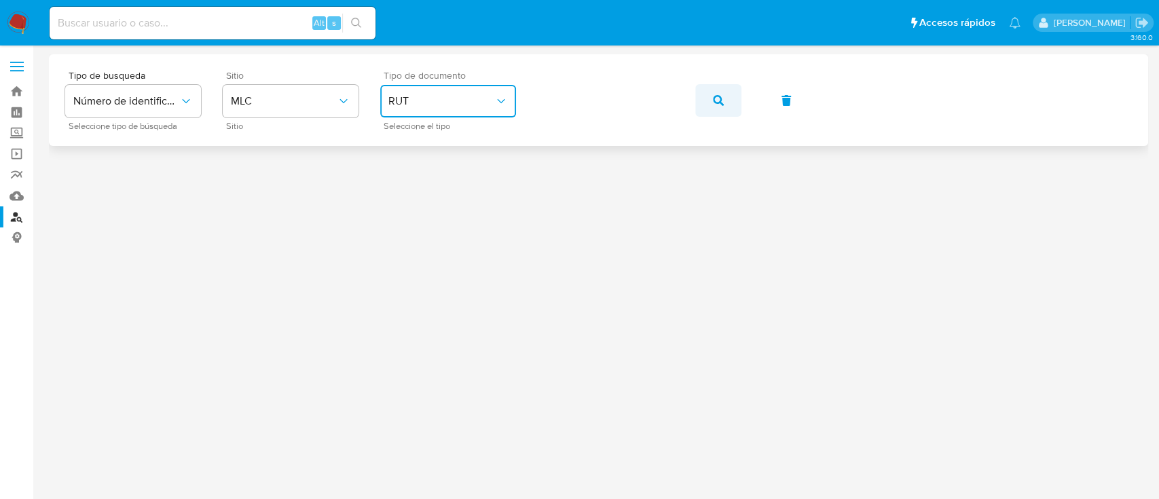
click at [717, 107] on span "button" at bounding box center [718, 101] width 11 height 30
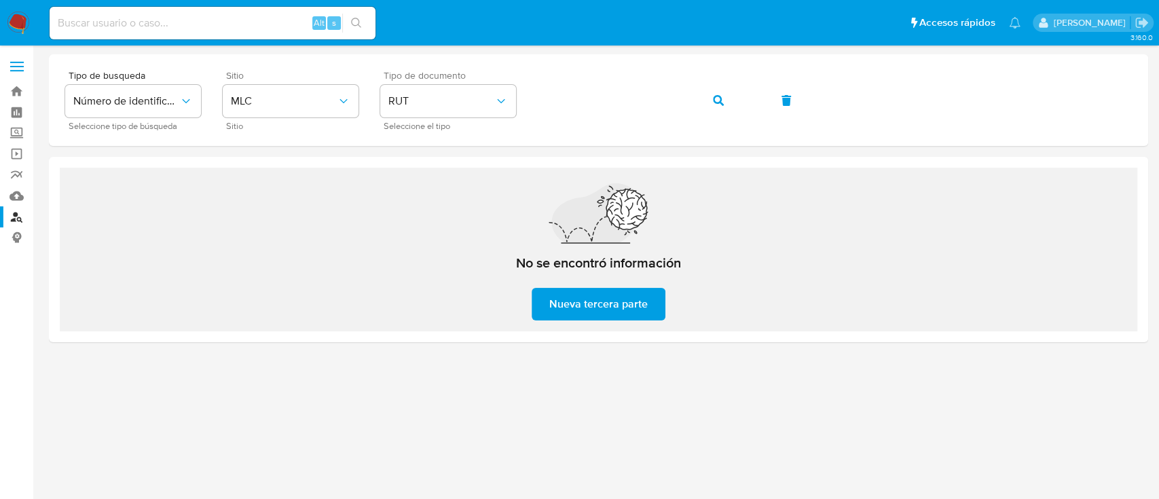
click at [617, 46] on main "3.160.0" at bounding box center [579, 249] width 1159 height 499
click at [719, 107] on span "button" at bounding box center [718, 101] width 11 height 30
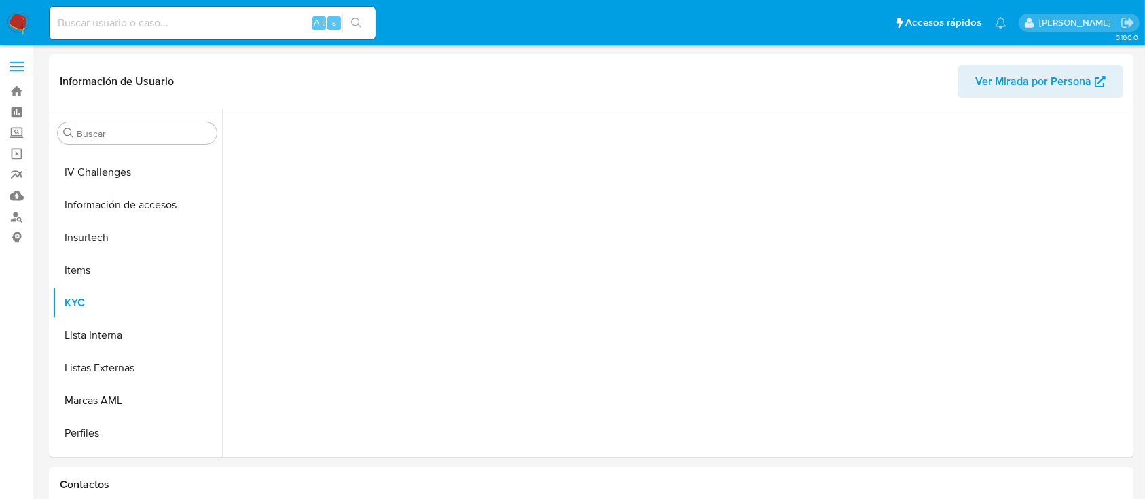
scroll to position [574, 0]
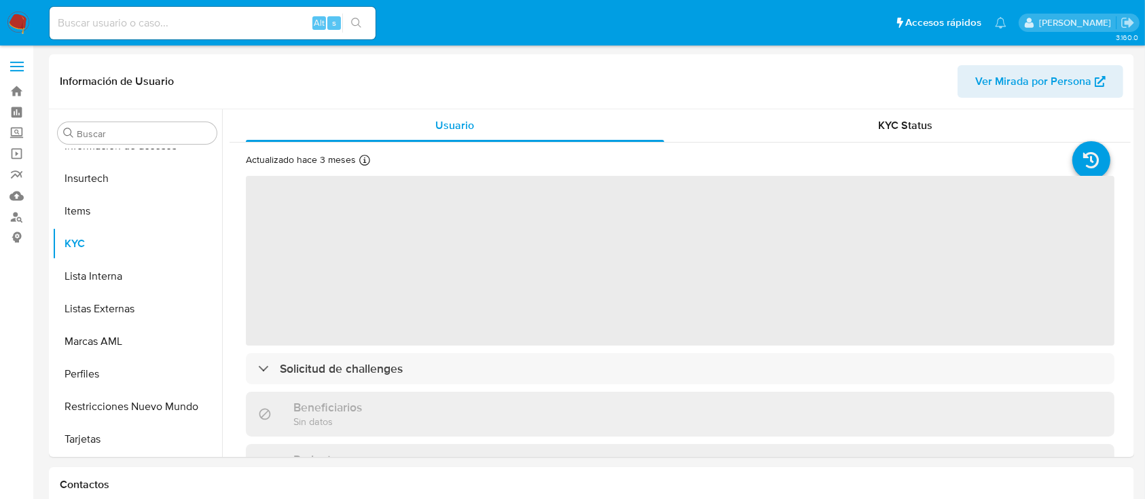
select select "10"
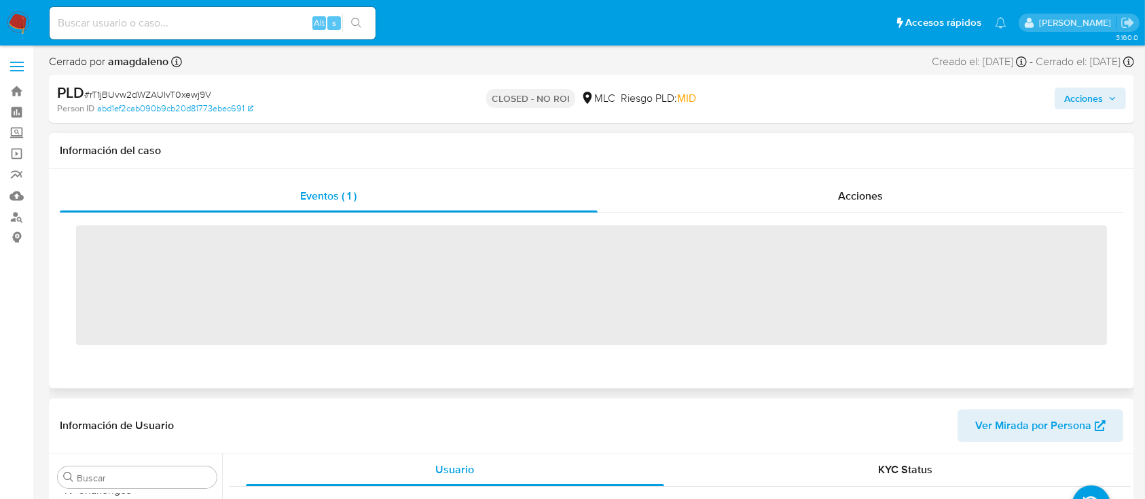
scroll to position [574, 0]
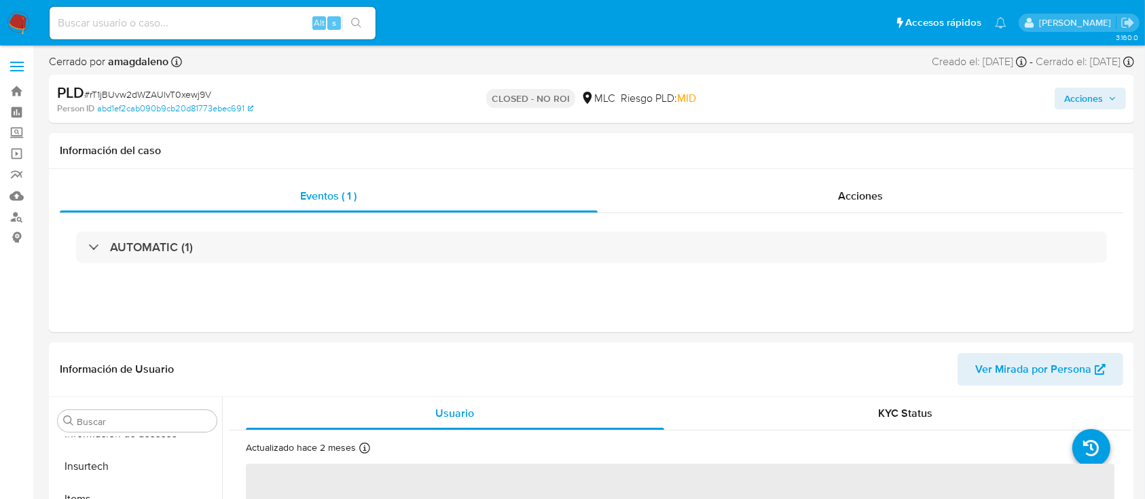
select select "10"
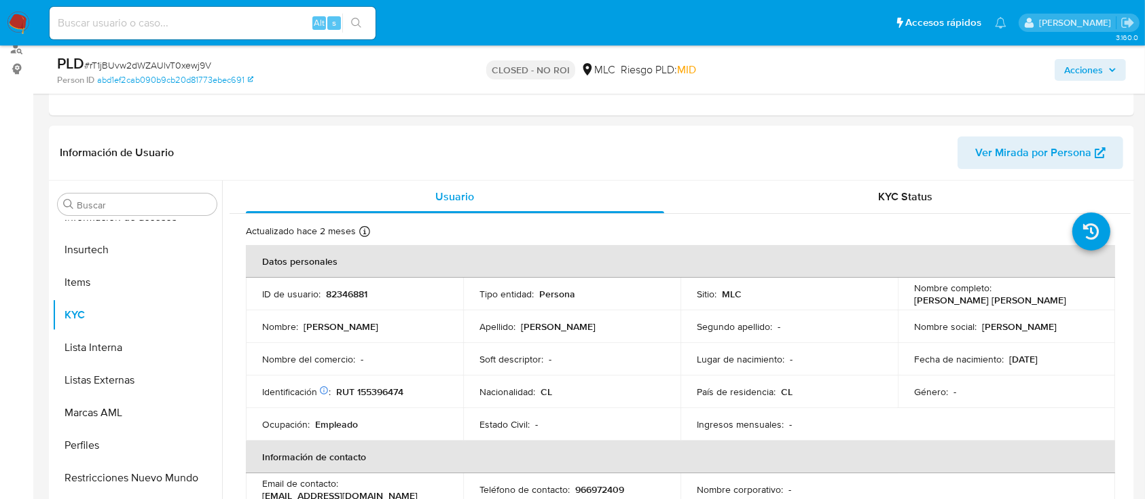
scroll to position [201, 0]
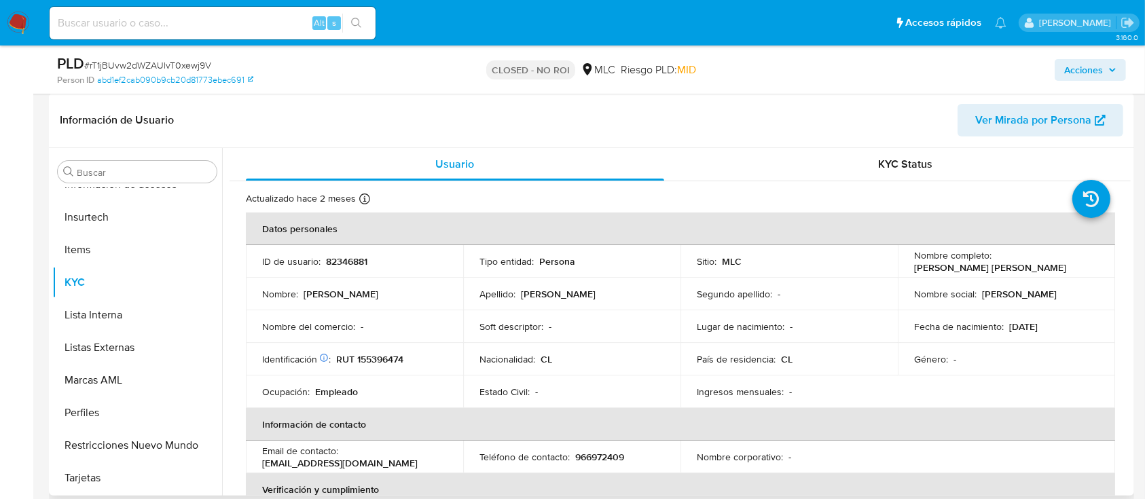
click at [350, 262] on p "82346881" at bounding box center [346, 261] width 41 height 12
copy p "82346881"
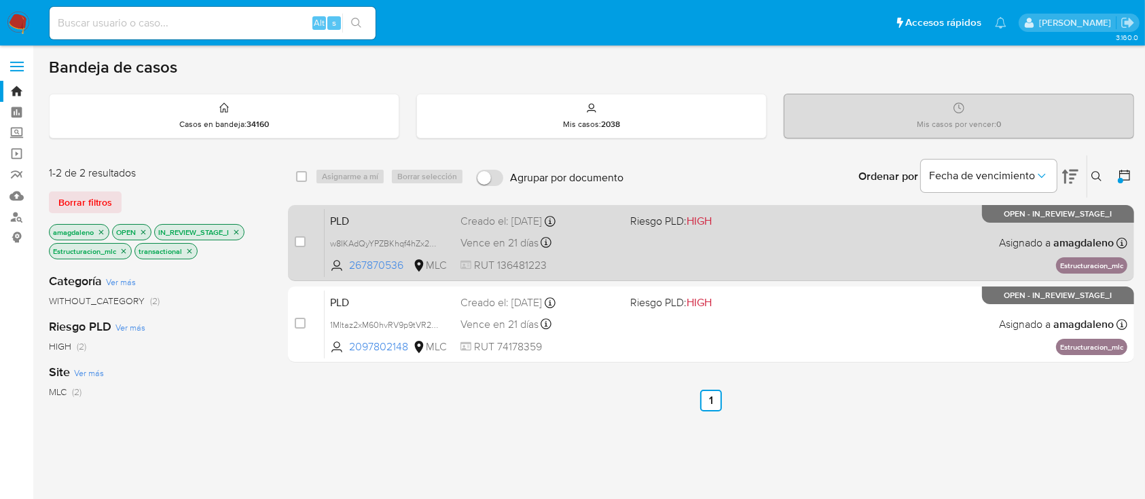
click at [606, 252] on div "PLD w8IKAdQyYPZBKhqf4hZx2ueH 267870536 MLC Riesgo PLD: HIGH Creado el: 12/07/20…" at bounding box center [726, 242] width 803 height 69
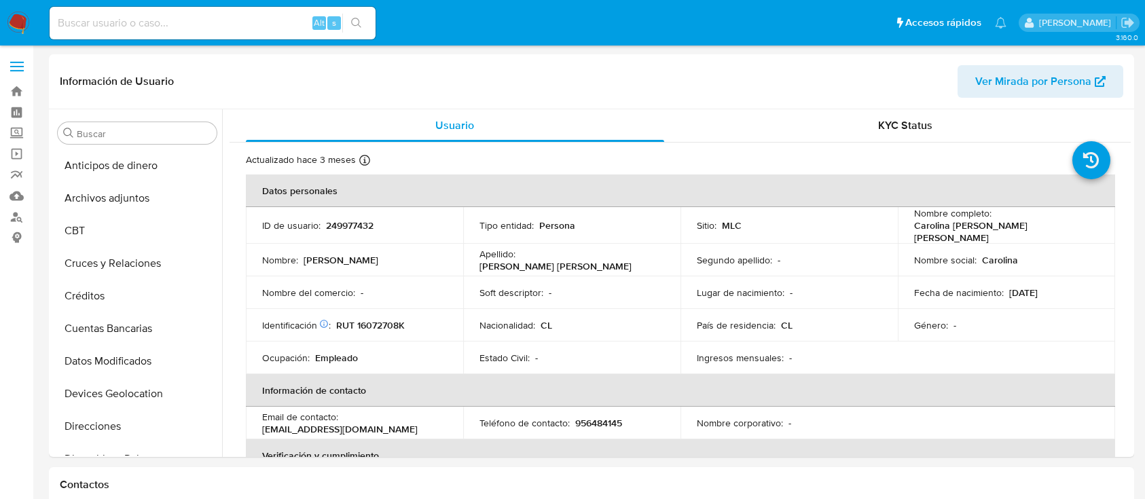
select select "10"
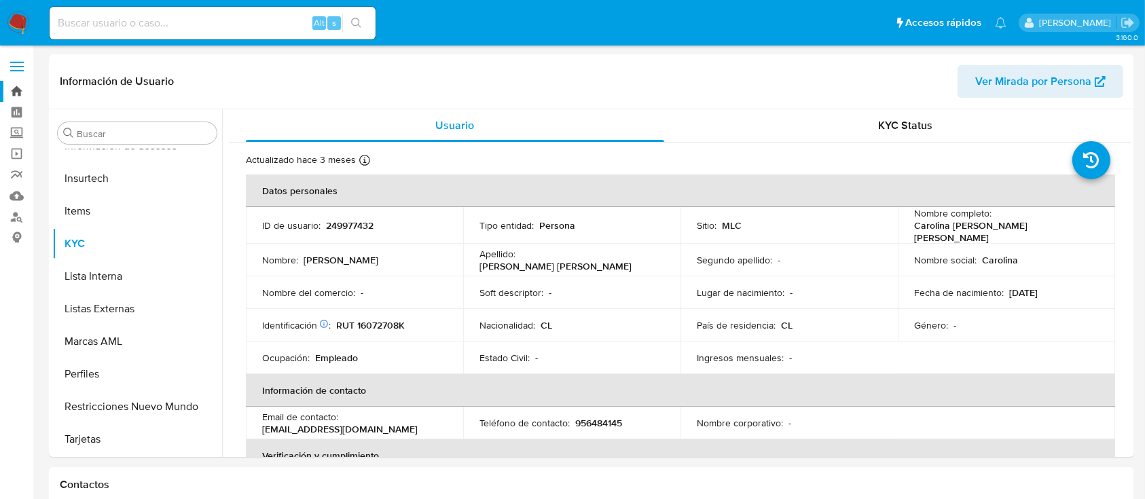
click at [18, 93] on link "Bandeja" at bounding box center [81, 91] width 162 height 21
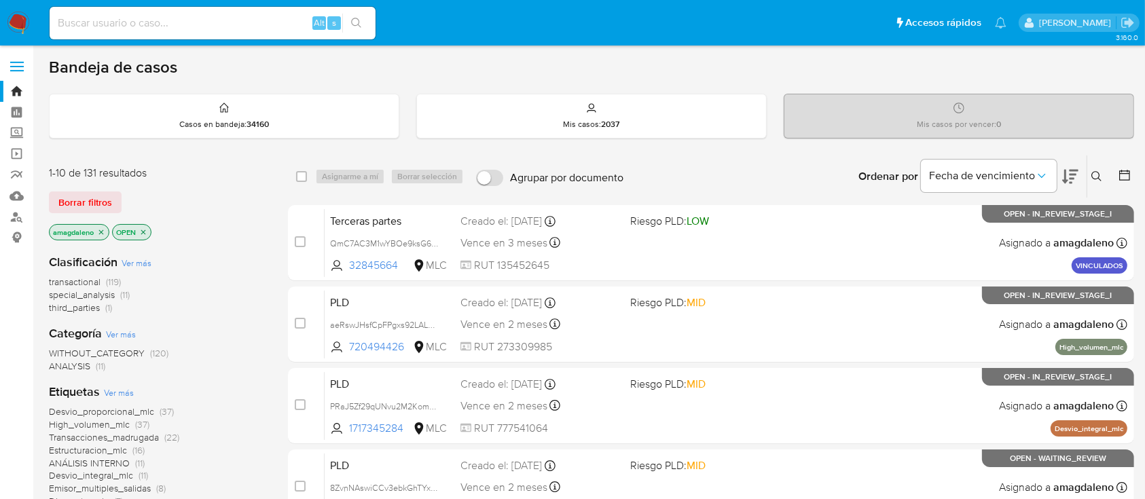
click at [1124, 183] on button at bounding box center [1126, 176] width 16 height 16
click at [1127, 172] on icon at bounding box center [1124, 175] width 11 height 11
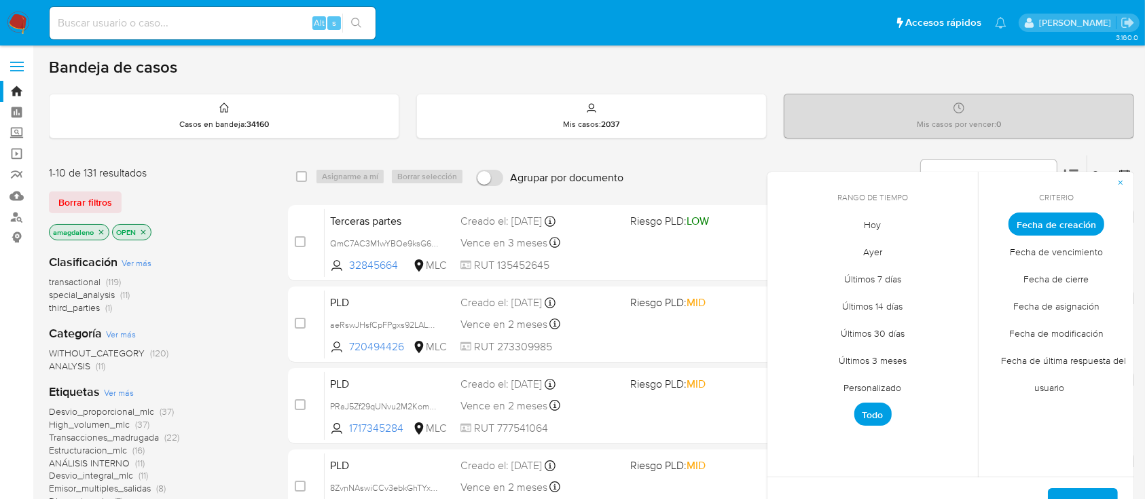
click at [864, 384] on span "Personalizado" at bounding box center [873, 388] width 86 height 28
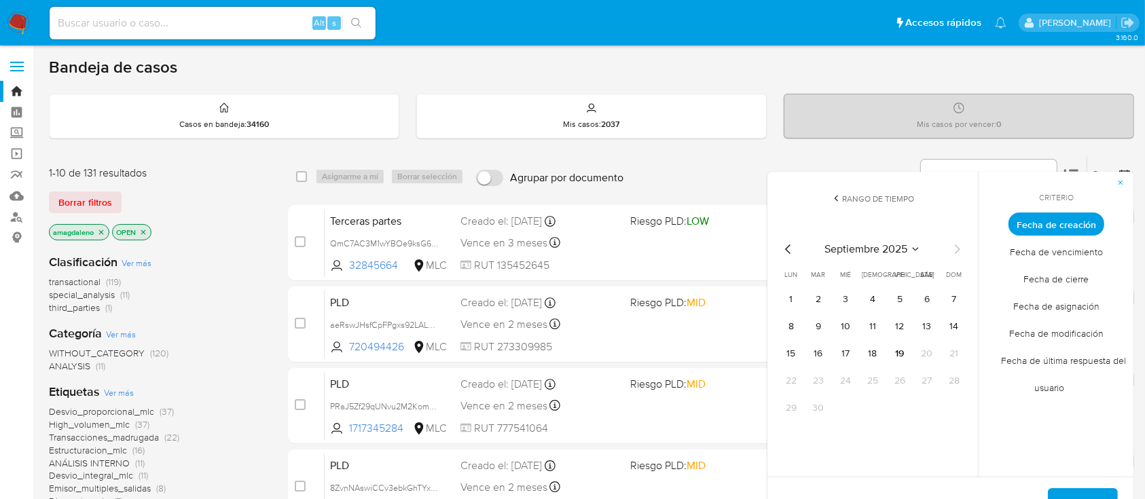
click at [792, 247] on icon "Mes anterior" at bounding box center [788, 249] width 16 height 16
click at [817, 297] on button "1" at bounding box center [818, 300] width 22 height 22
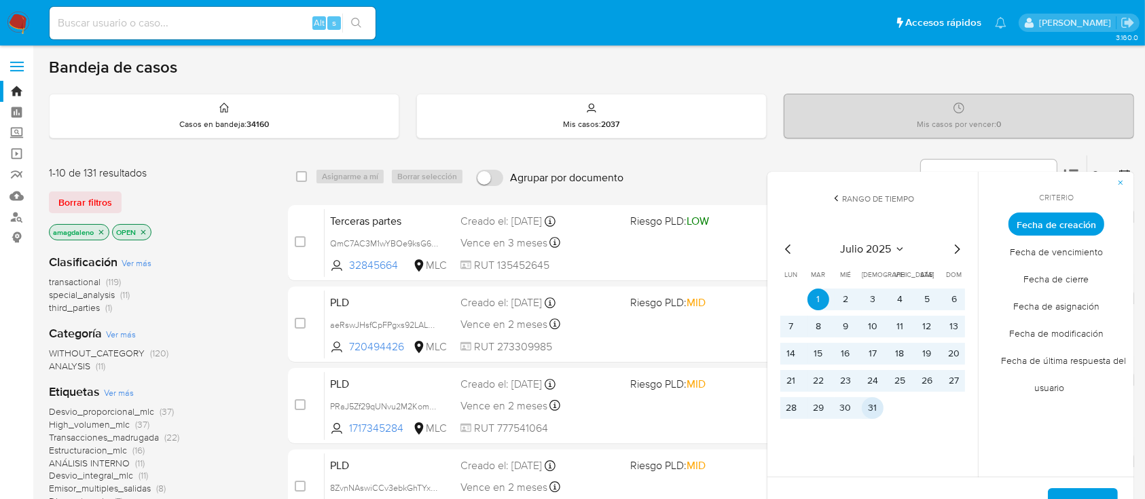
click at [878, 416] on button "31" at bounding box center [873, 408] width 22 height 22
click at [1065, 495] on button "Aplicar" at bounding box center [1083, 504] width 70 height 33
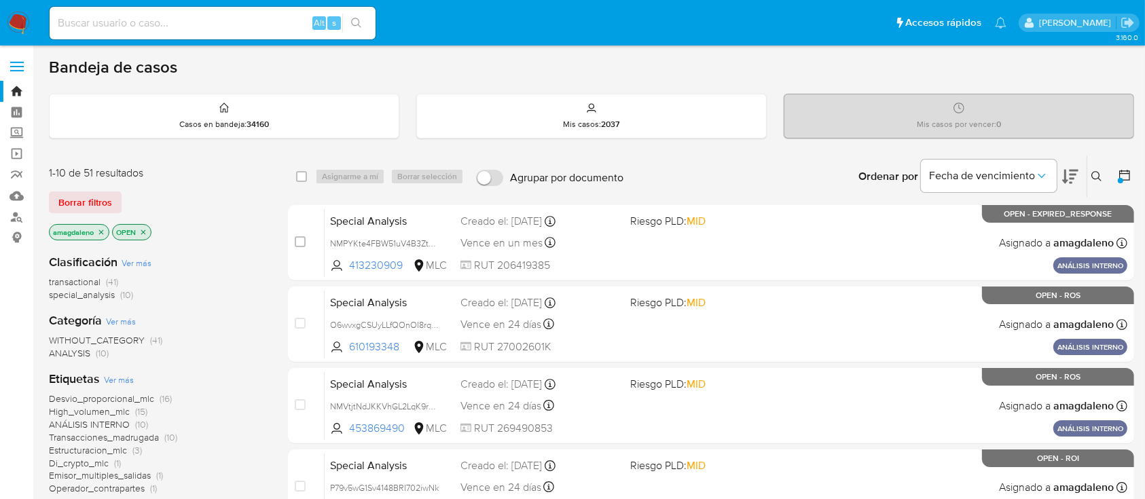
scroll to position [41, 0]
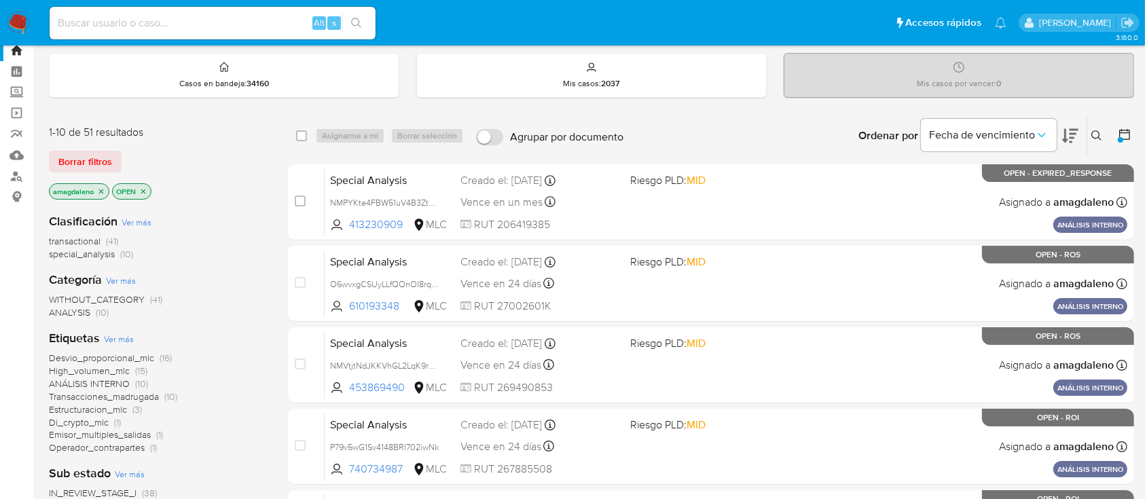
click at [77, 244] on span "transactional" at bounding box center [75, 241] width 52 height 14
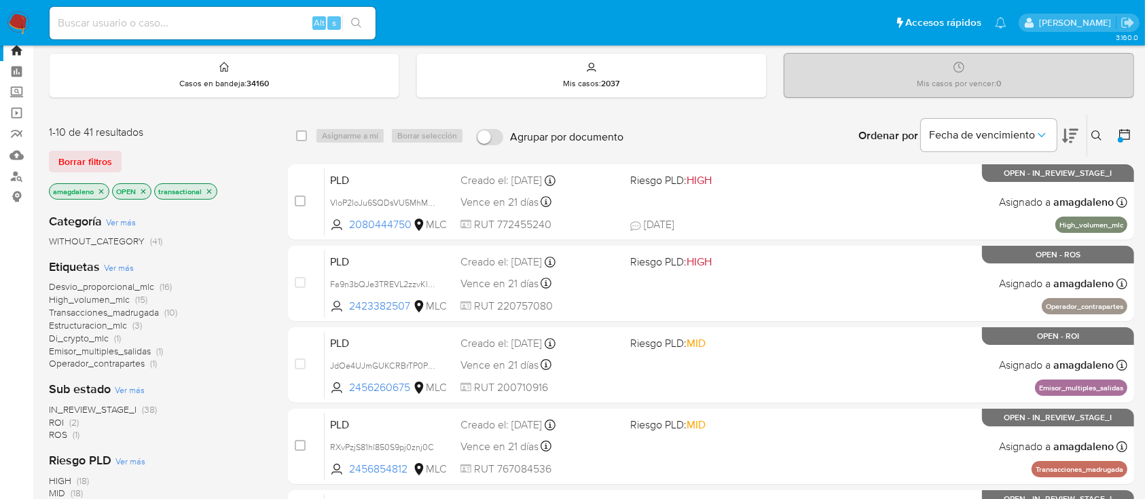
click at [114, 285] on span "Desvio_proporcional_mlc" at bounding box center [101, 287] width 105 height 14
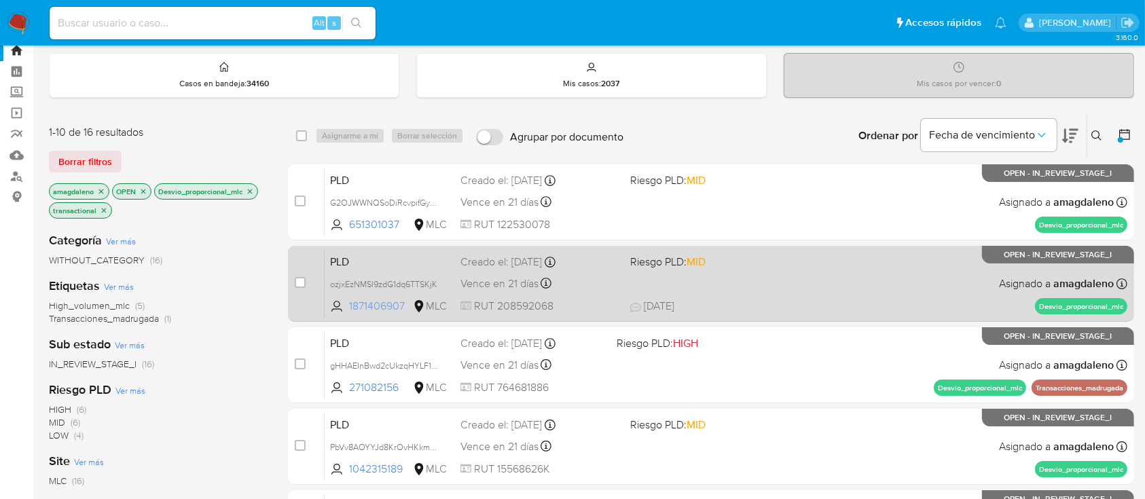
click at [378, 300] on span "1871406907" at bounding box center [379, 306] width 61 height 15
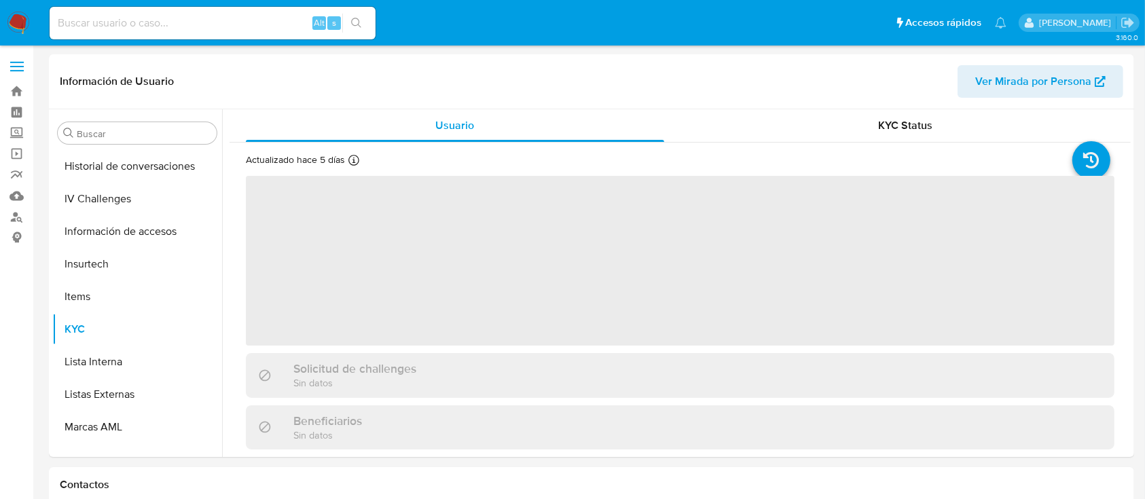
scroll to position [562, 0]
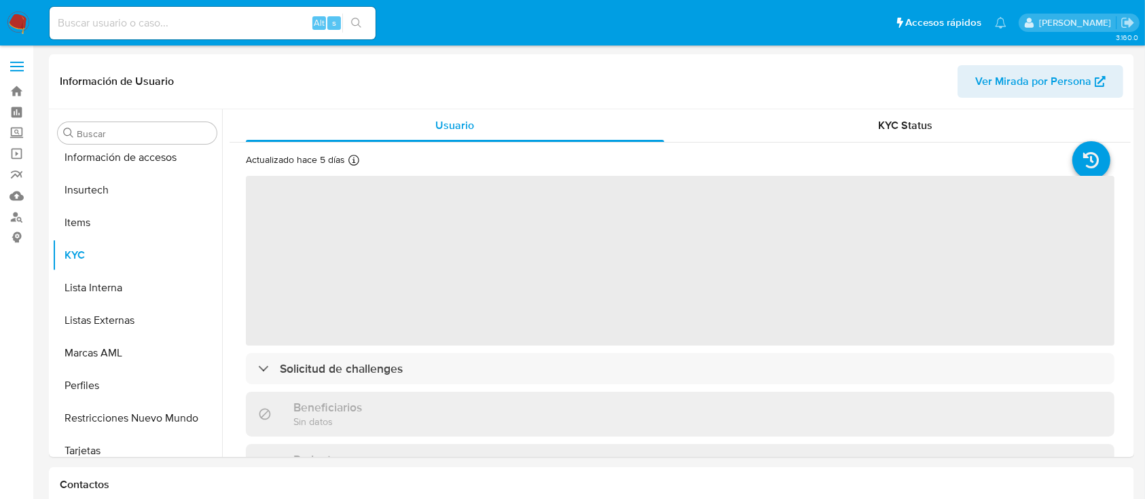
select select "10"
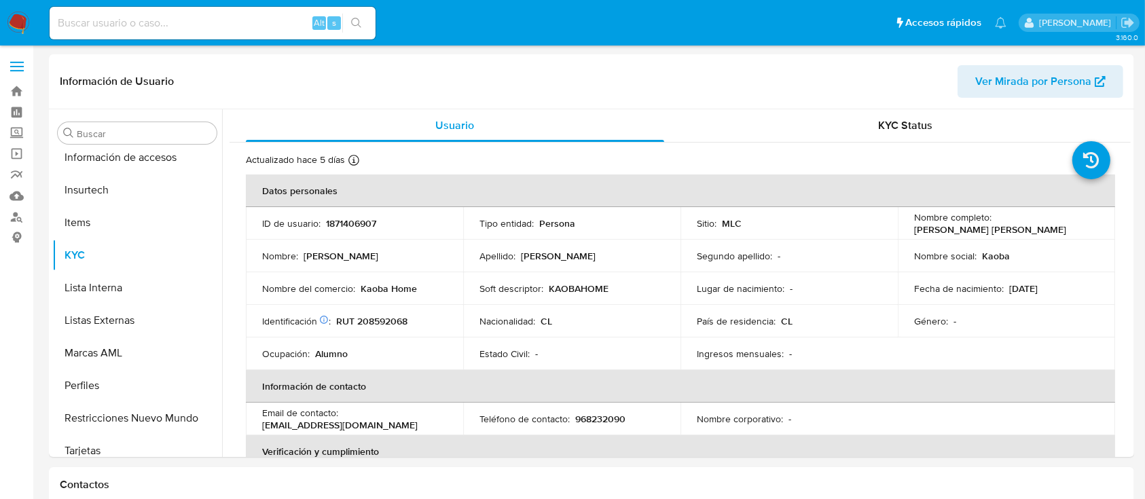
scroll to position [574, 0]
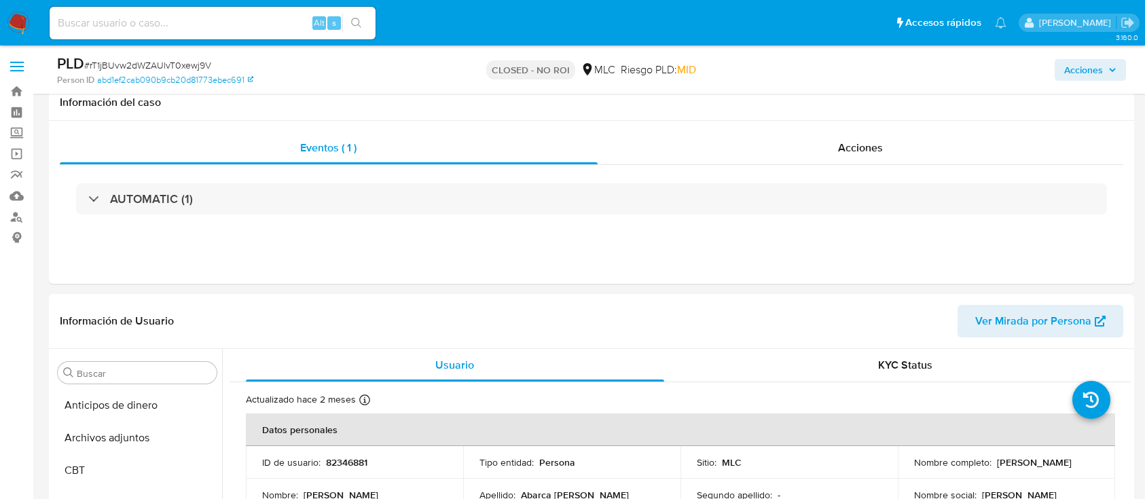
select select "10"
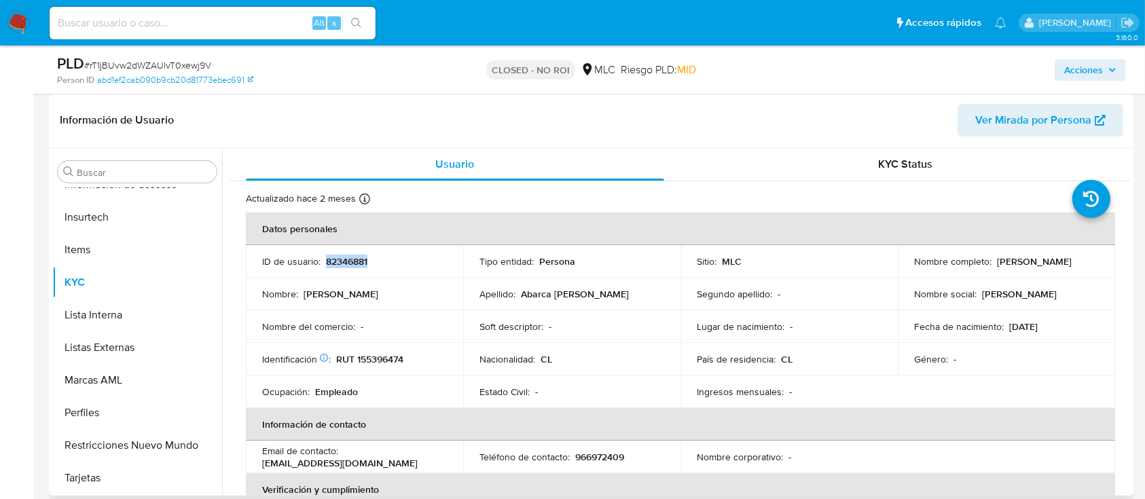
scroll to position [306, 0]
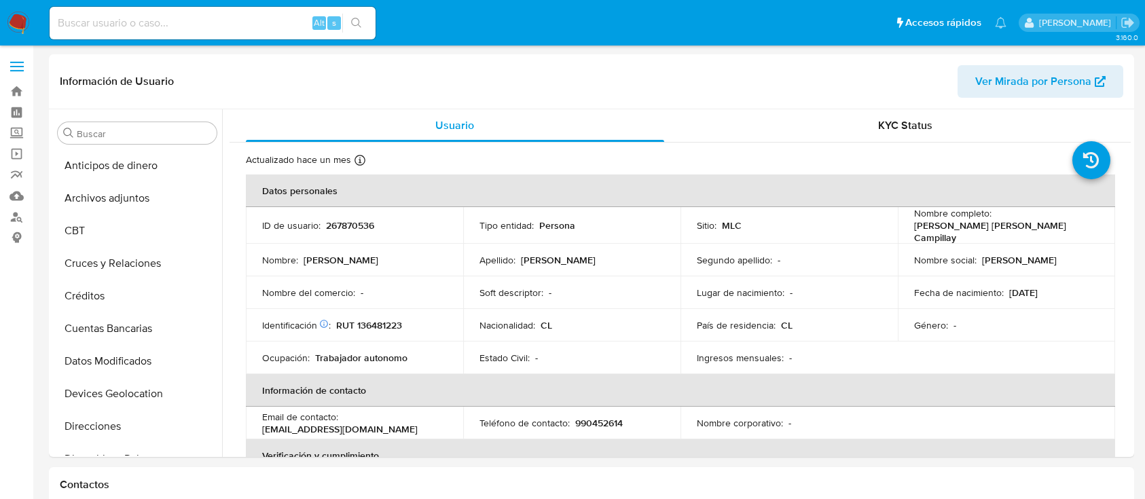
select select "10"
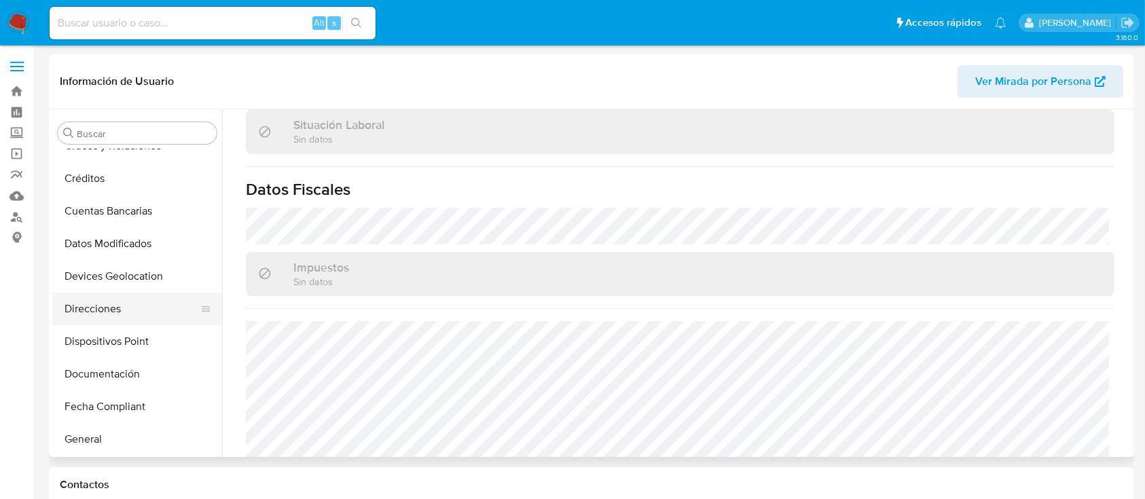
scroll to position [126, 0]
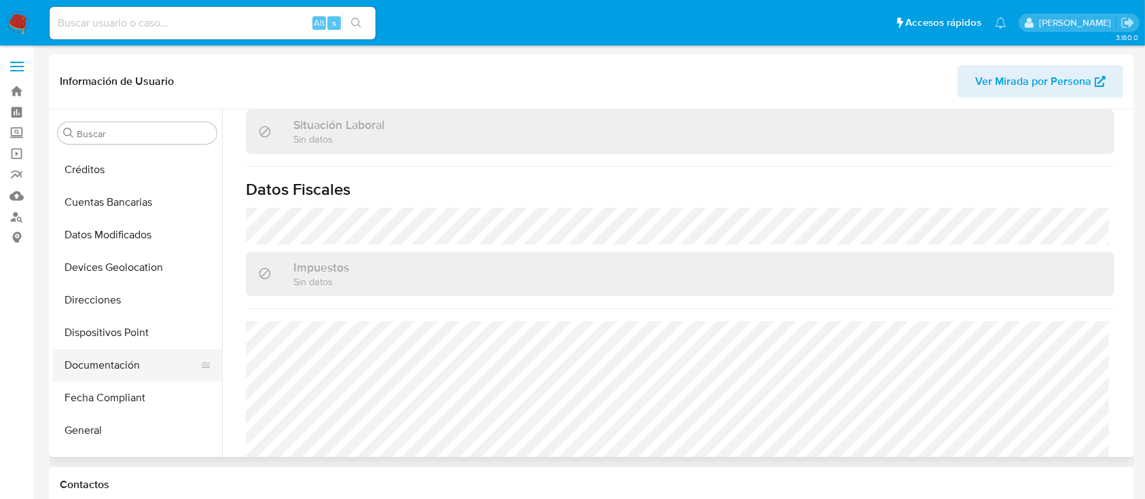
click at [158, 357] on button "Documentación" at bounding box center [131, 365] width 159 height 33
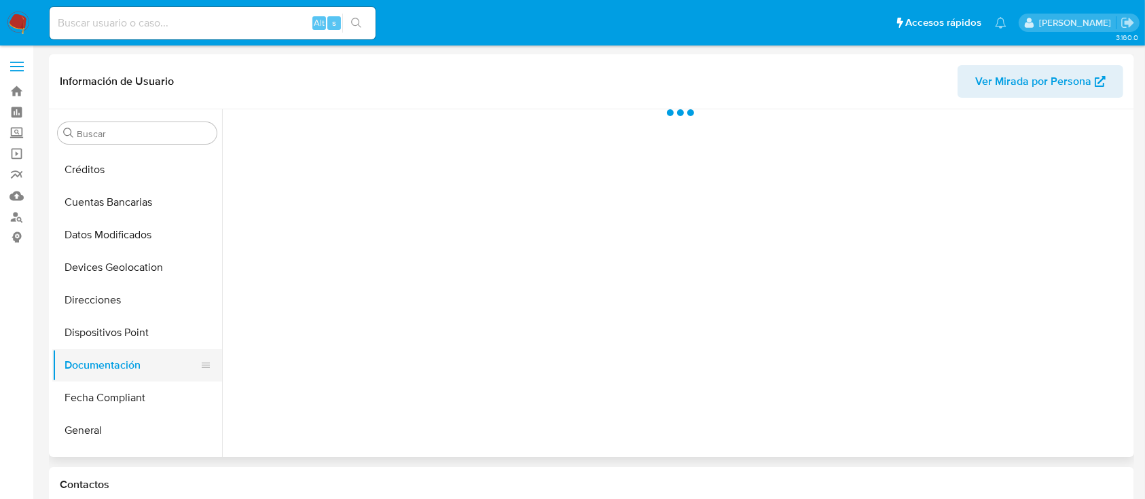
scroll to position [0, 0]
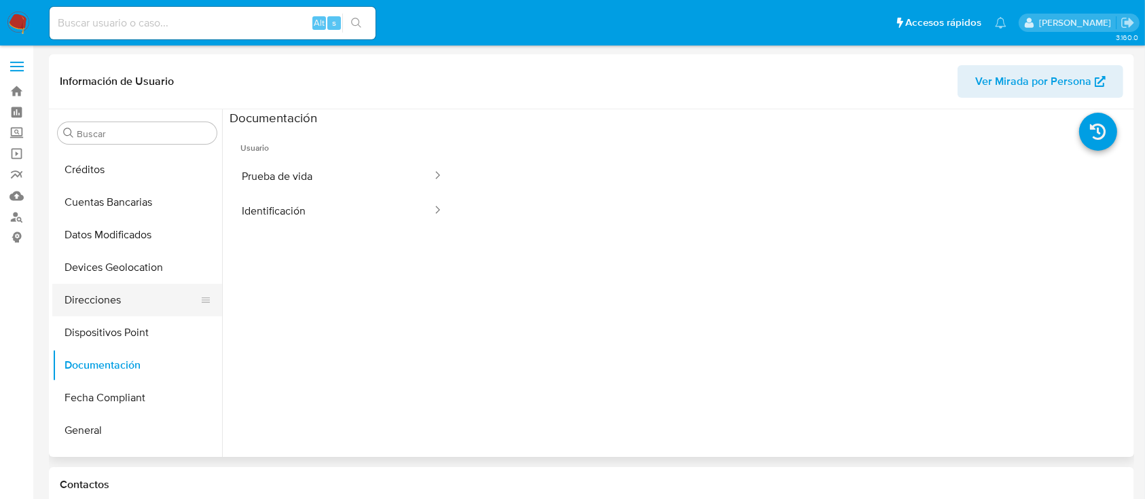
click at [155, 287] on button "Direcciones" at bounding box center [131, 300] width 159 height 33
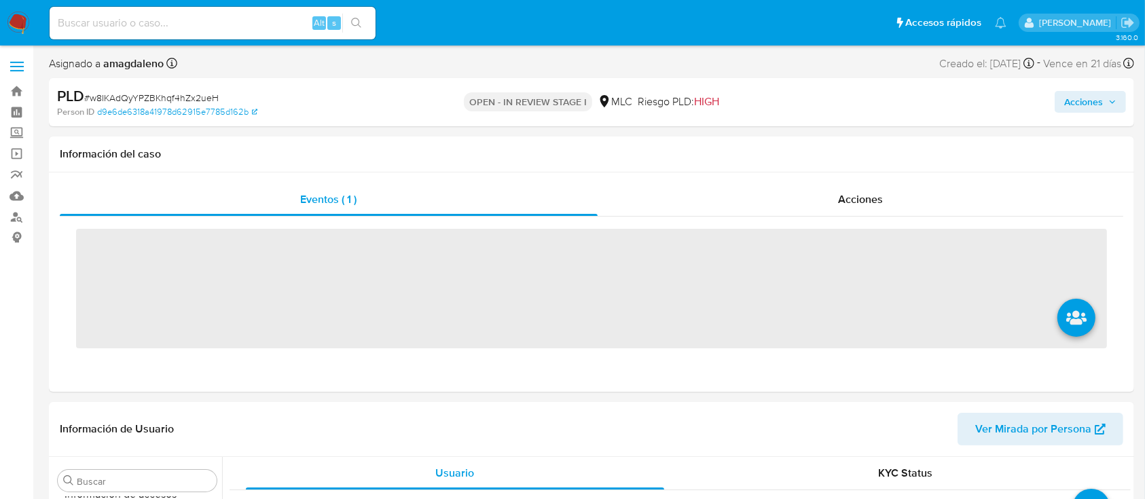
scroll to position [574, 0]
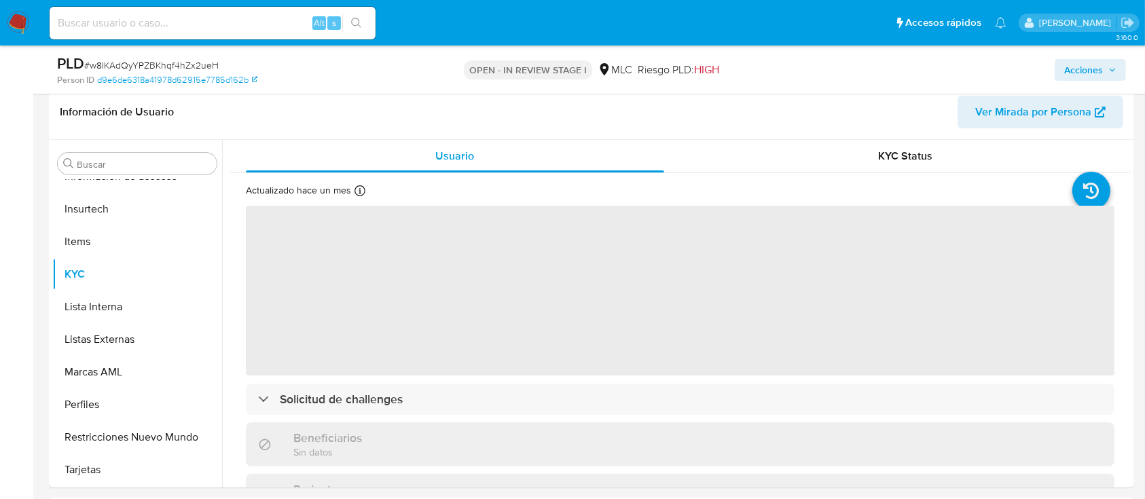
select select "10"
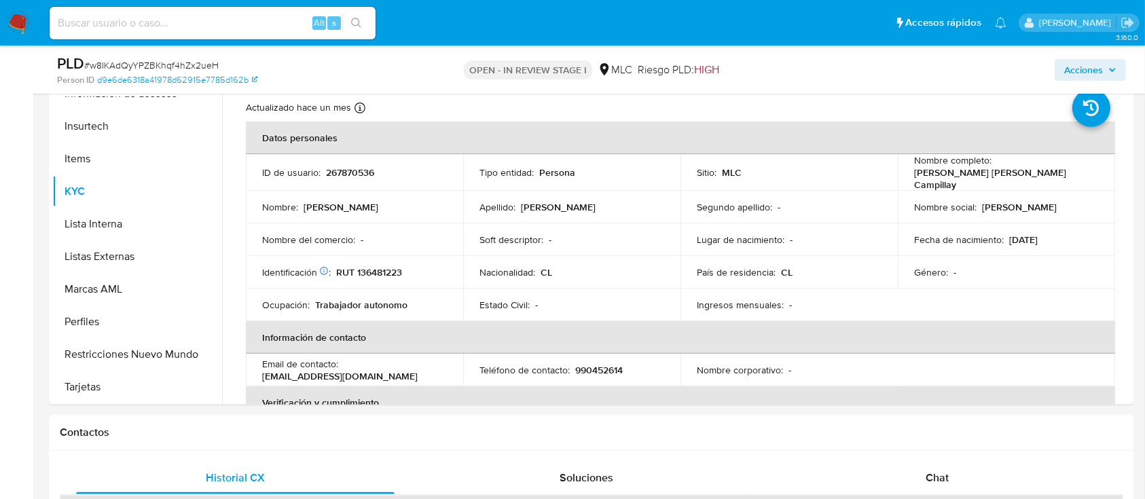
scroll to position [313, 0]
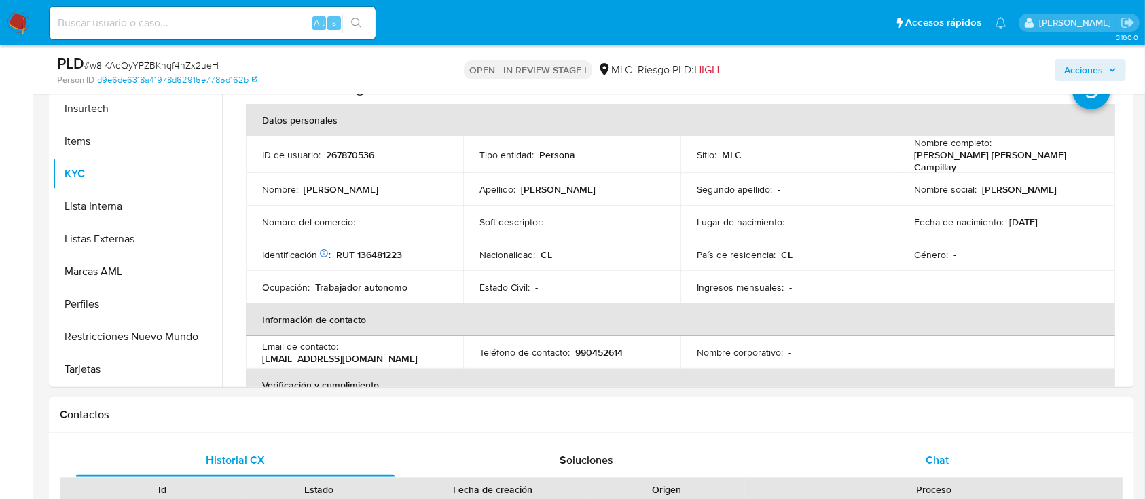
click at [941, 455] on span "Chat" at bounding box center [936, 460] width 23 height 16
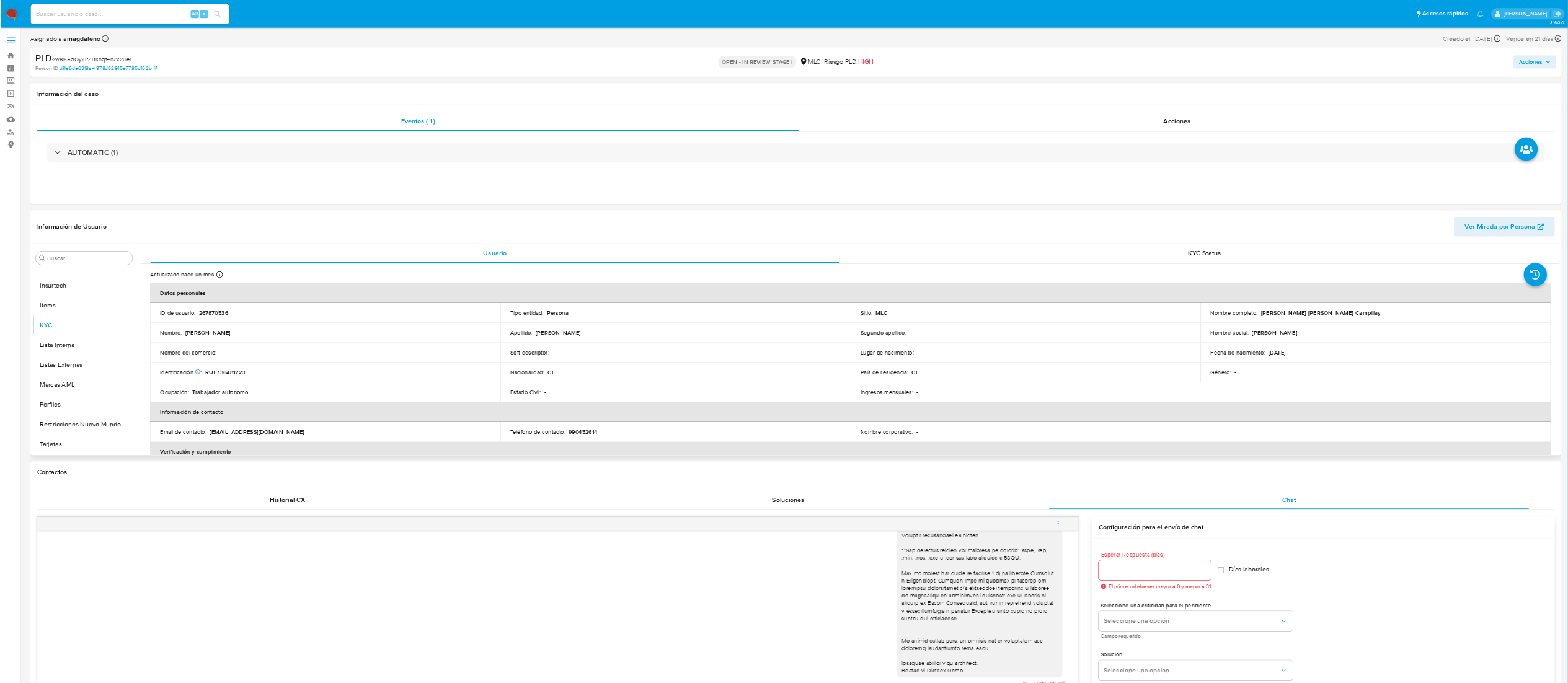
scroll to position [0, 0]
click at [96, 445] on button "Archivos adjuntos" at bounding box center [120, 447] width 145 height 30
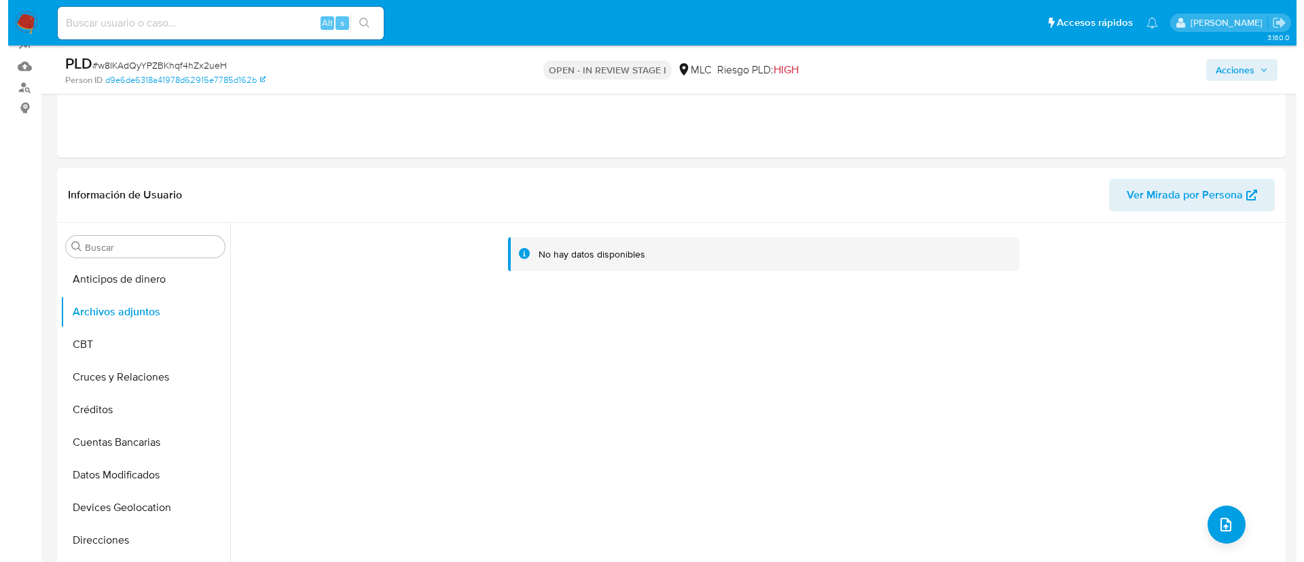
scroll to position [181, 0]
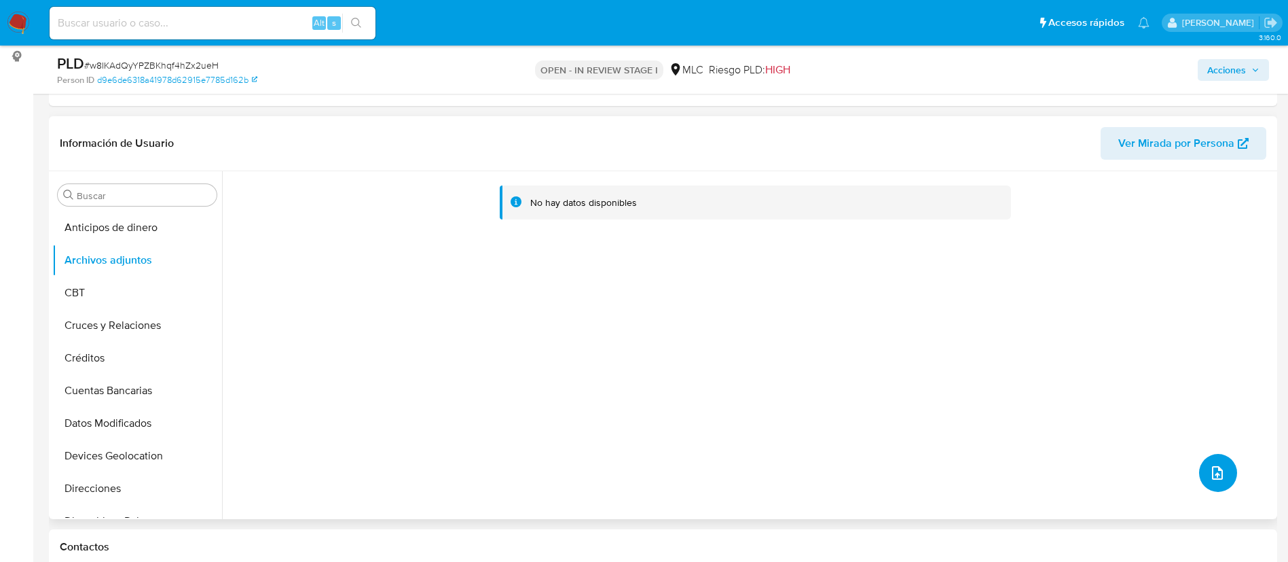
click at [1158, 479] on icon "upload-file" at bounding box center [1217, 472] width 16 height 16
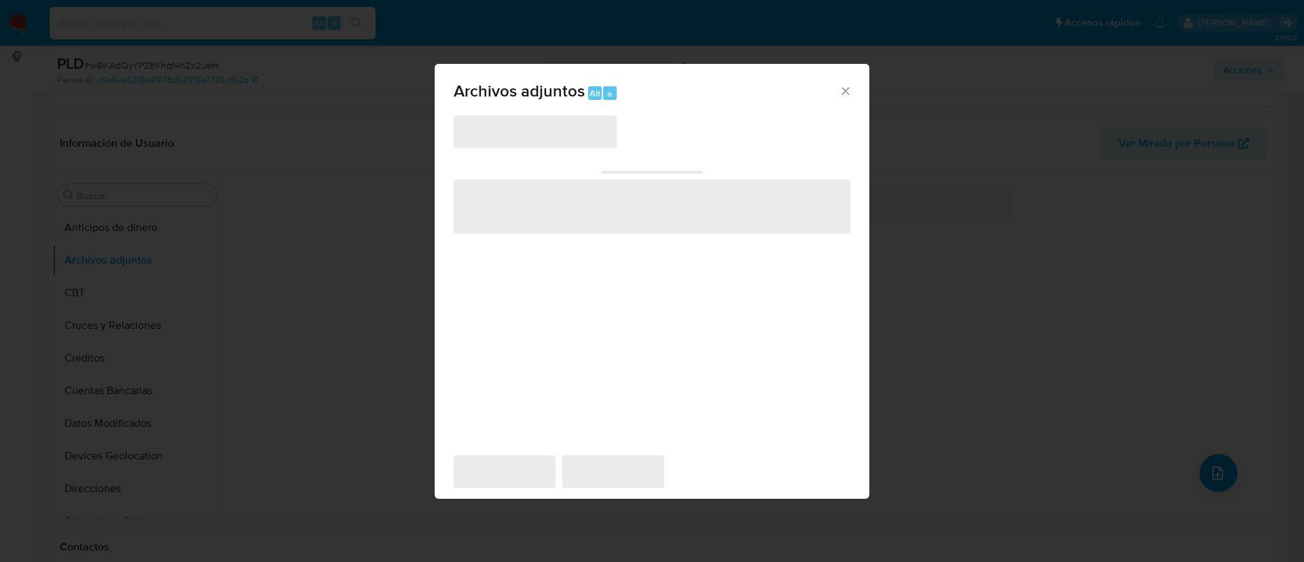
click at [483, 135] on span "‌" at bounding box center [535, 131] width 163 height 33
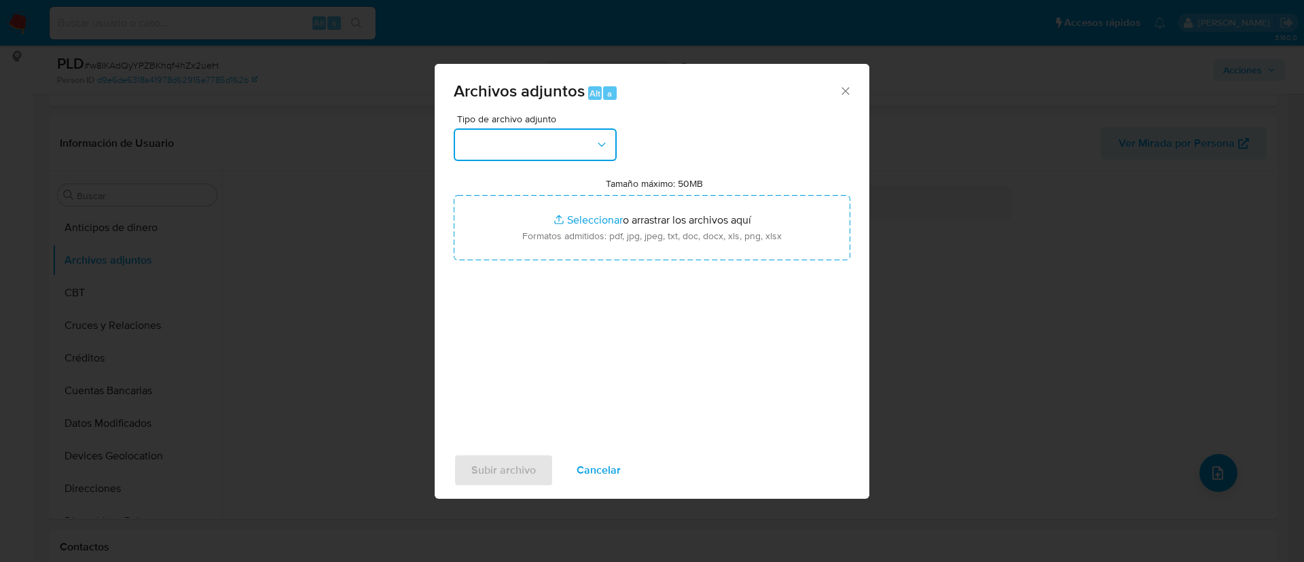
click at [483, 135] on button "button" at bounding box center [535, 144] width 163 height 33
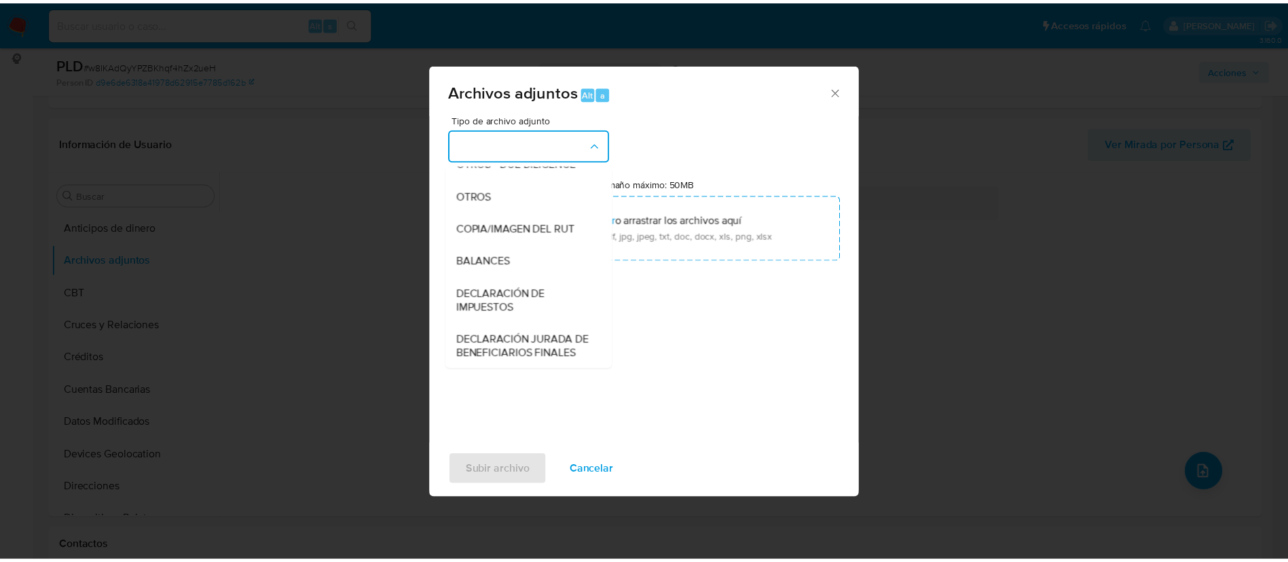
scroll to position [179, 0]
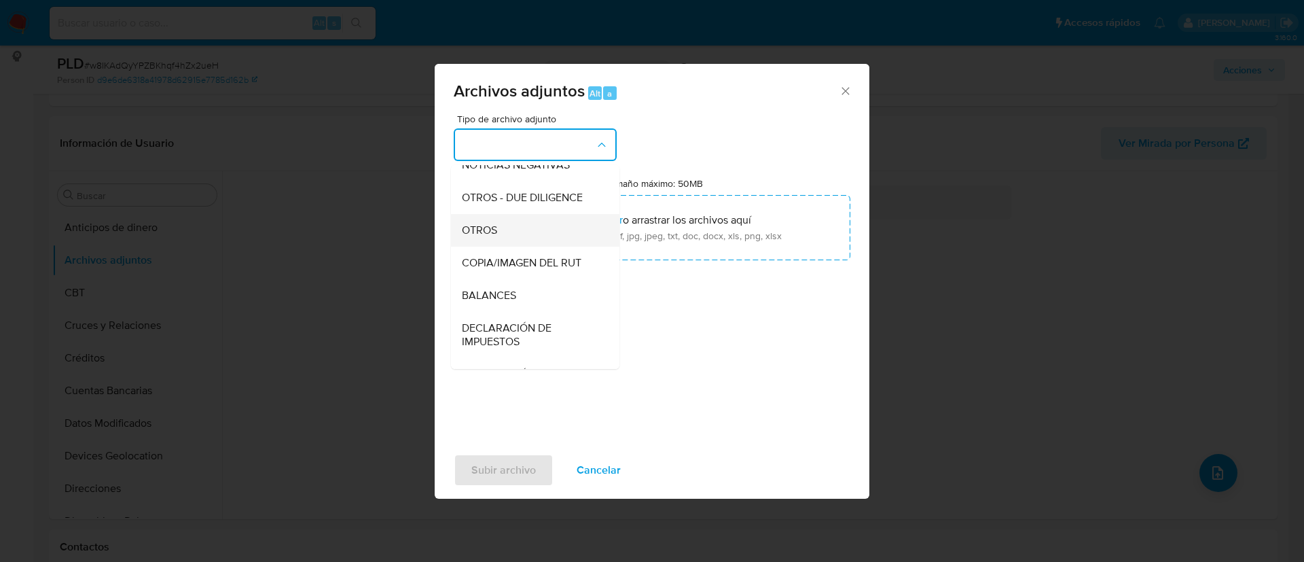
click at [532, 246] on div "OTROS" at bounding box center [531, 230] width 139 height 33
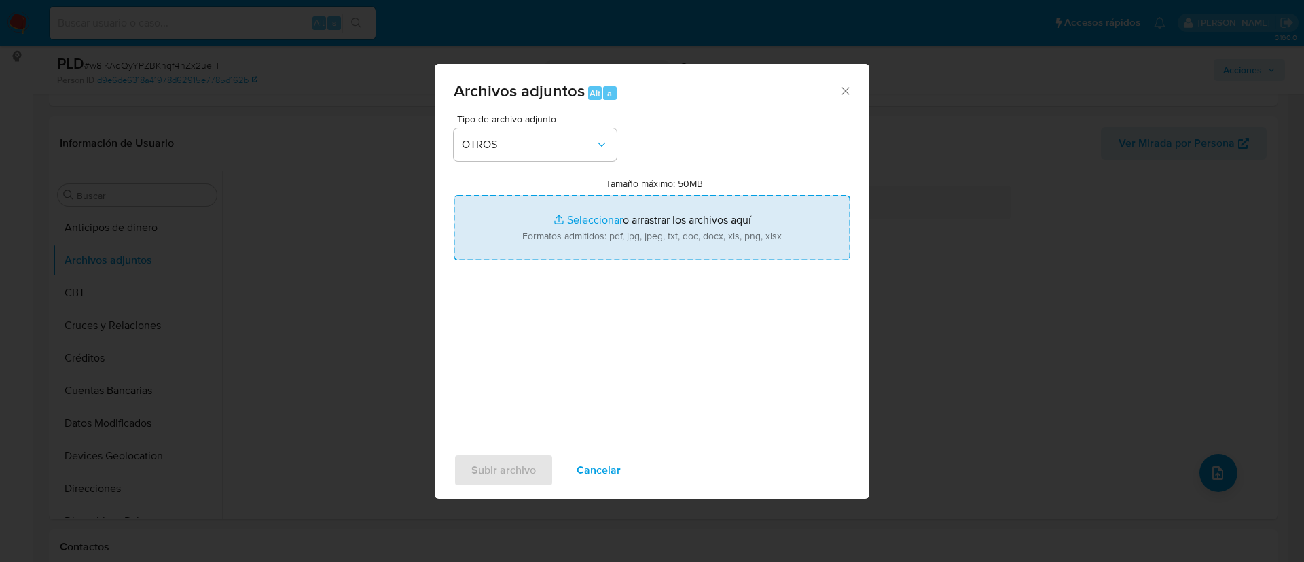
click at [601, 221] on input "Tamaño máximo: 50MB Seleccionar archivos" at bounding box center [652, 227] width 397 height 65
type input "C:\fakepath\267870536 - 16_09_2025.xlsx"
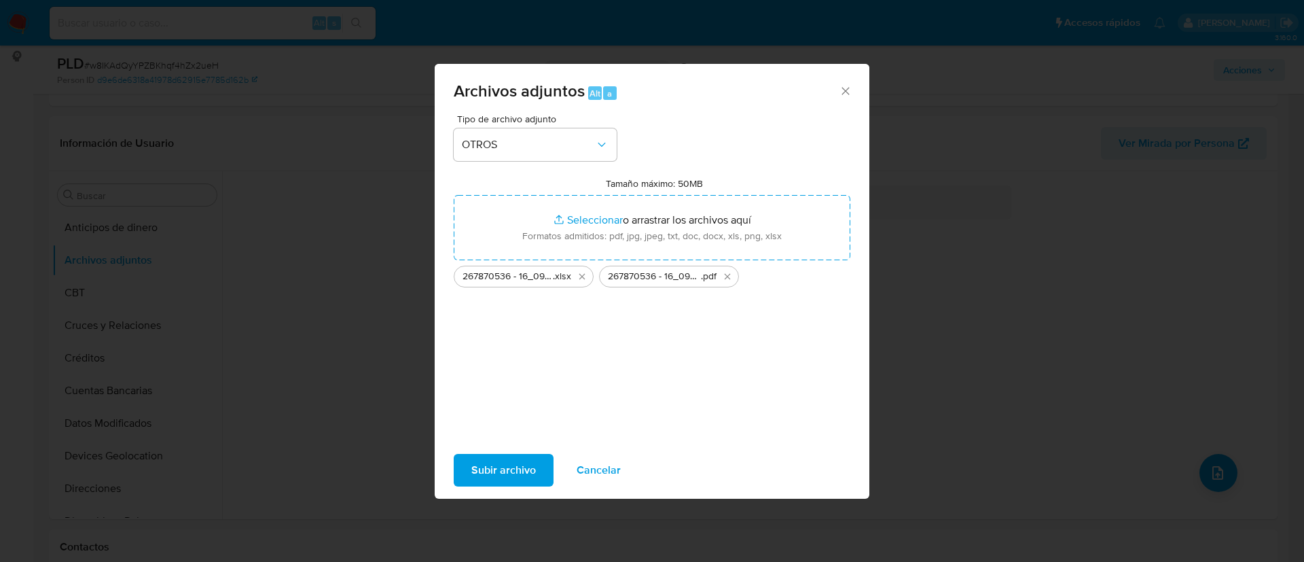
click at [540, 461] on button "Subir archivo" at bounding box center [504, 470] width 100 height 33
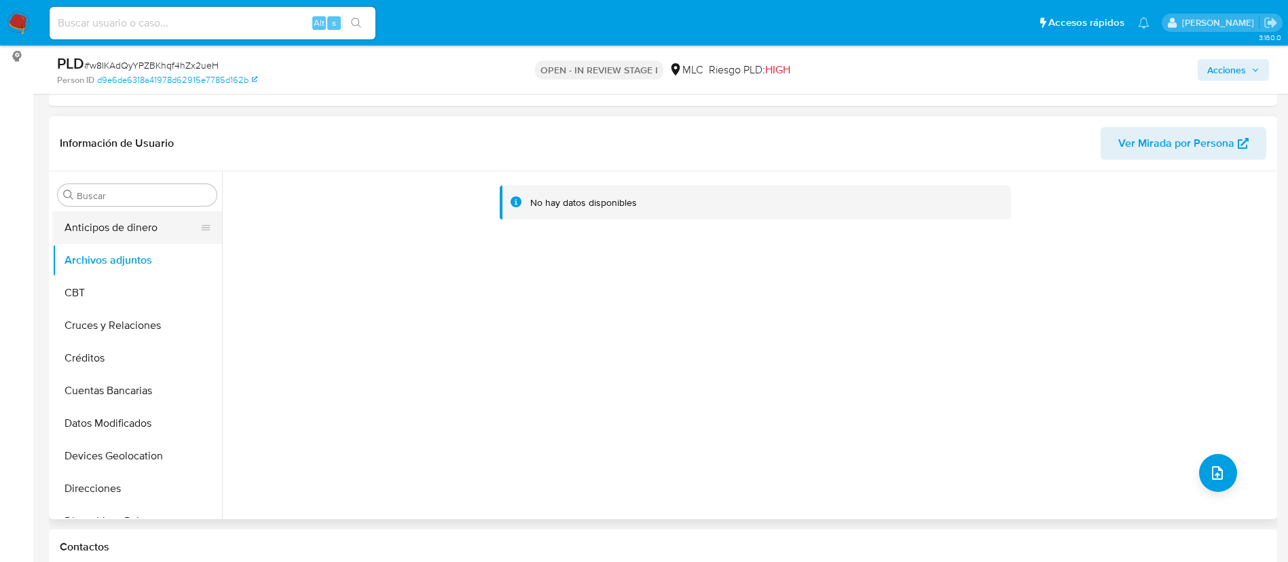
click at [143, 233] on button "Anticipos de dinero" at bounding box center [131, 227] width 159 height 33
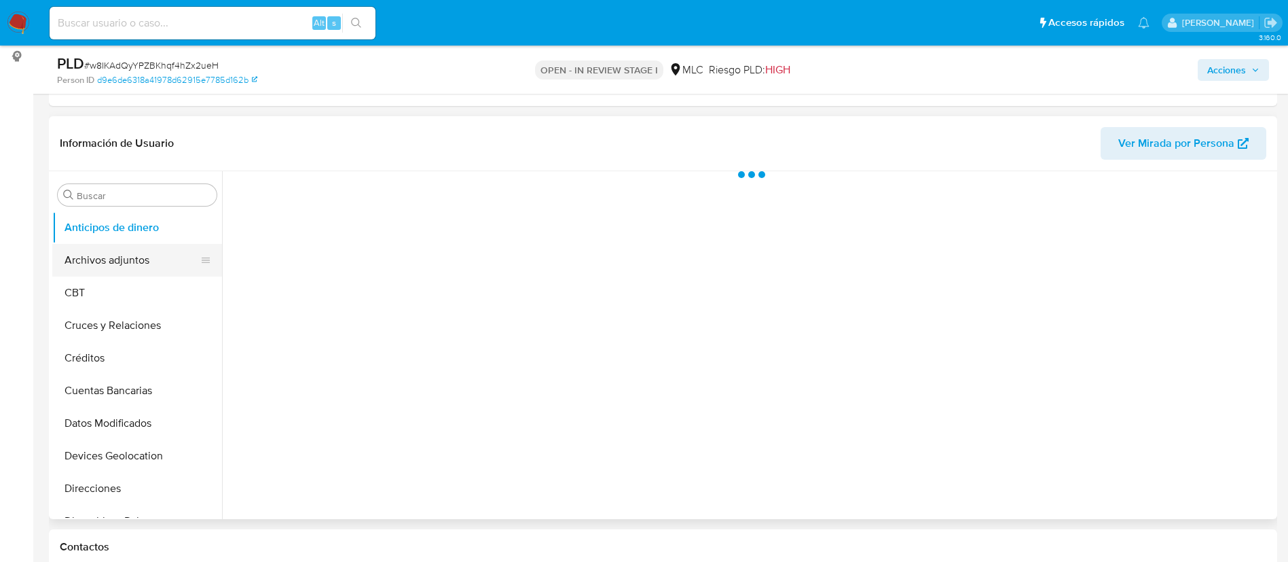
click at [143, 259] on button "Archivos adjuntos" at bounding box center [131, 260] width 159 height 33
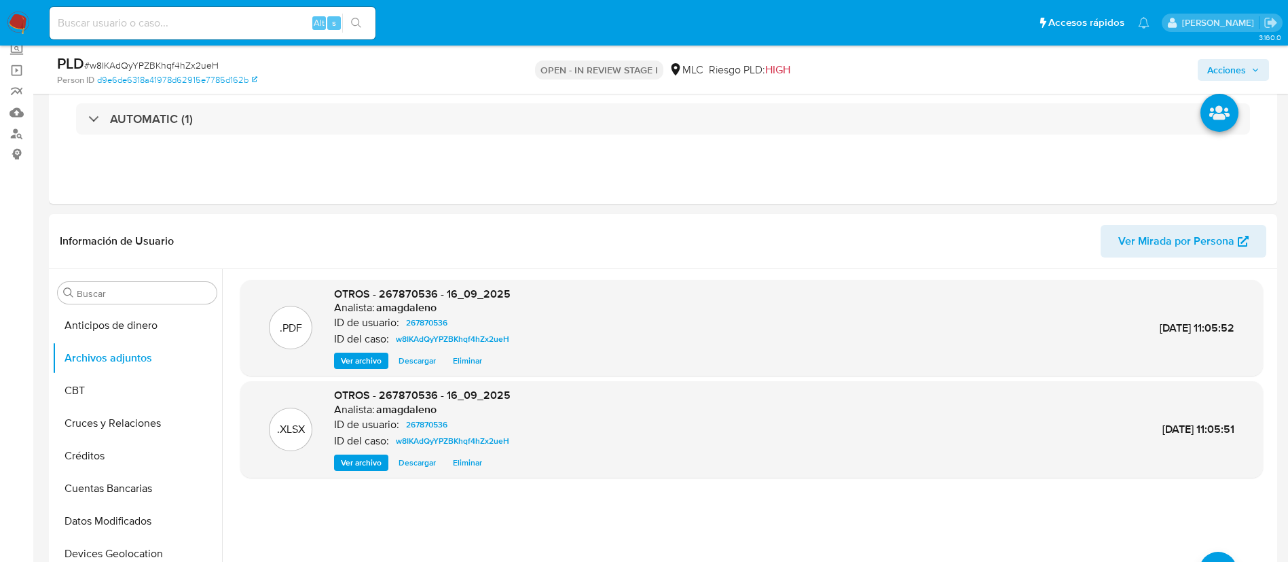
scroll to position [80, 0]
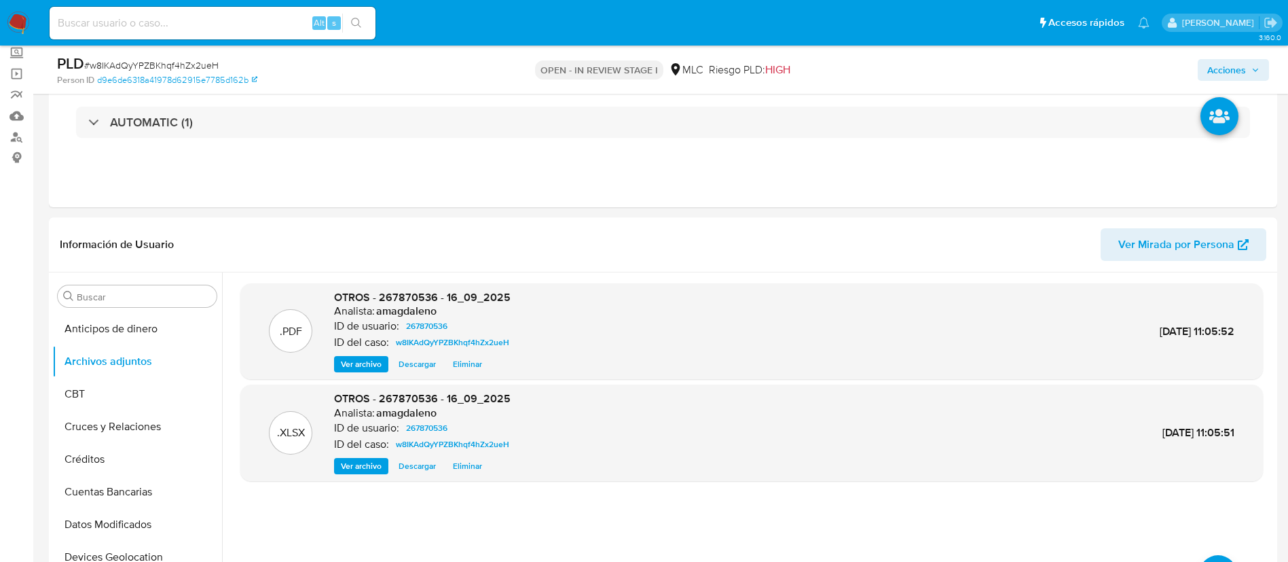
click at [1158, 77] on span "Acciones" at bounding box center [1226, 70] width 39 height 22
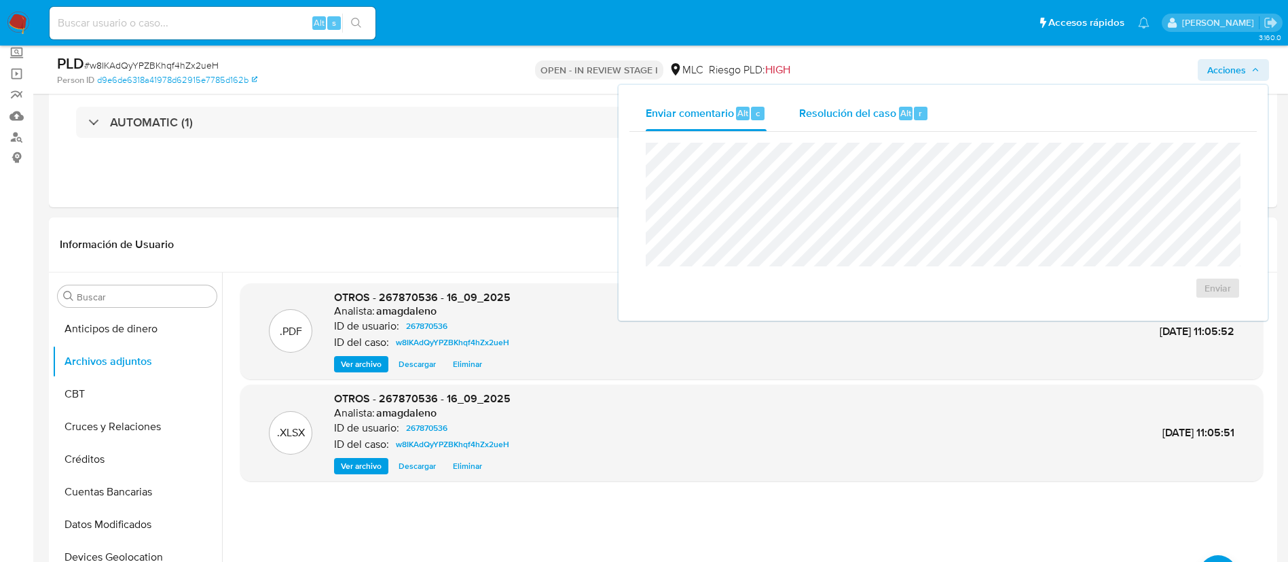
click at [879, 122] on div "Resolución del caso Alt r" at bounding box center [864, 113] width 130 height 35
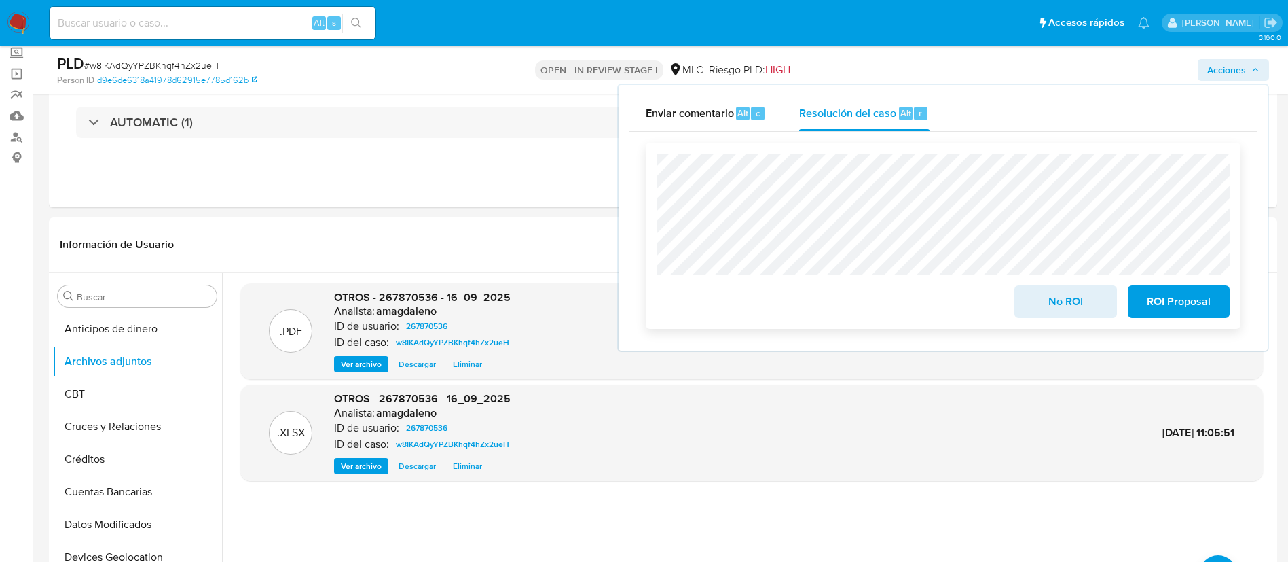
click at [1156, 313] on span "ROI Proposal" at bounding box center [1178, 302] width 67 height 30
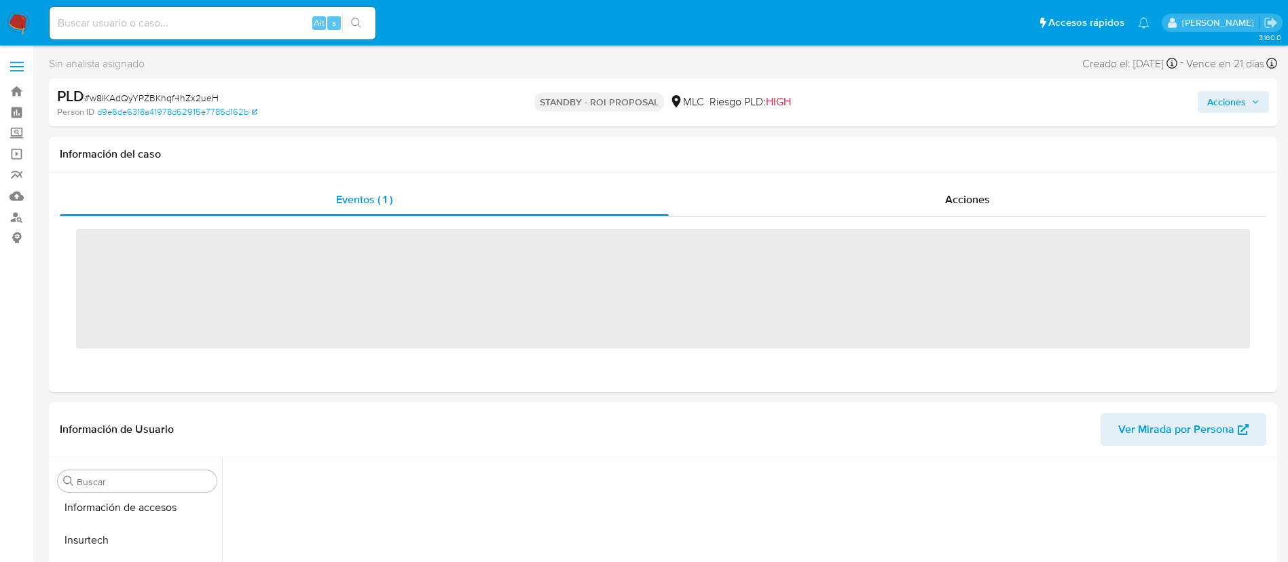
scroll to position [574, 0]
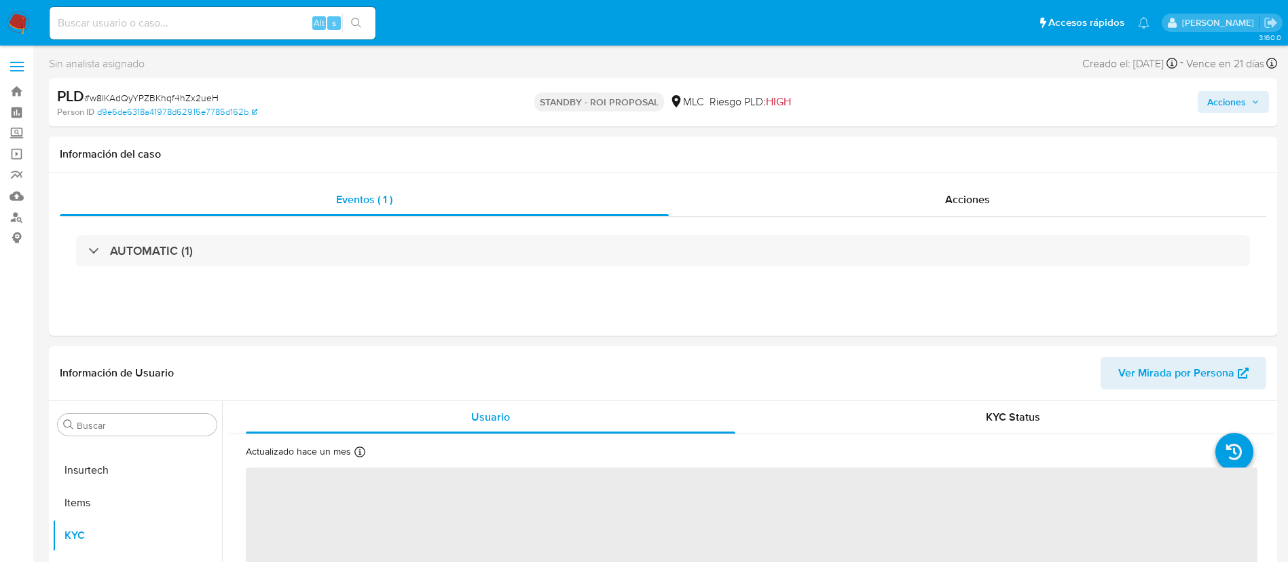
select select "10"
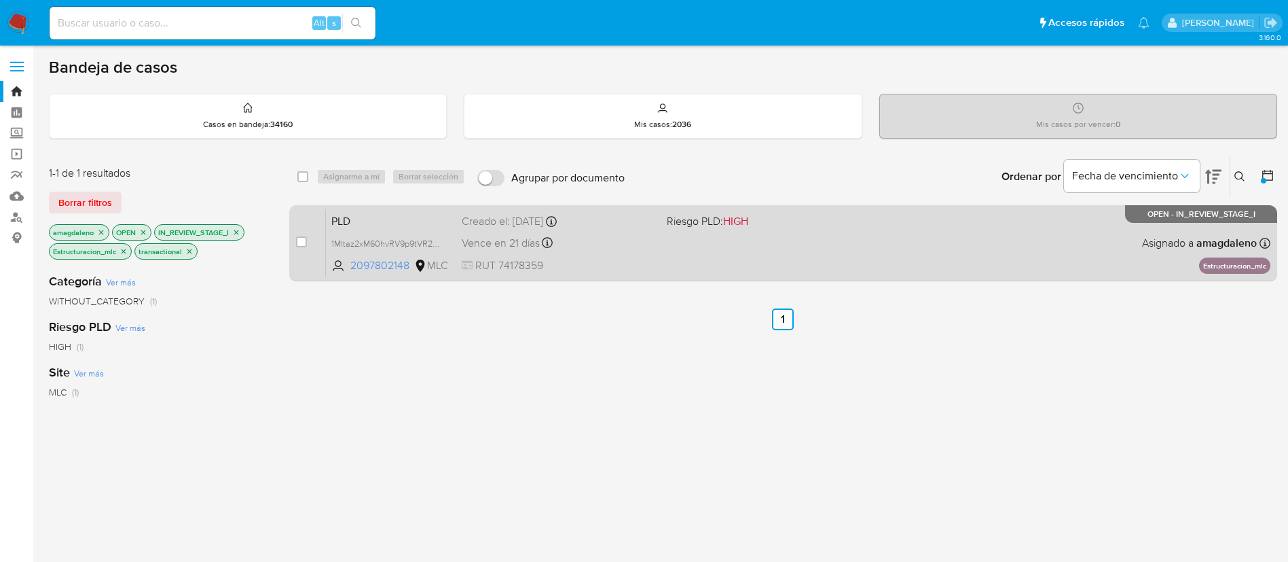
click at [603, 268] on span "RUT 74178359" at bounding box center [559, 265] width 194 height 15
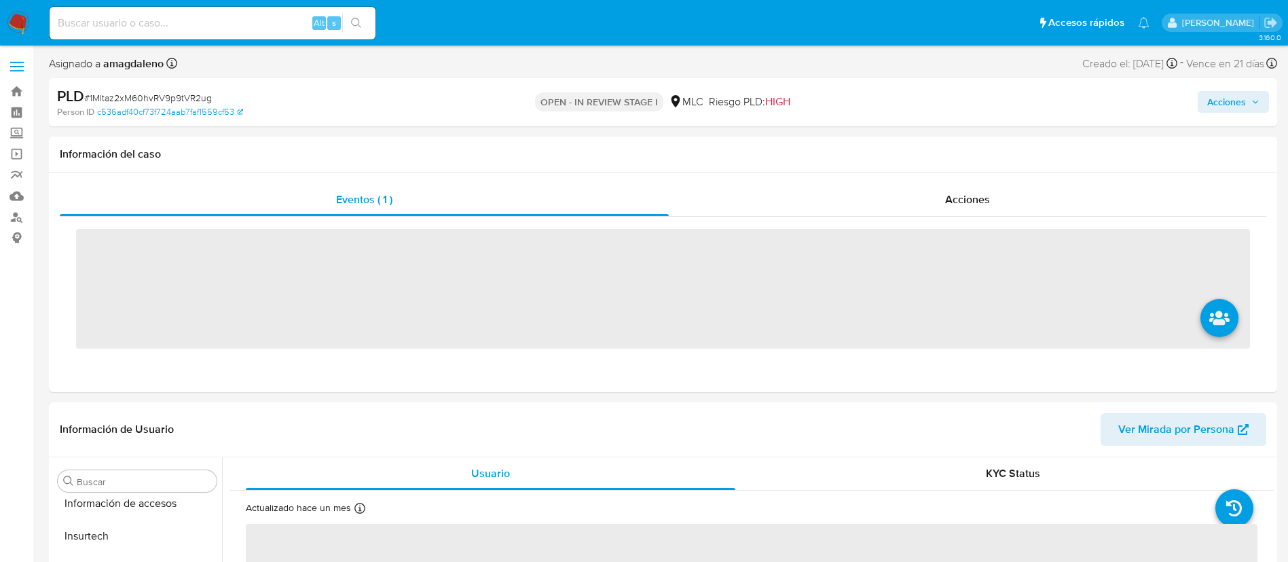
scroll to position [574, 0]
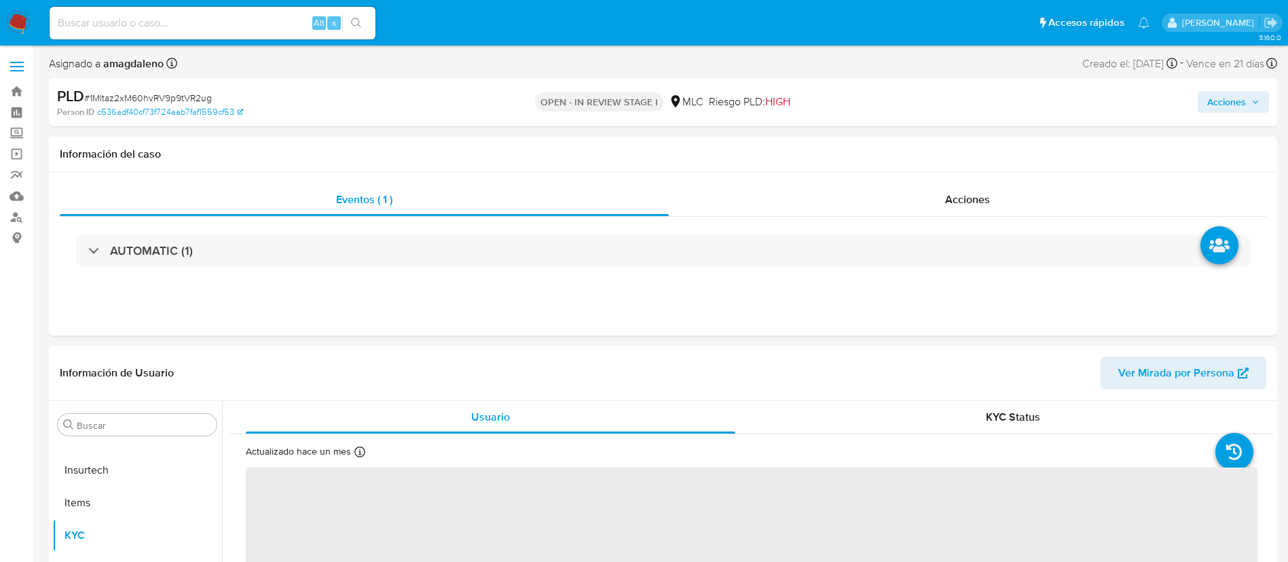
select select "10"
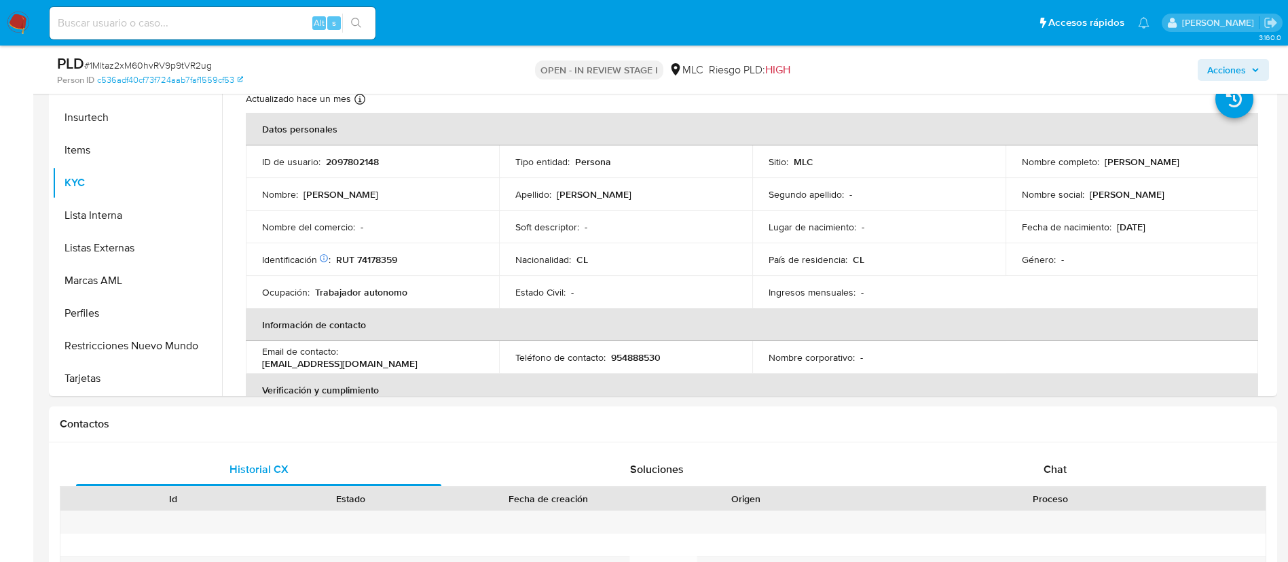
scroll to position [267, 0]
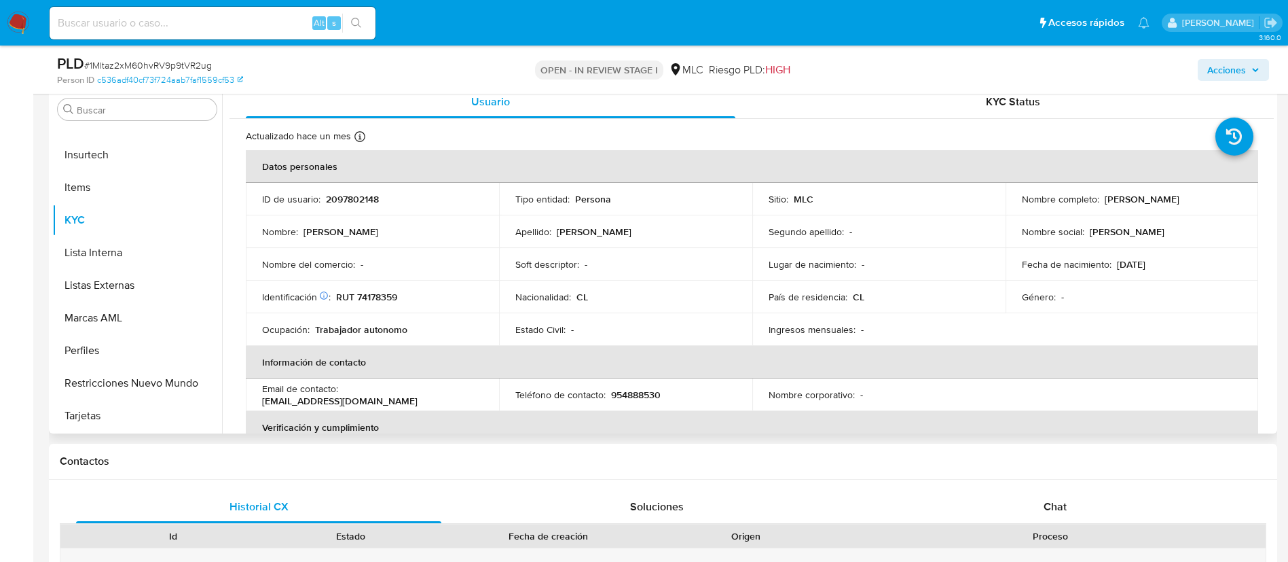
click at [362, 202] on p "2097802148" at bounding box center [352, 199] width 53 height 12
copy p "2097802148"
click at [481, 359] on th "Información de contacto" at bounding box center [752, 362] width 1012 height 33
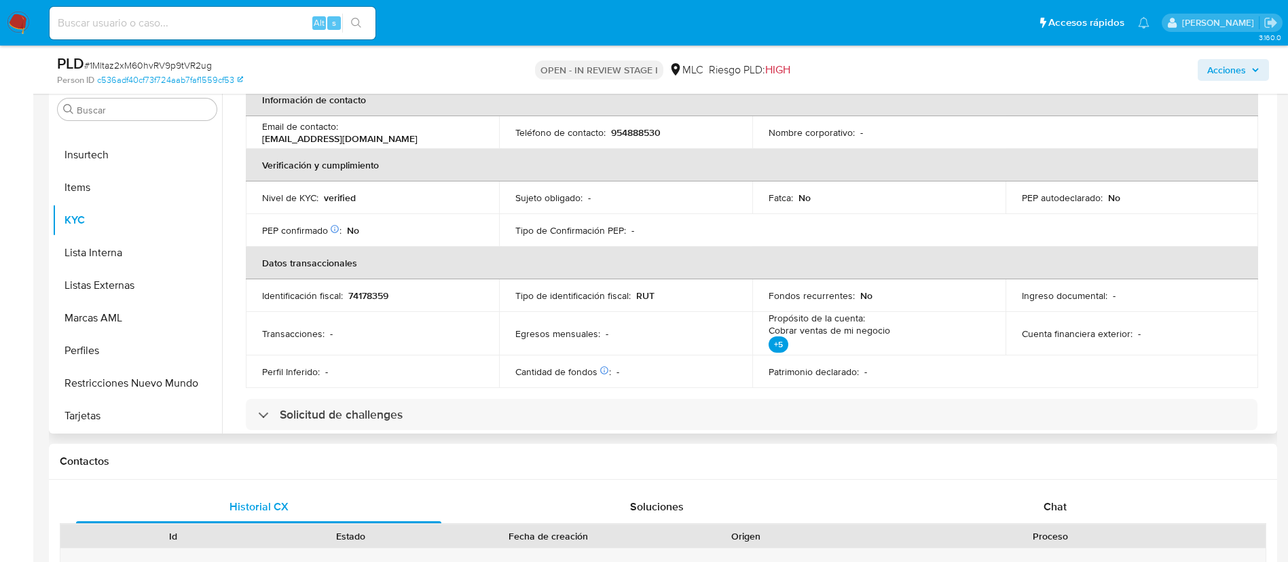
scroll to position [285, 0]
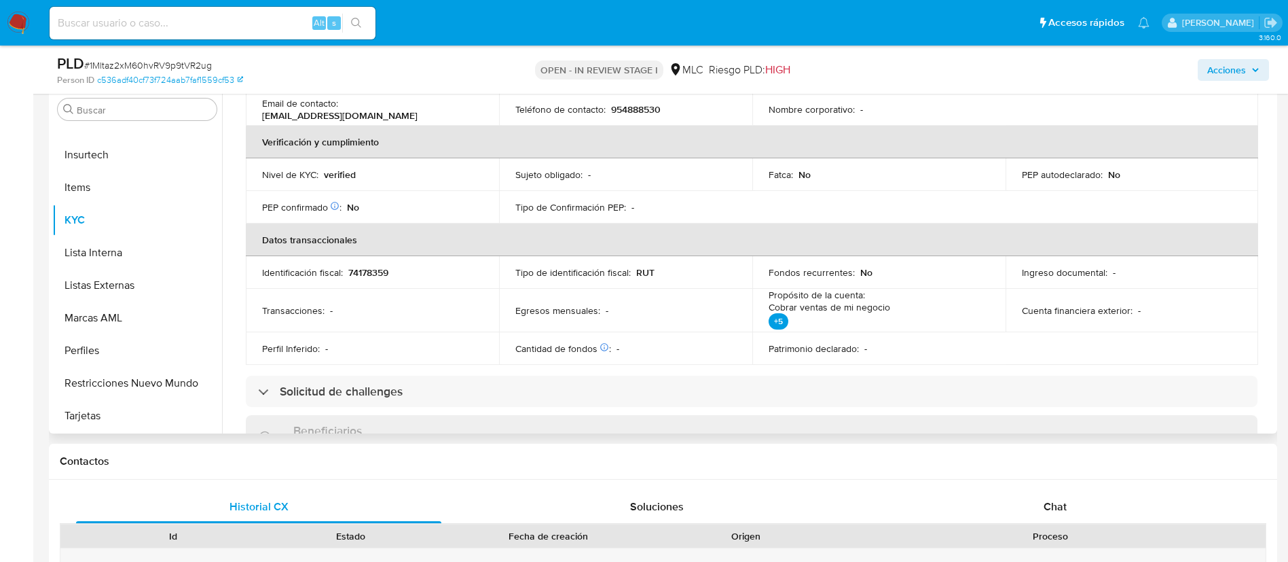
click at [442, 359] on td "Perfil Inferido : -" at bounding box center [372, 348] width 253 height 33
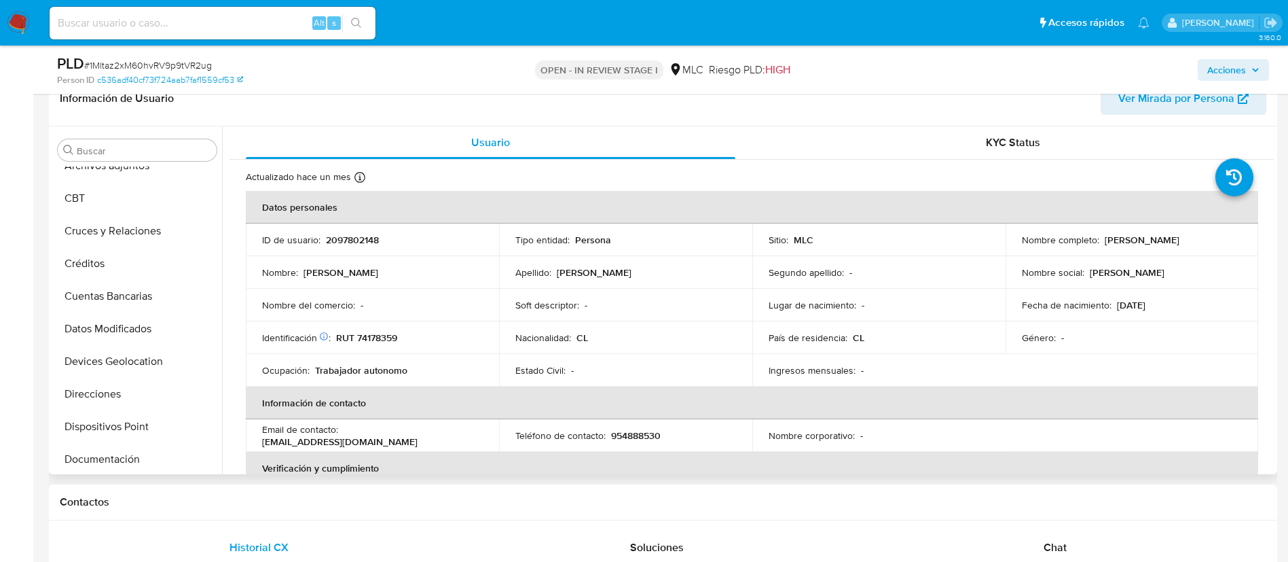
scroll to position [38, 0]
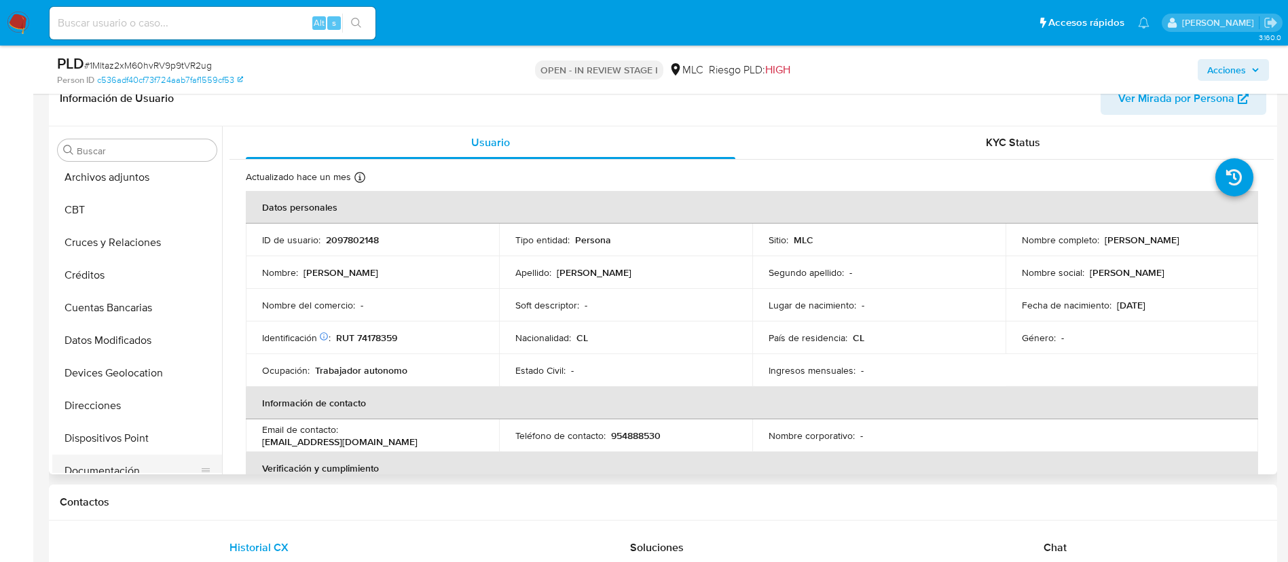
click at [111, 469] on button "Documentación" at bounding box center [131, 470] width 159 height 33
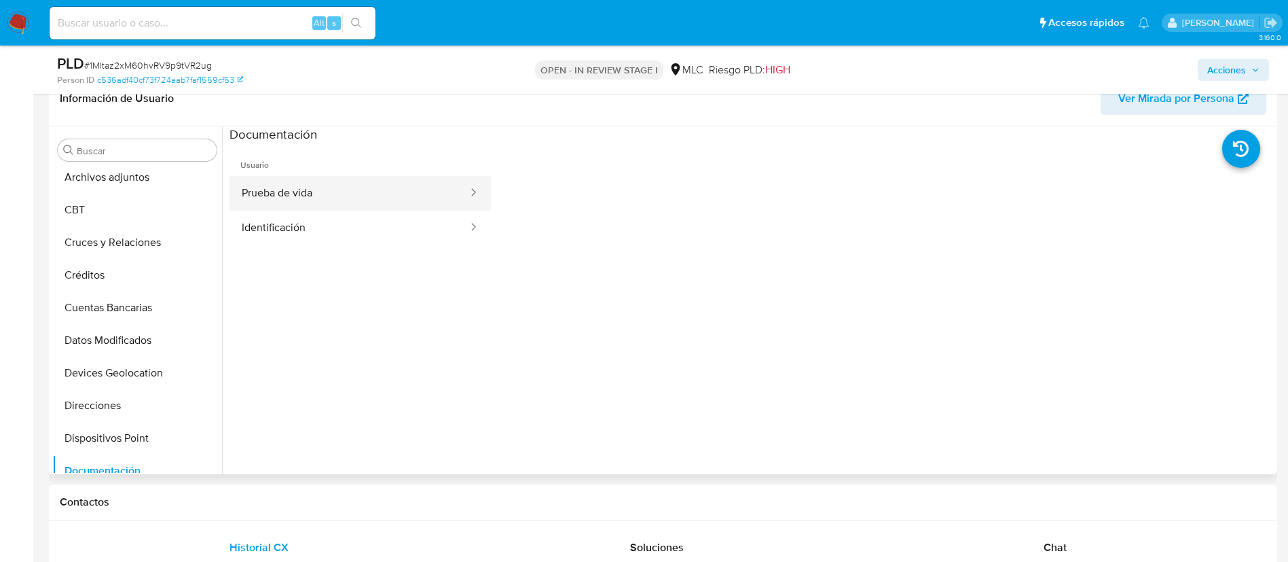
click at [304, 187] on button "Prueba de vida" at bounding box center [349, 193] width 240 height 35
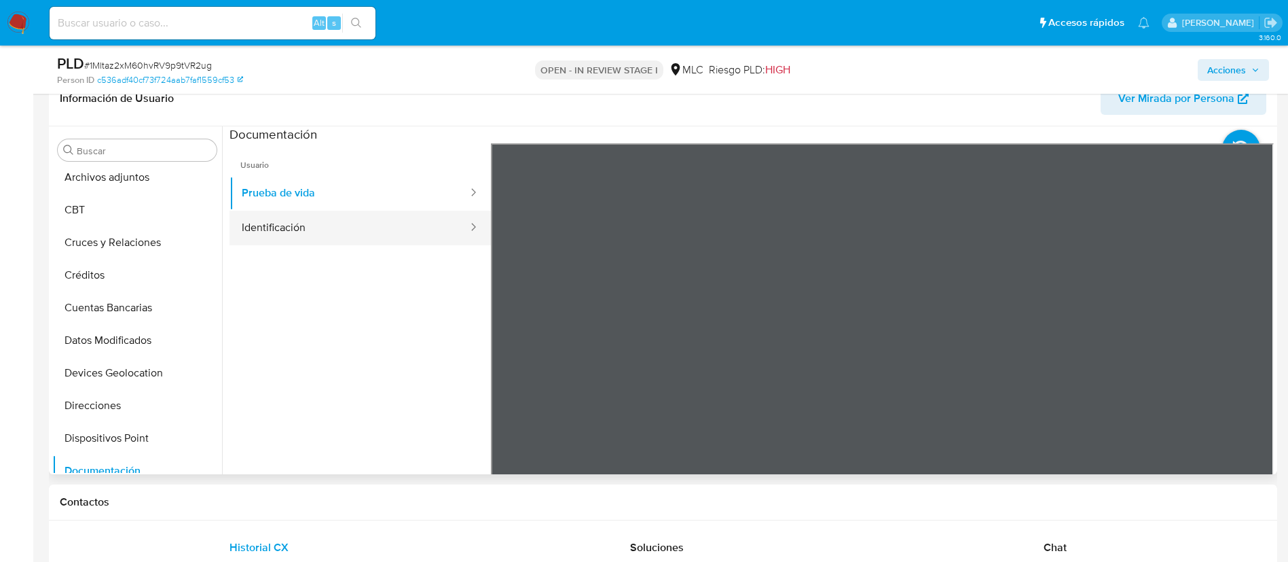
click at [319, 219] on button "Identificación" at bounding box center [349, 227] width 240 height 35
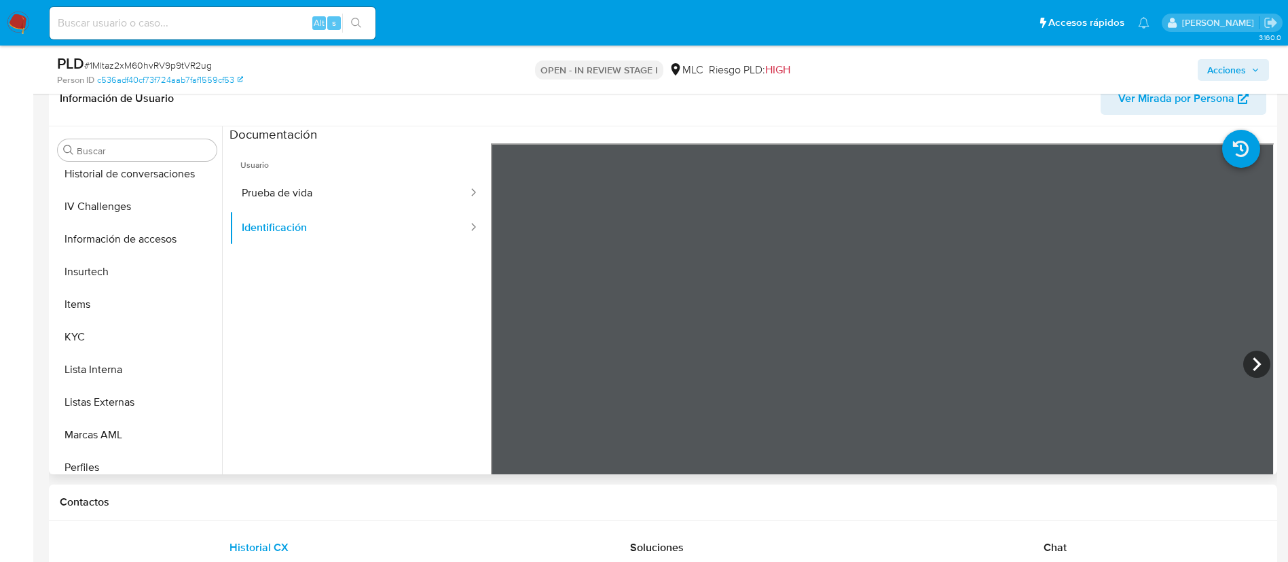
scroll to position [492, 0]
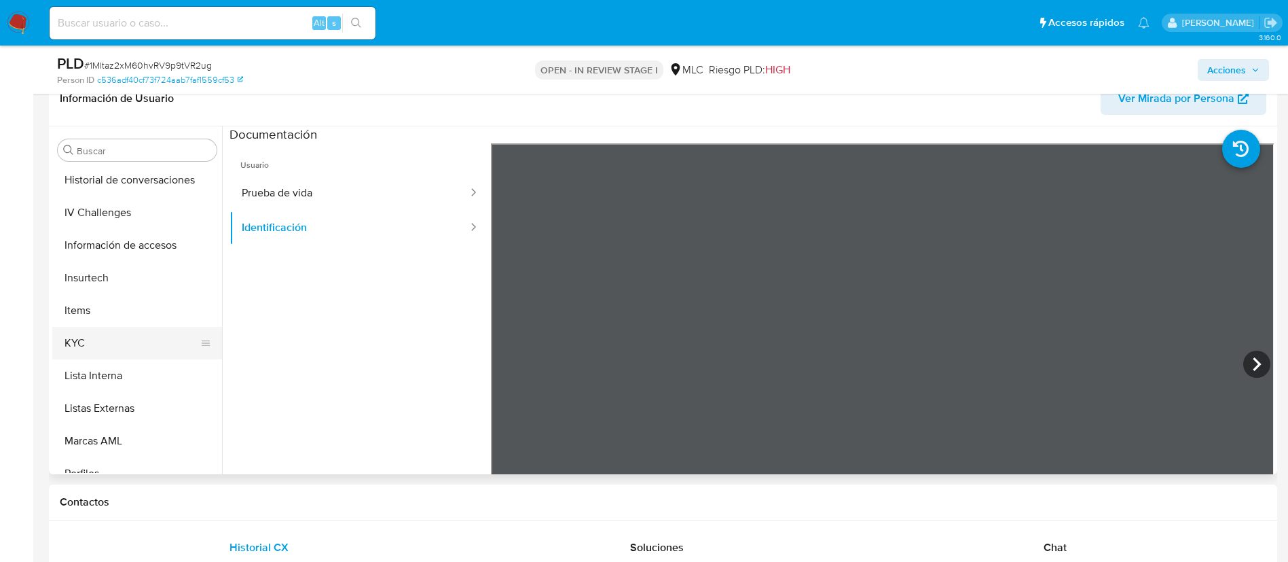
click at [134, 329] on button "KYC" at bounding box center [131, 343] width 159 height 33
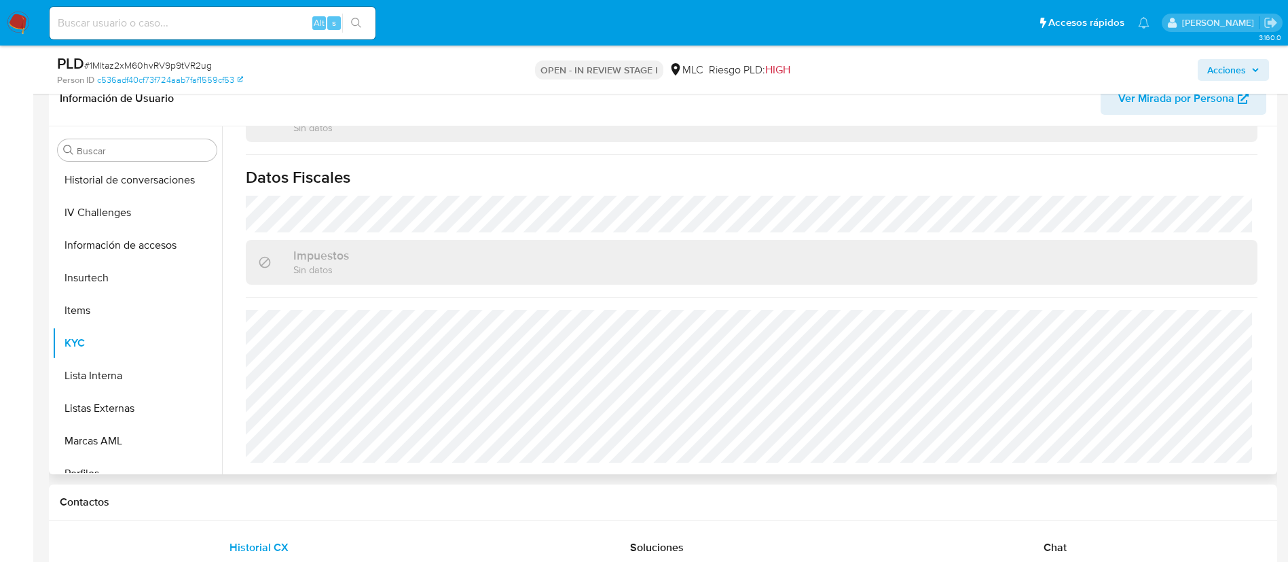
scroll to position [224, 0]
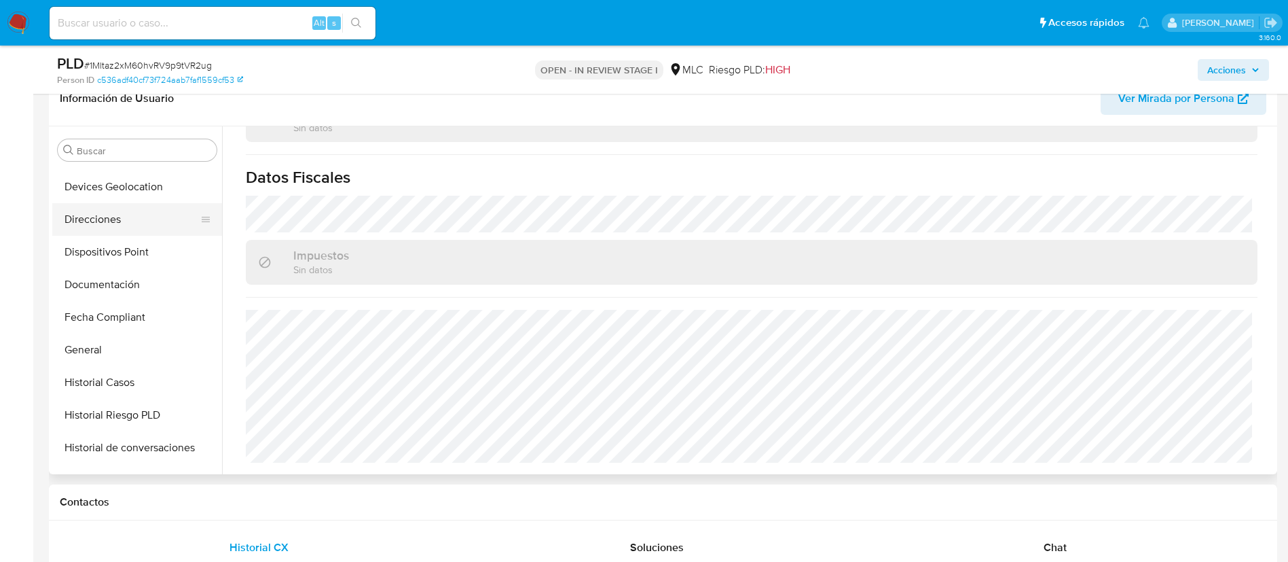
click at [85, 216] on button "Direcciones" at bounding box center [131, 219] width 159 height 33
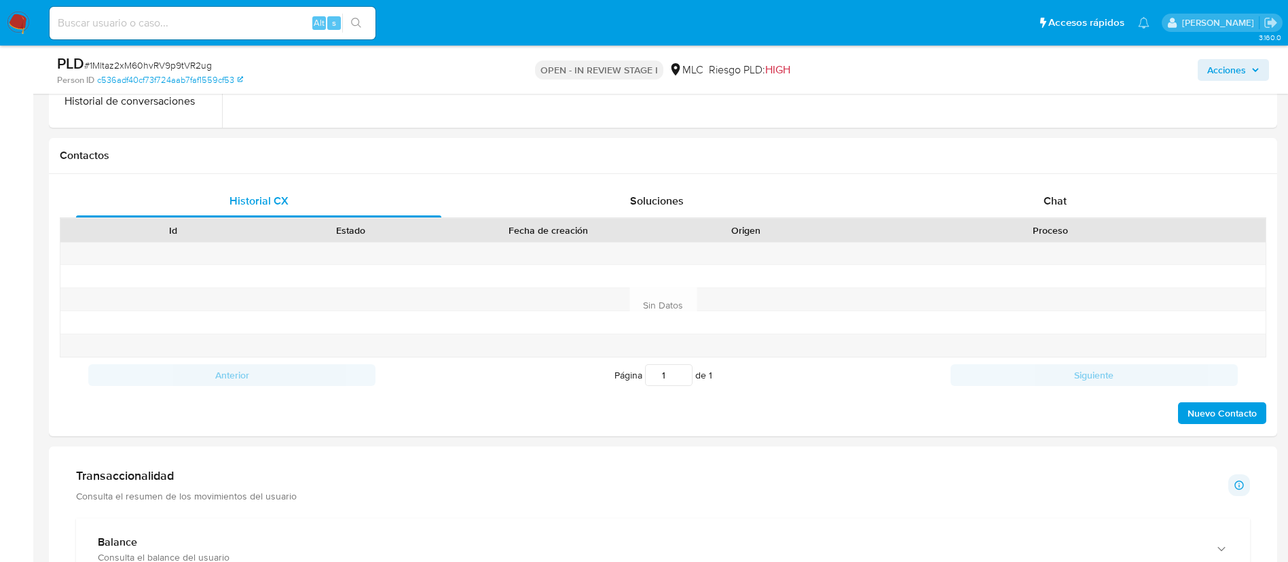
scroll to position [542, 0]
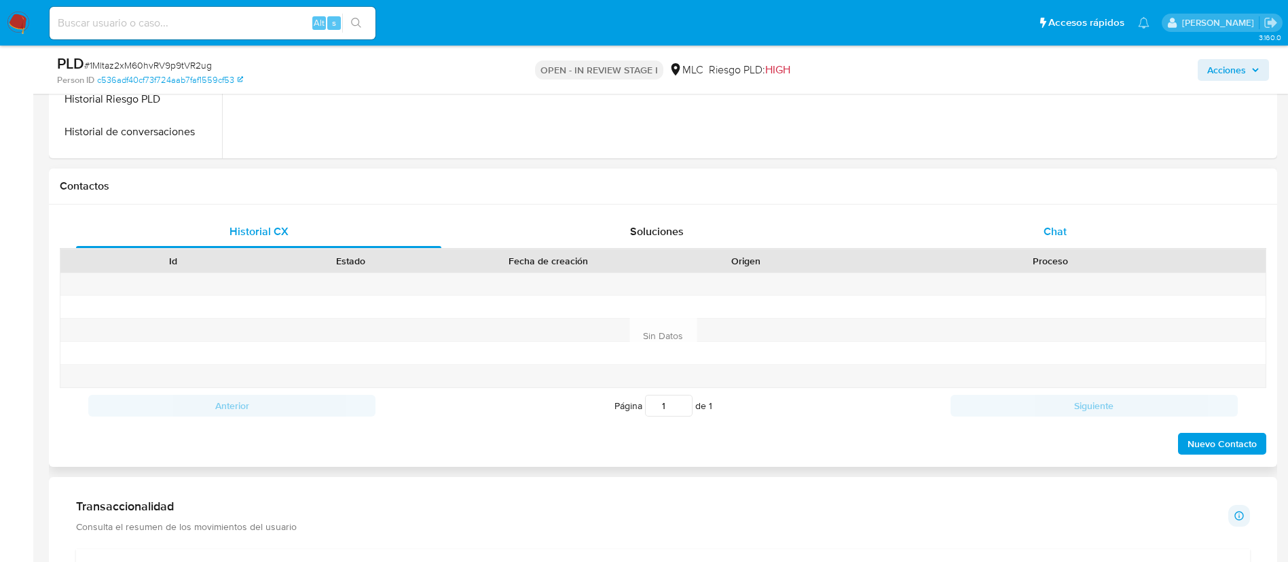
click at [1026, 234] on div "Chat" at bounding box center [1054, 231] width 365 height 33
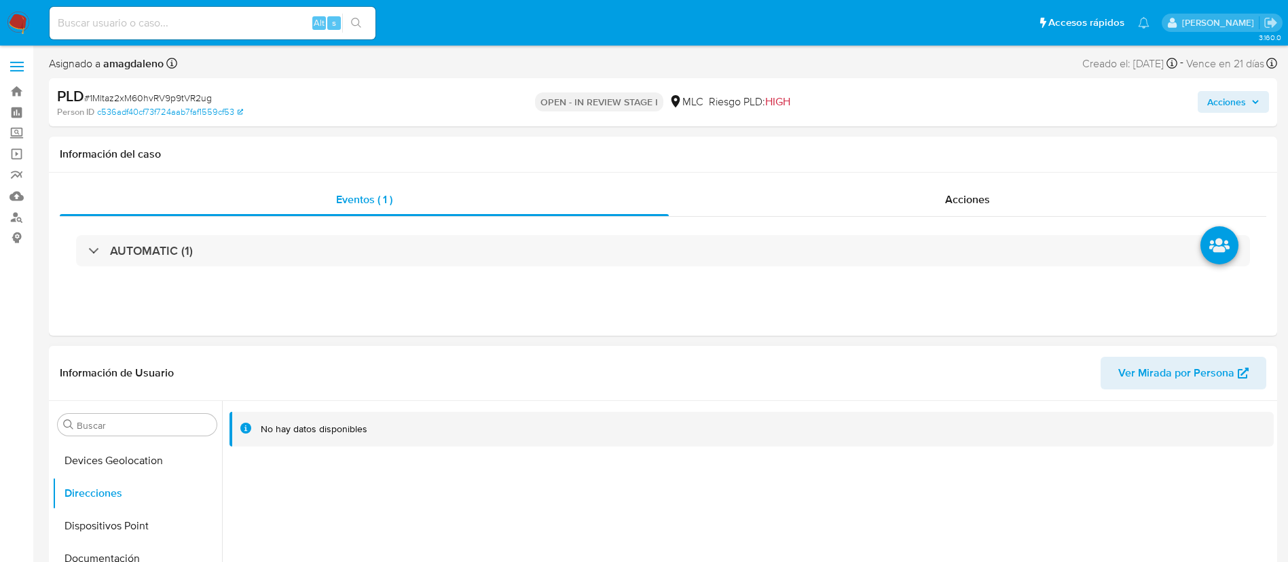
scroll to position [0, 0]
click at [117, 492] on button "Archivos adjuntos" at bounding box center [131, 489] width 159 height 33
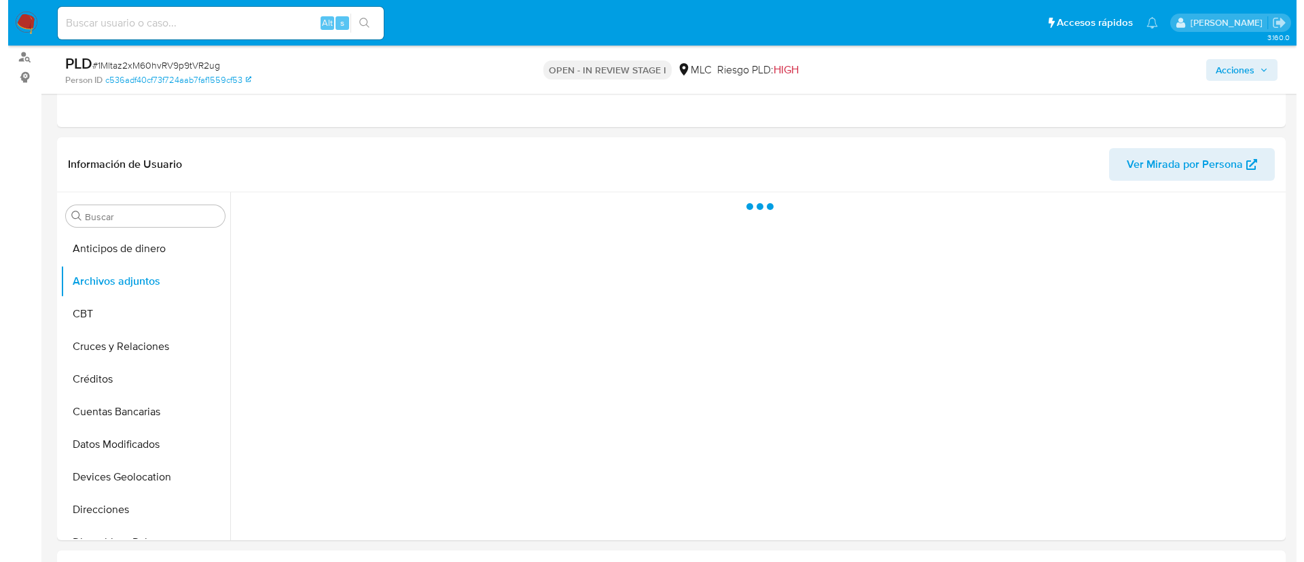
scroll to position [222, 0]
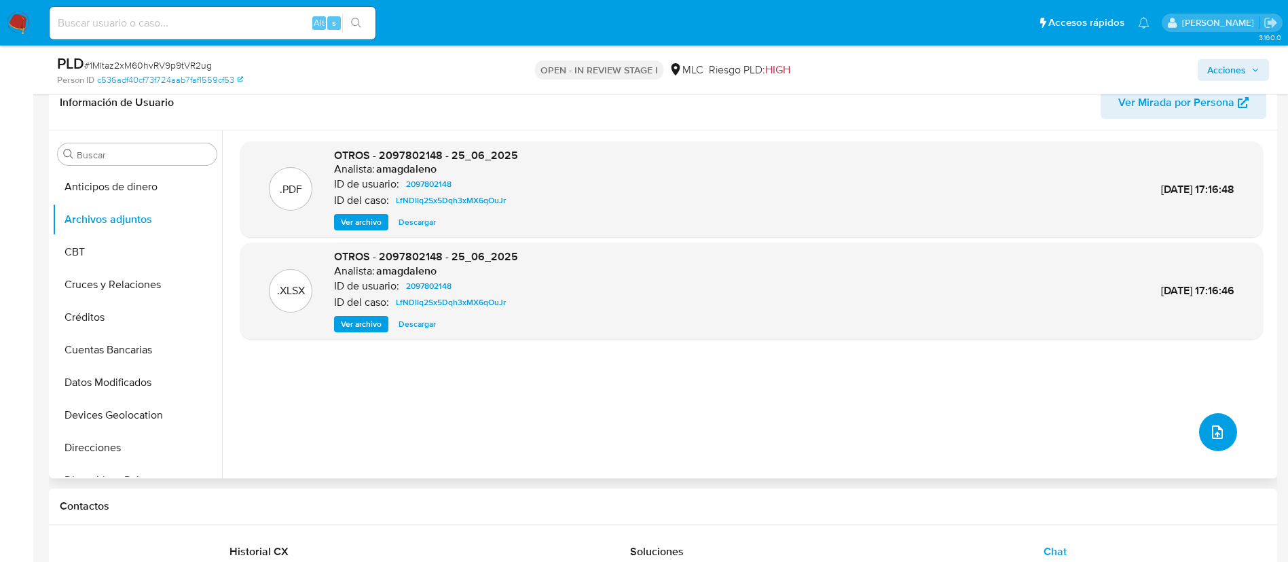
click at [1209, 437] on icon "upload-file" at bounding box center [1217, 432] width 16 height 16
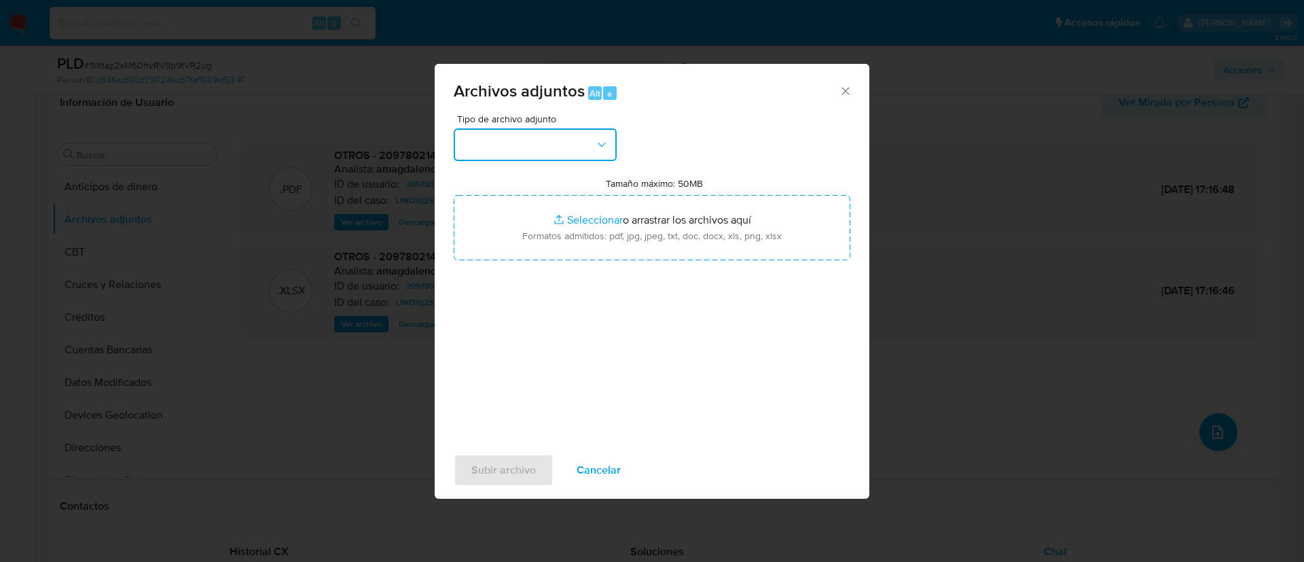
click at [526, 148] on button "button" at bounding box center [535, 144] width 163 height 33
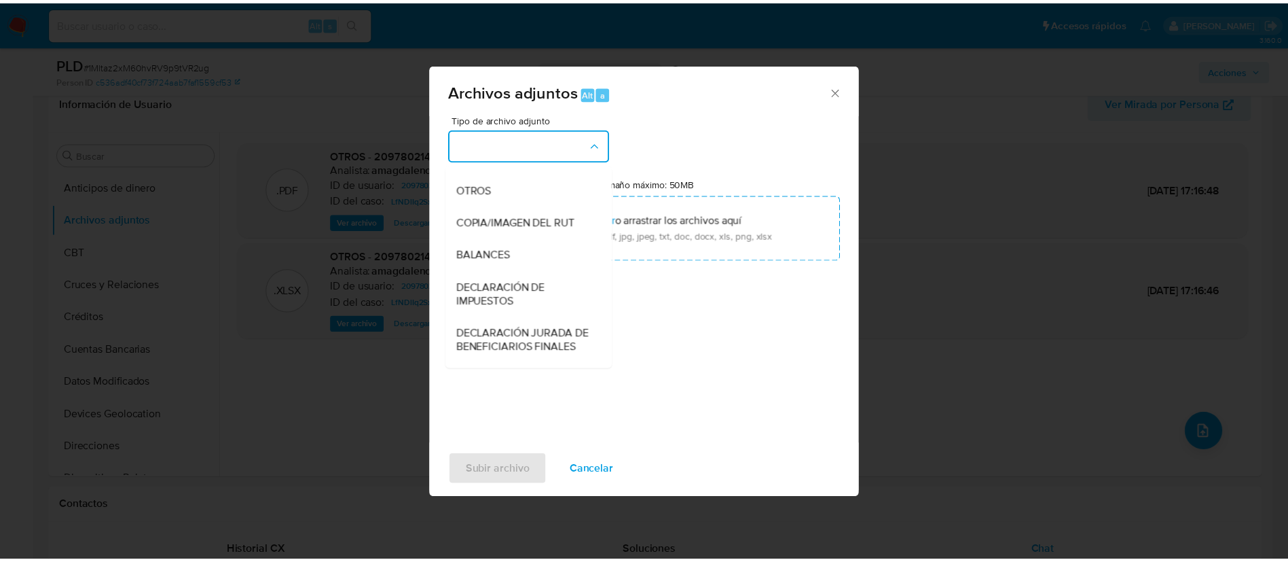
scroll to position [192, 0]
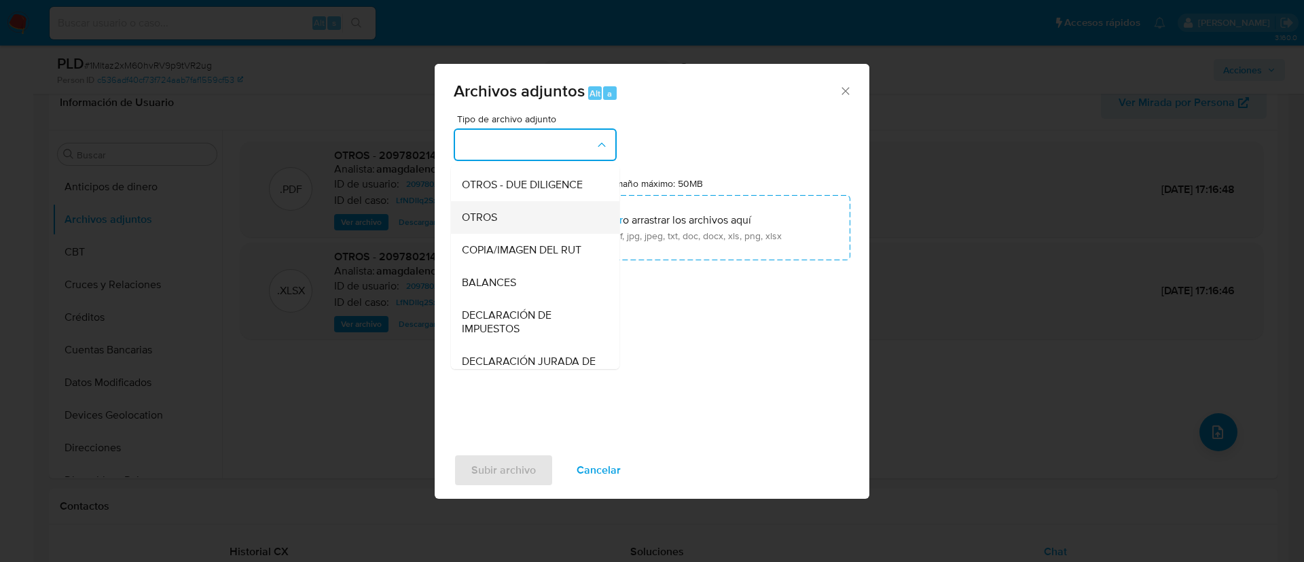
click at [548, 223] on div "OTROS" at bounding box center [531, 217] width 139 height 33
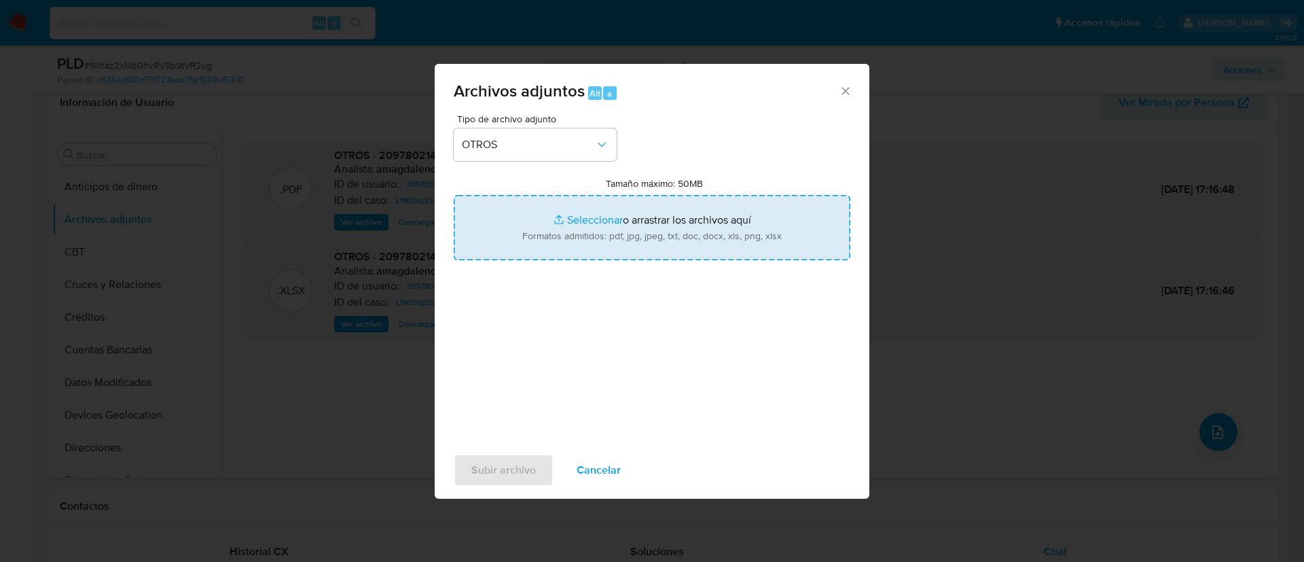
click at [598, 213] on input "Tamaño máximo: 50MB Seleccionar archivos" at bounding box center [652, 227] width 397 height 65
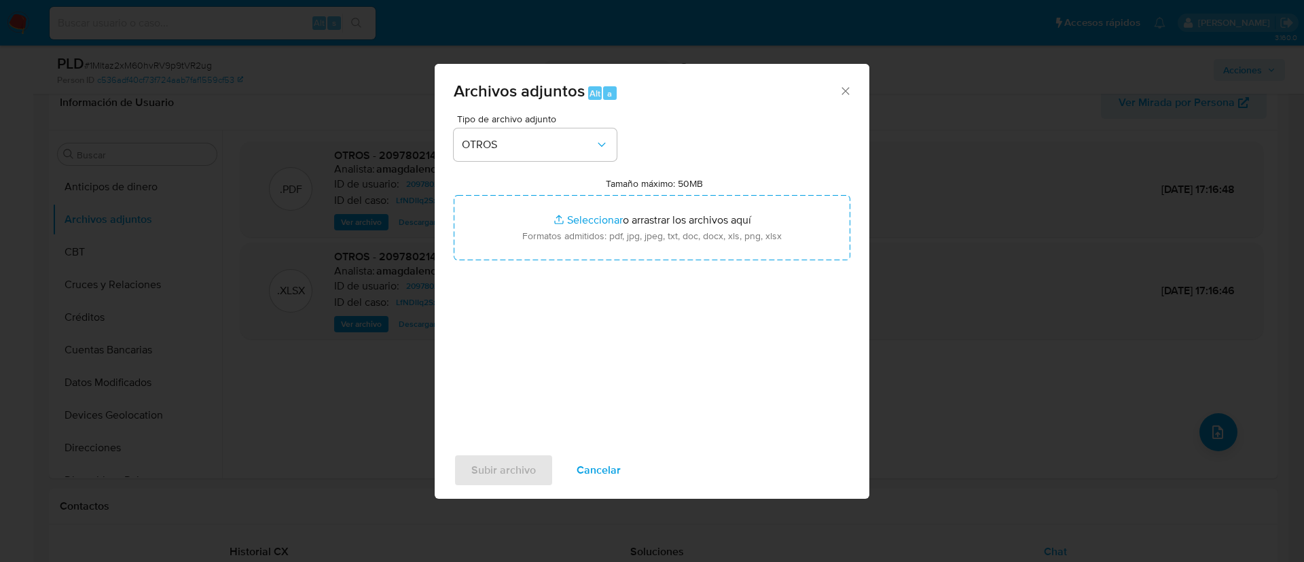
click at [604, 462] on span "Cancelar" at bounding box center [598, 470] width 44 height 30
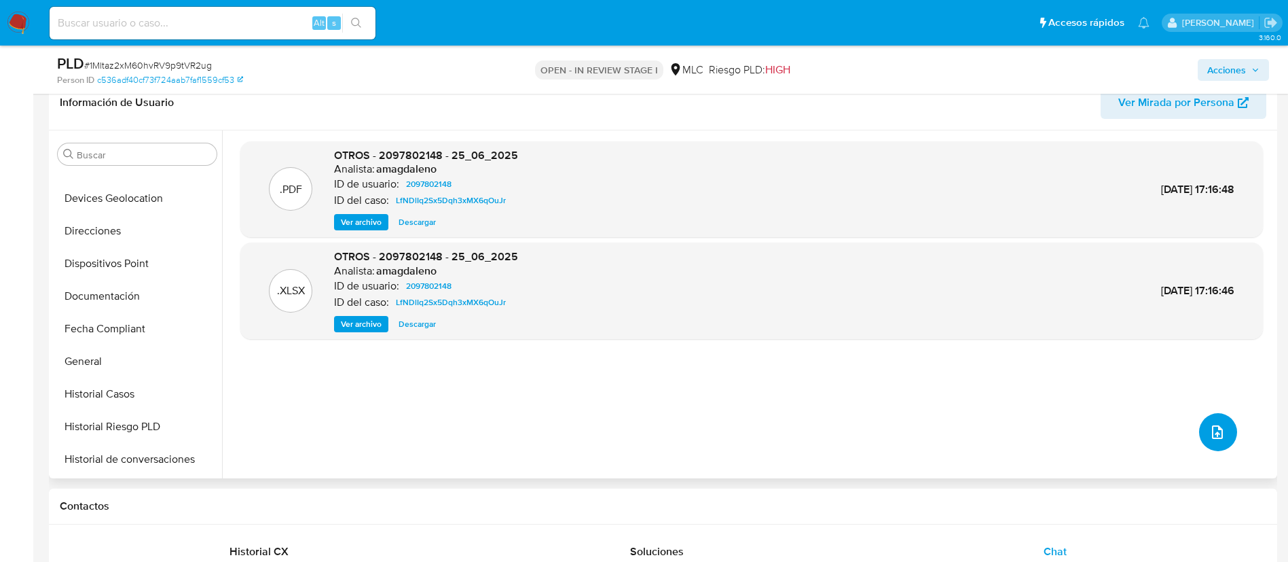
scroll to position [232, 0]
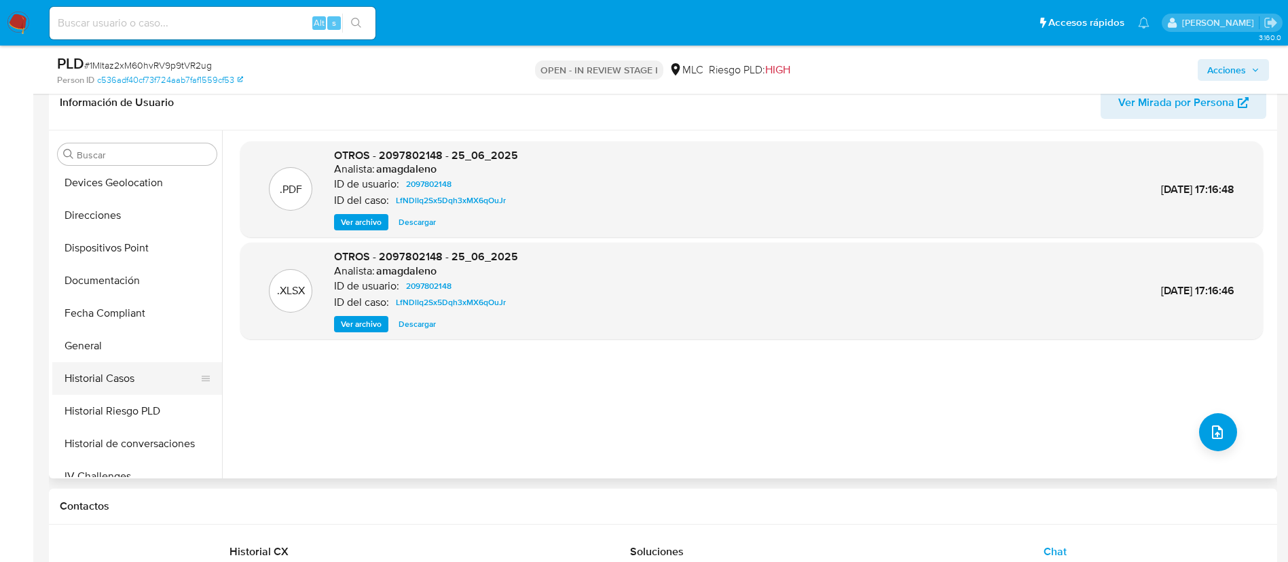
click at [153, 377] on button "Historial Casos" at bounding box center [131, 378] width 159 height 33
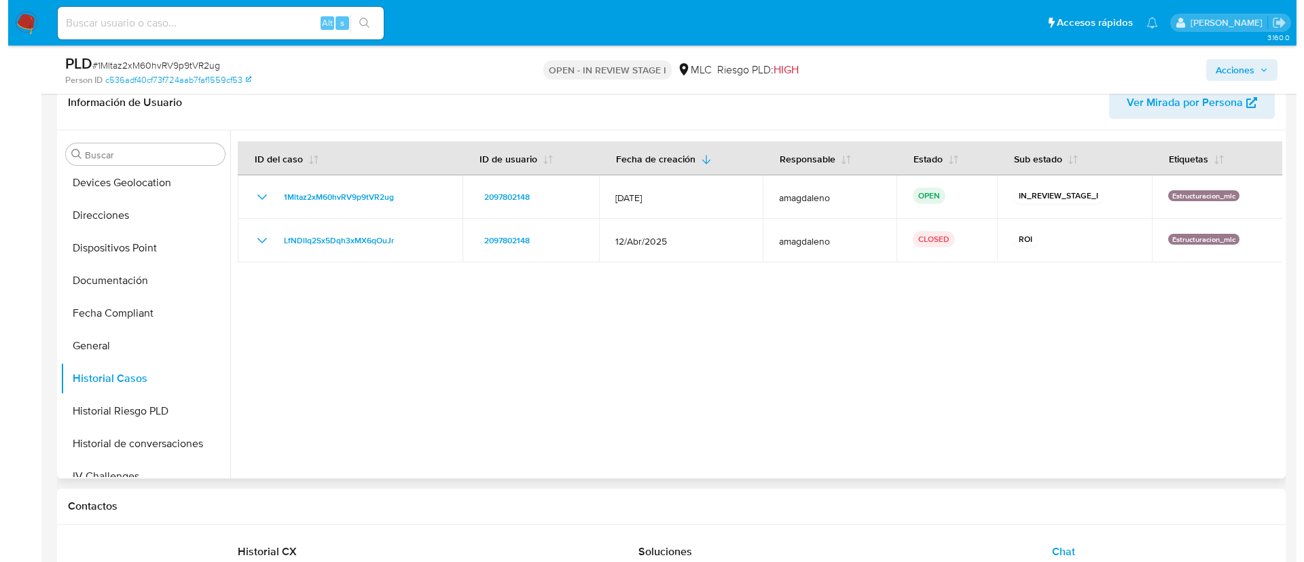
scroll to position [0, 0]
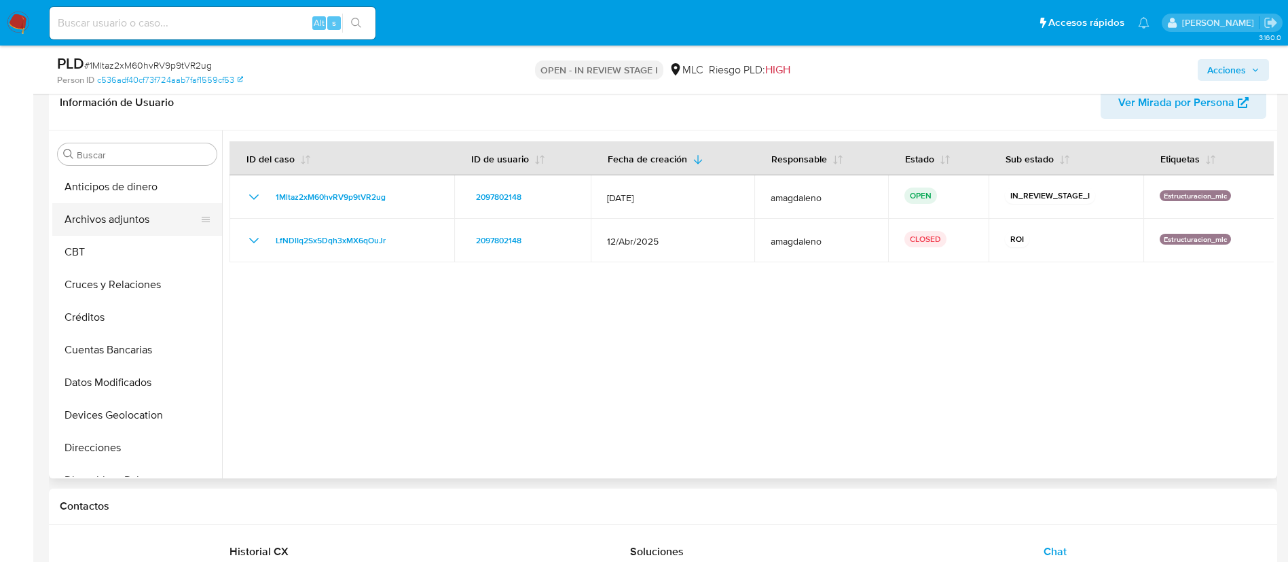
click at [133, 225] on button "Archivos adjuntos" at bounding box center [131, 219] width 159 height 33
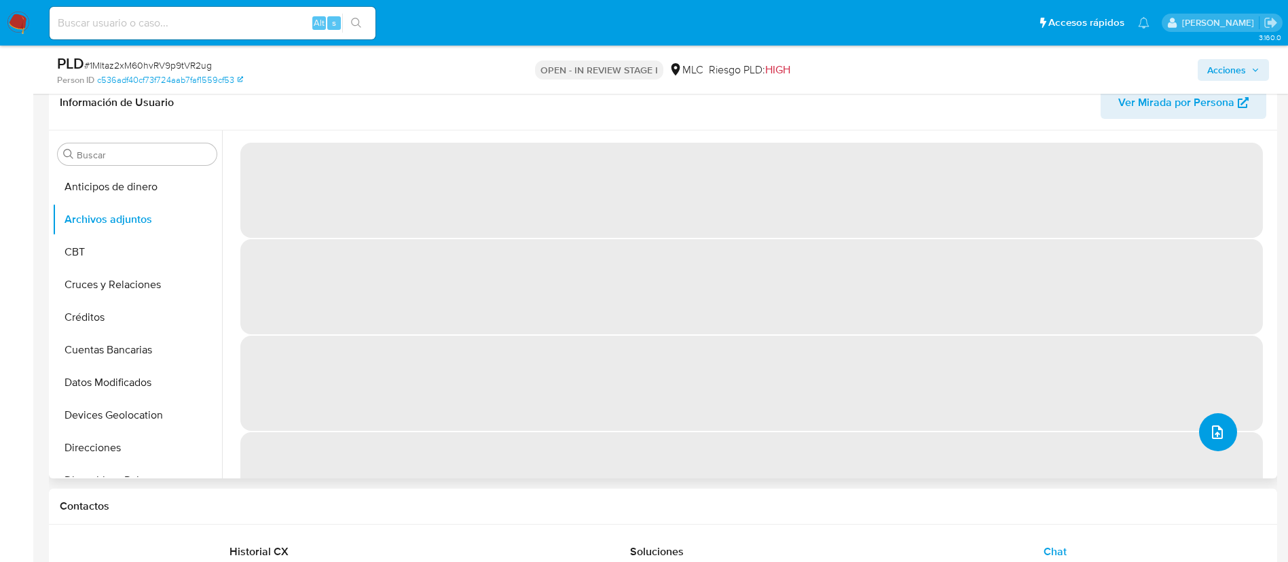
click at [1212, 435] on icon "upload-file" at bounding box center [1217, 432] width 11 height 14
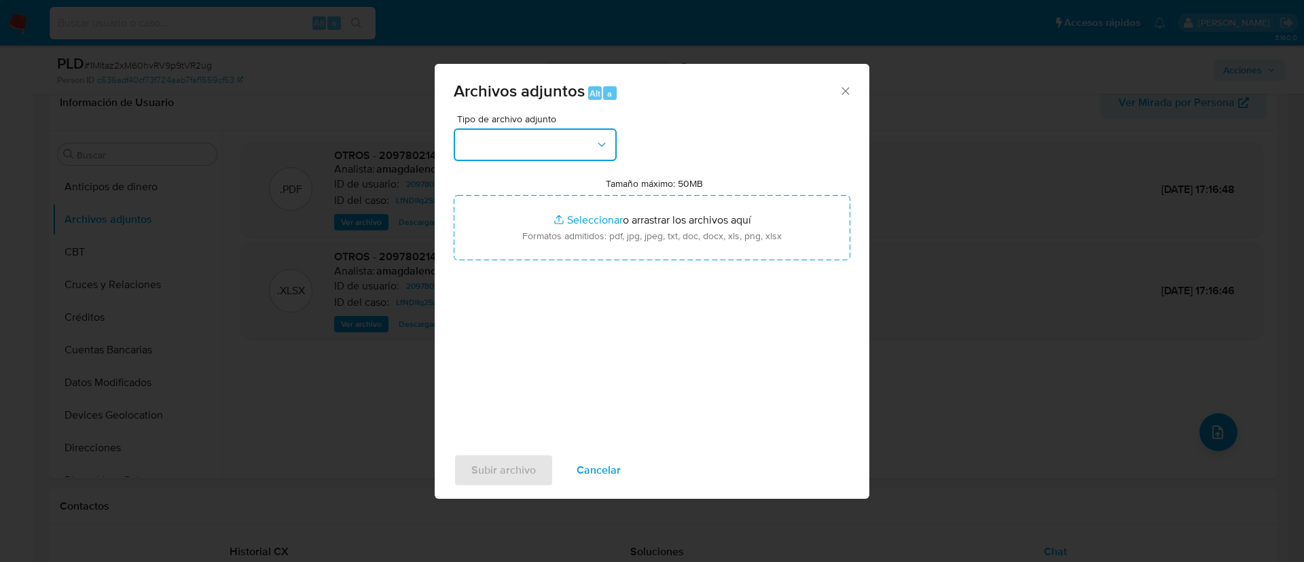
click at [529, 146] on button "button" at bounding box center [535, 144] width 163 height 33
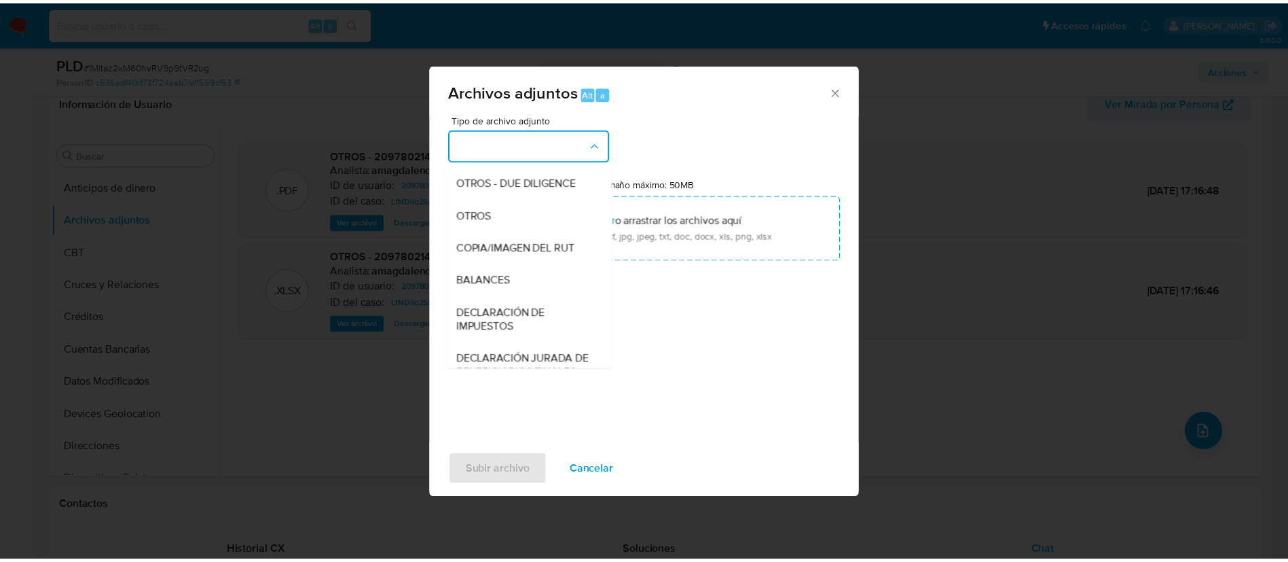
scroll to position [173, 0]
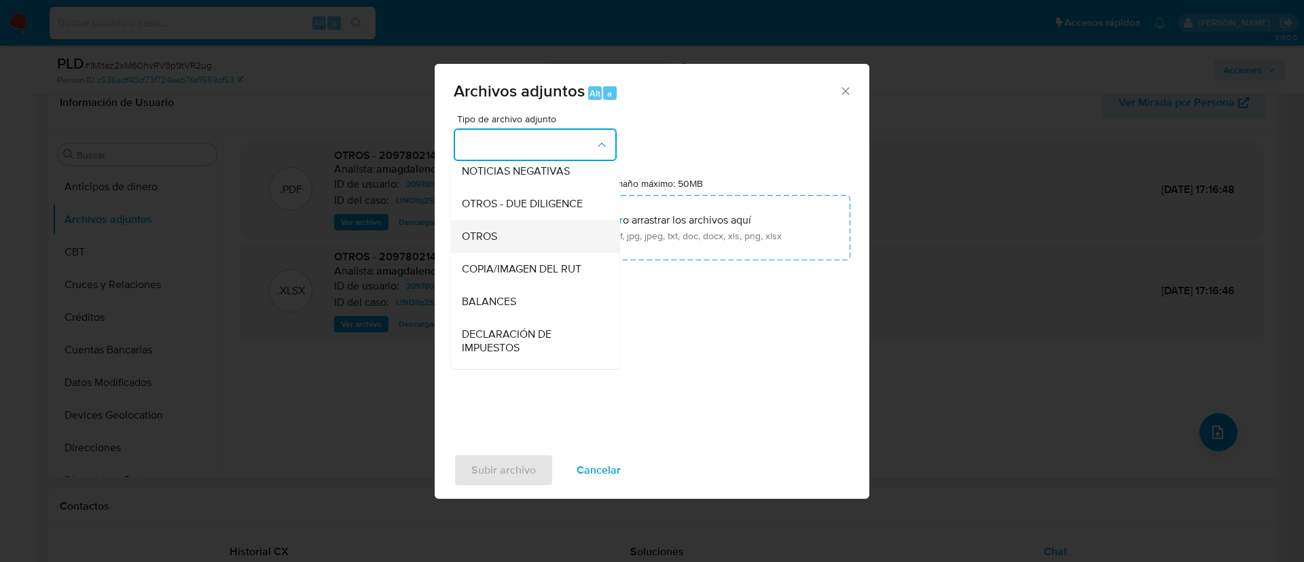
click at [578, 248] on div "OTROS" at bounding box center [531, 236] width 139 height 33
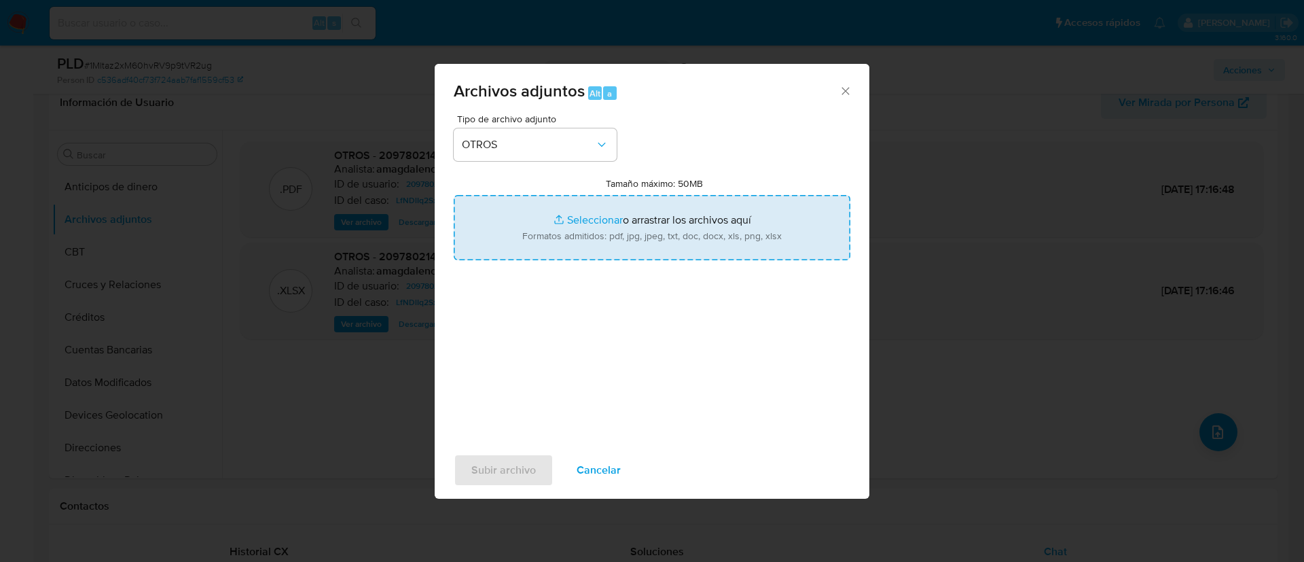
click at [597, 221] on input "Tamaño máximo: 50MB Seleccionar archivos" at bounding box center [652, 227] width 397 height 65
type input "C:\fakepath\2097802148 - 16_09_2025.xlsx"
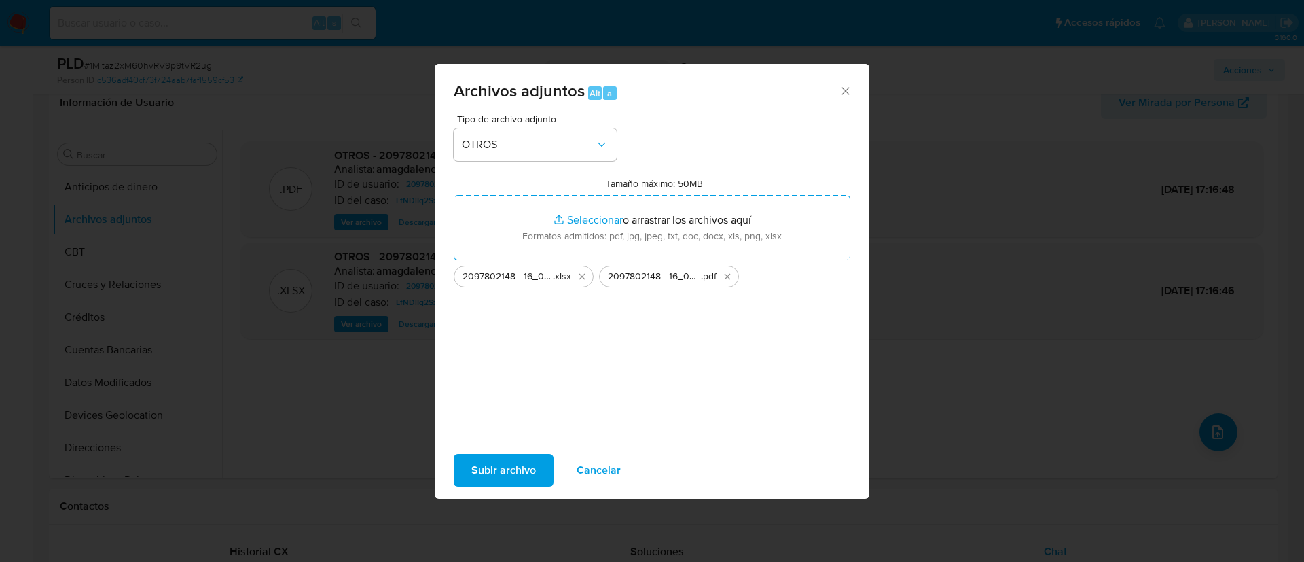
click at [500, 478] on span "Subir archivo" at bounding box center [503, 470] width 65 height 30
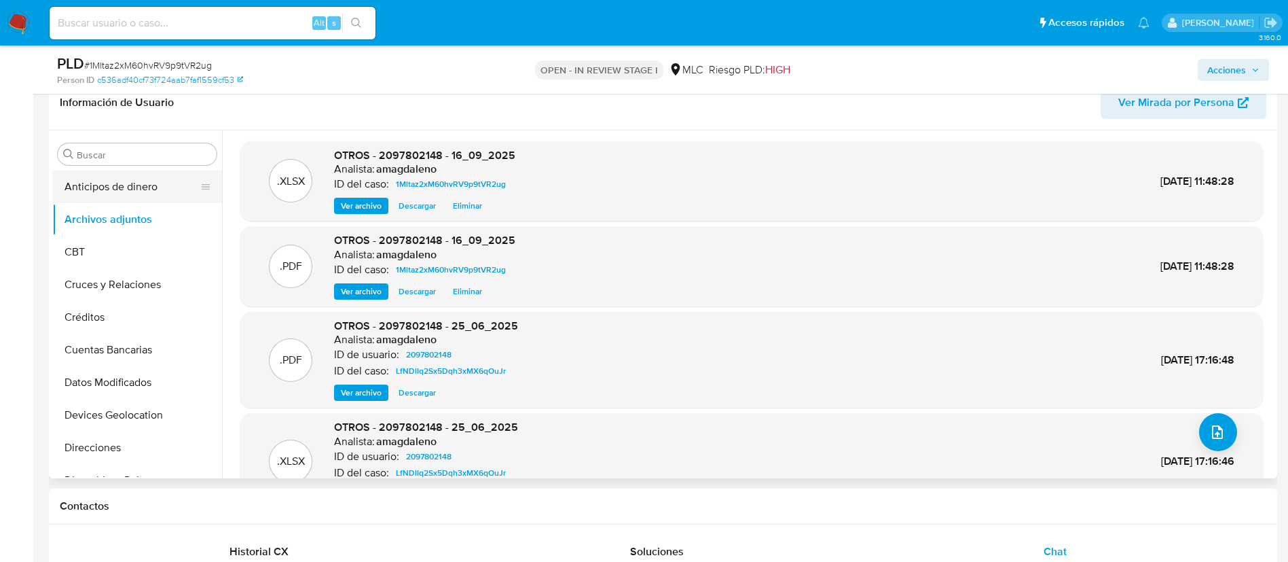
click at [89, 171] on button "Anticipos de dinero" at bounding box center [131, 186] width 159 height 33
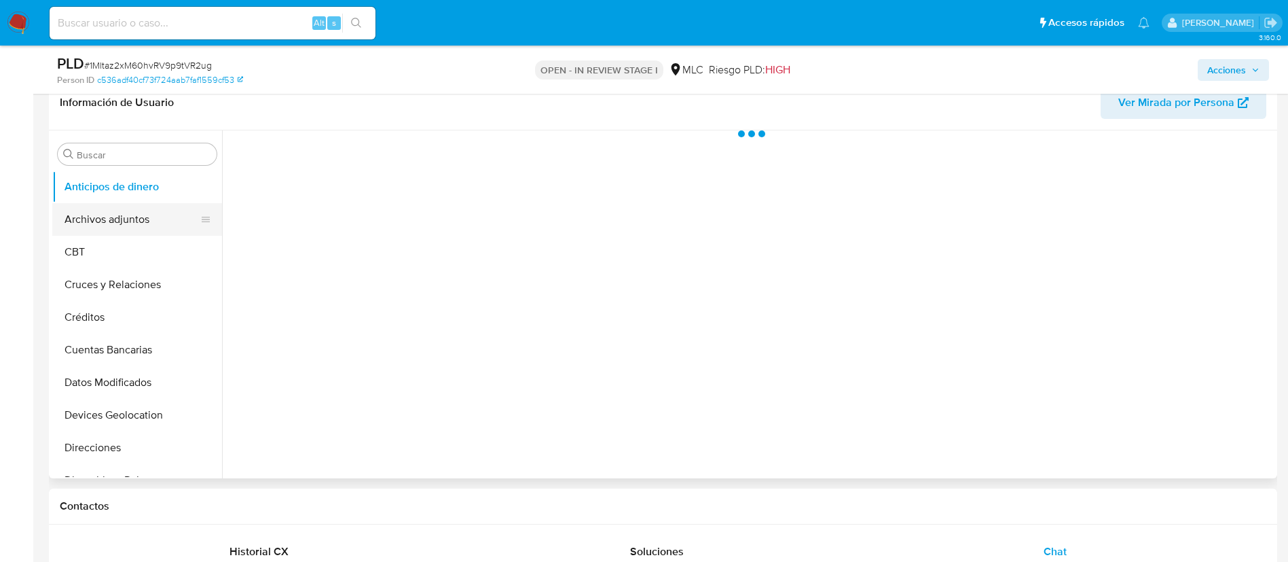
click at [84, 215] on button "Archivos adjuntos" at bounding box center [131, 219] width 159 height 33
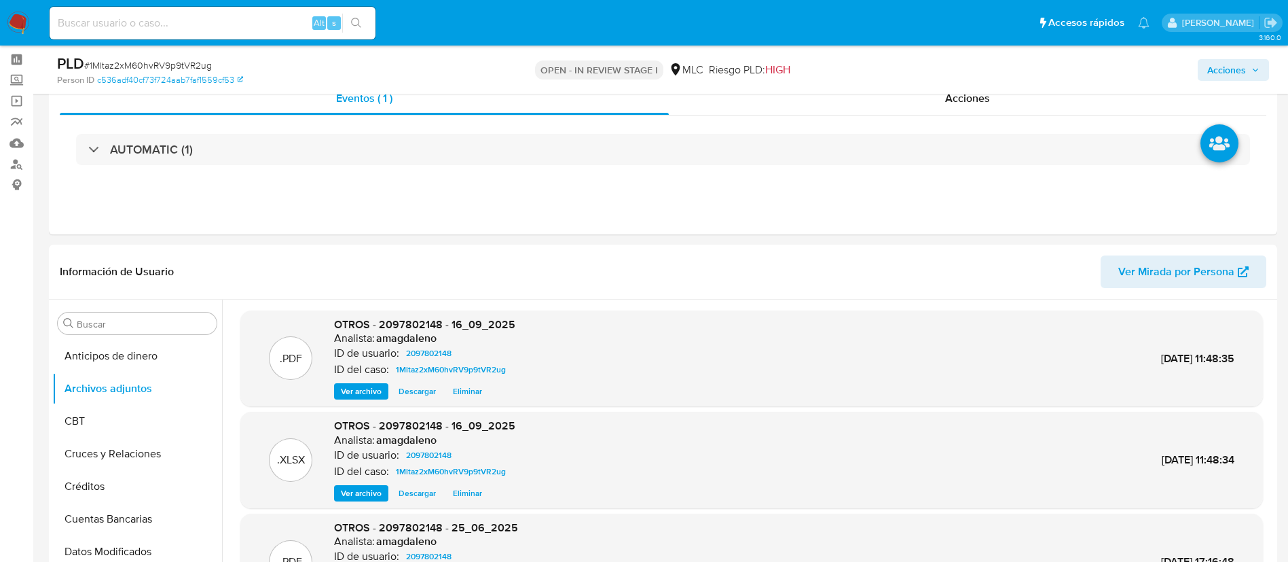
scroll to position [0, 0]
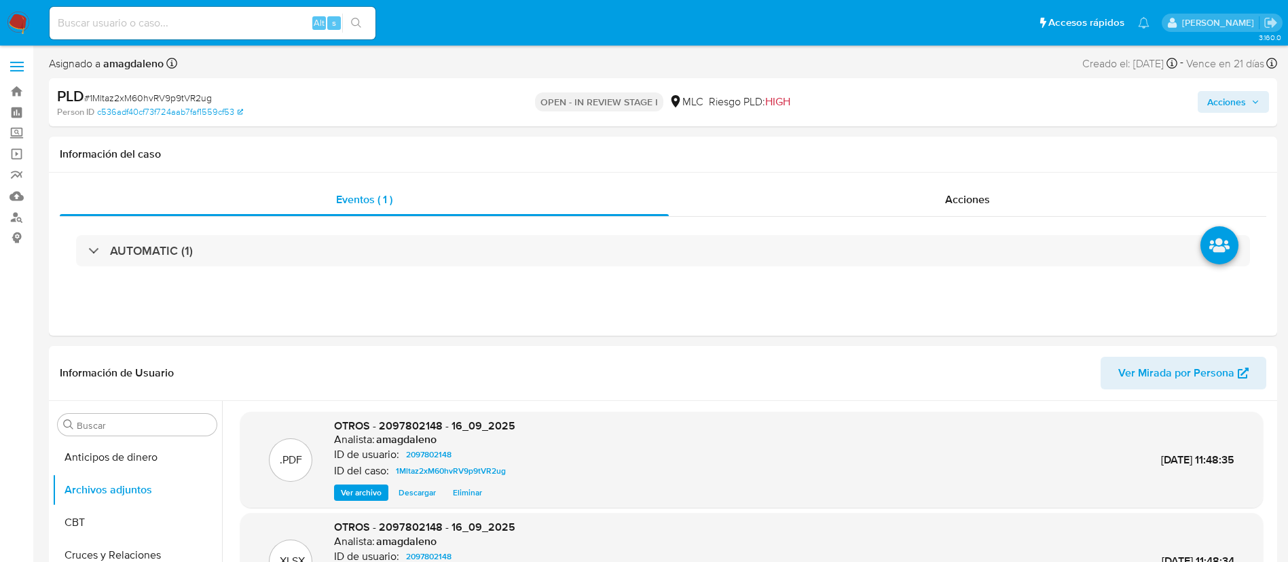
click at [1214, 102] on span "Acciones" at bounding box center [1226, 102] width 39 height 22
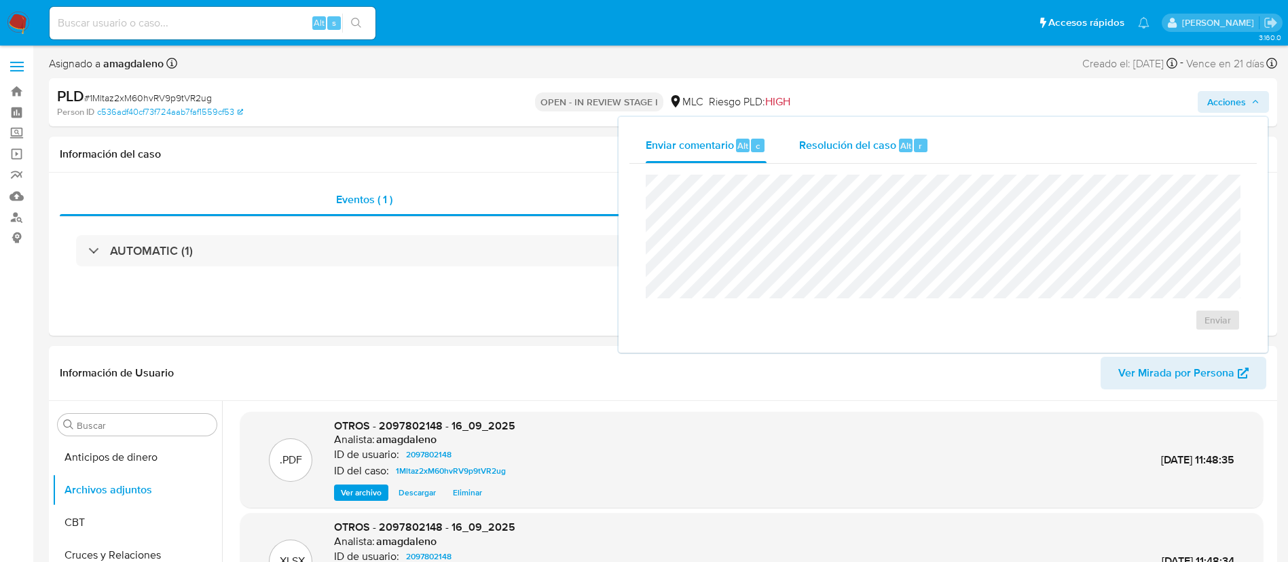
click at [823, 134] on div "Resolución del caso Alt r" at bounding box center [864, 145] width 130 height 35
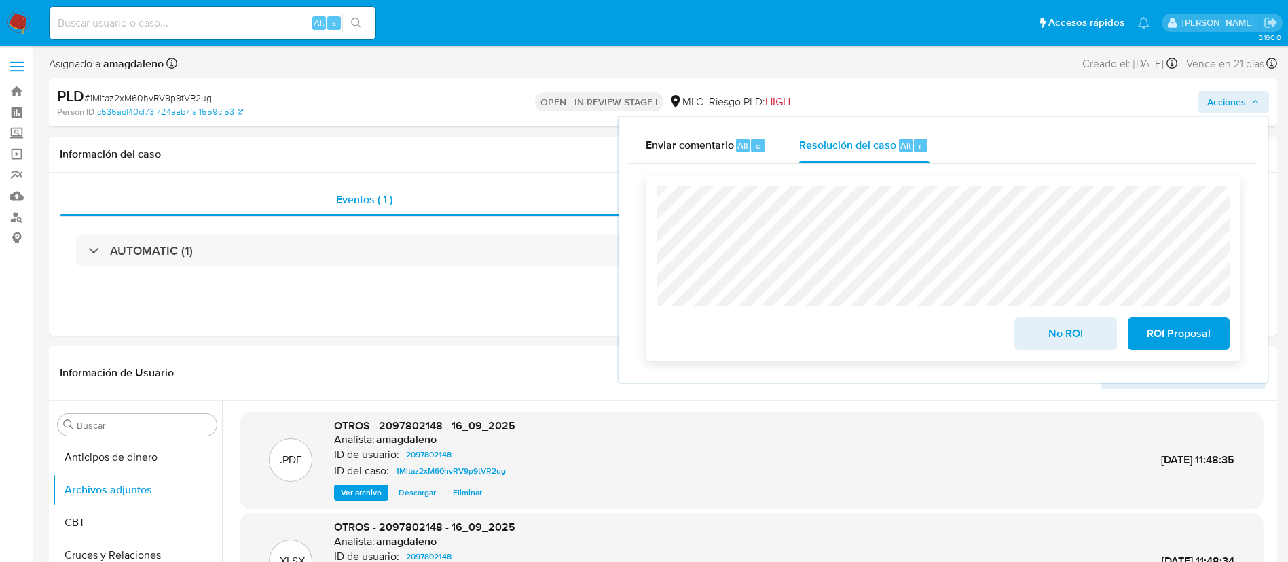
click at [1161, 330] on span "ROI Proposal" at bounding box center [1178, 333] width 67 height 30
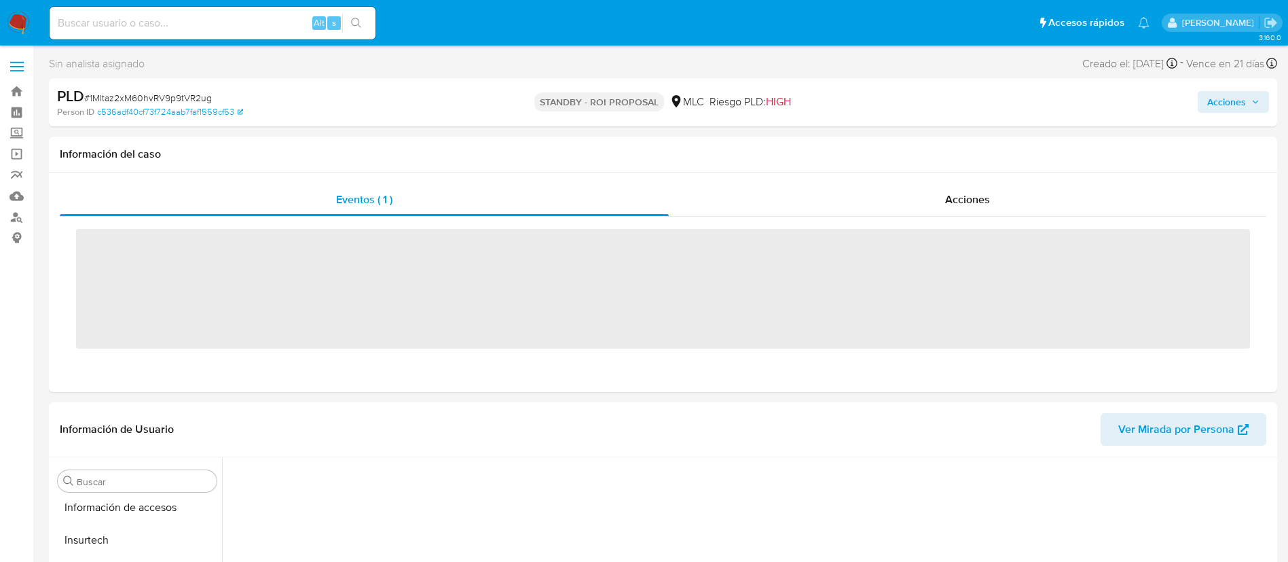
scroll to position [574, 0]
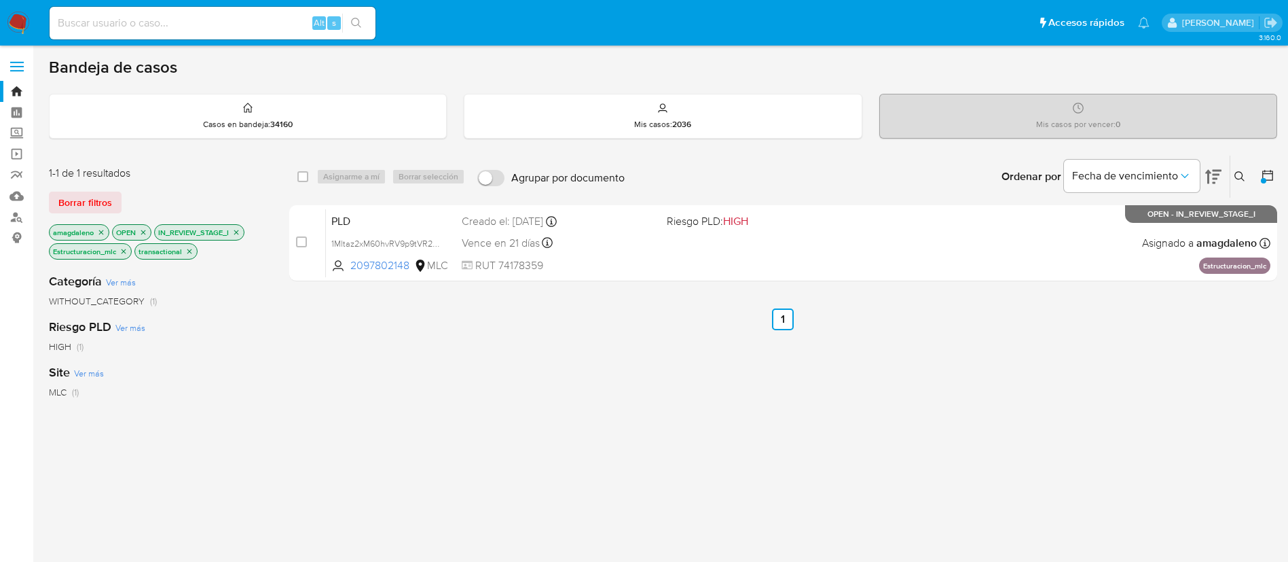
click at [122, 251] on icon "close-filter" at bounding box center [123, 251] width 8 height 8
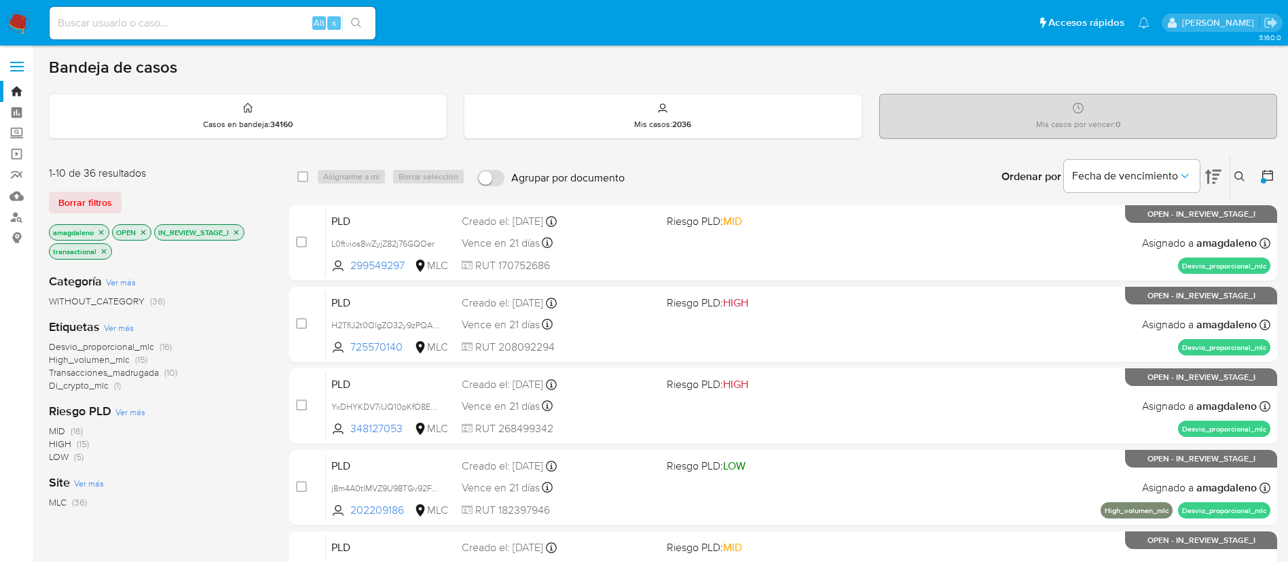
click at [80, 387] on span "Di_crypto_mlc" at bounding box center [79, 385] width 60 height 14
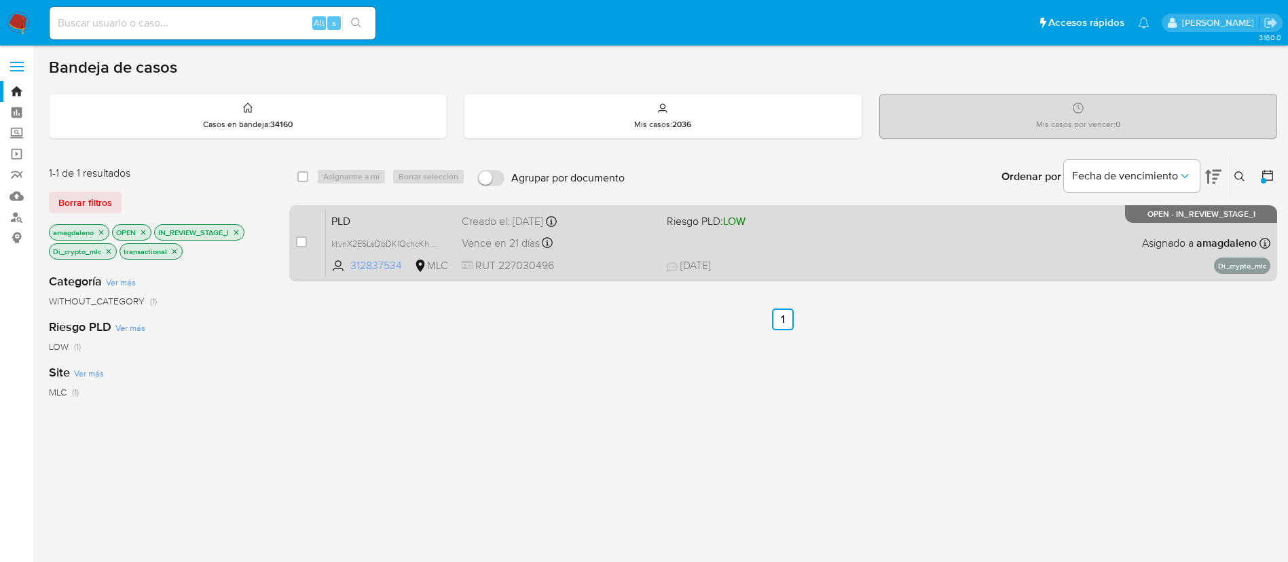
click at [381, 263] on span "312837534" at bounding box center [380, 265] width 61 height 15
click at [611, 238] on div "Vence en 21 días Vence el 10/10/2025 16:07:42" at bounding box center [559, 243] width 194 height 18
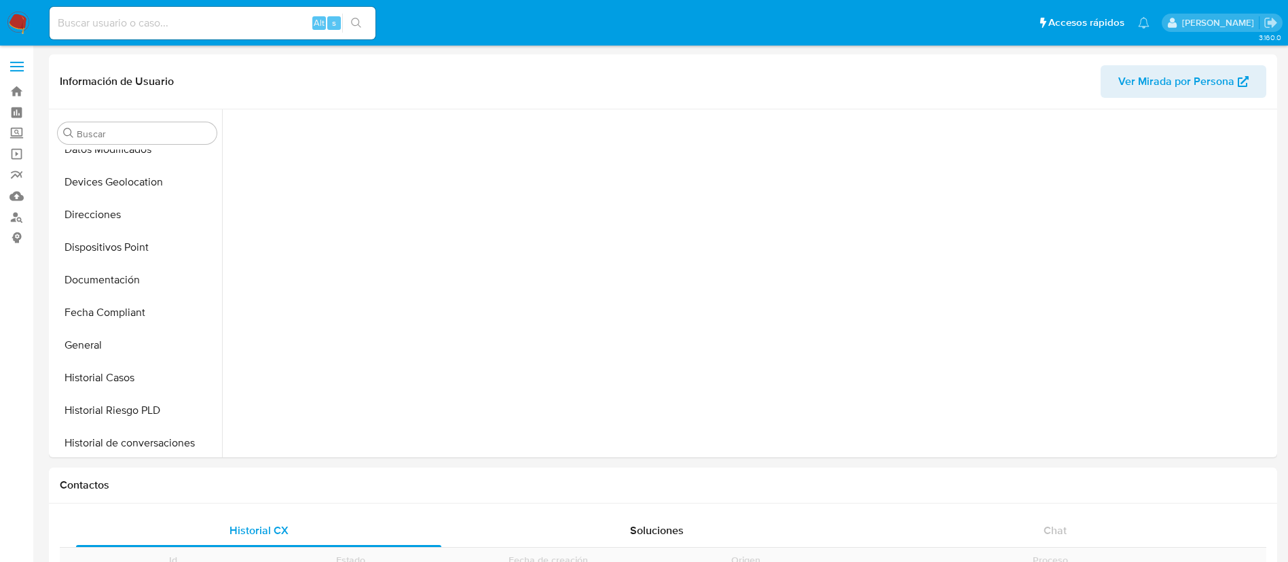
scroll to position [549, 0]
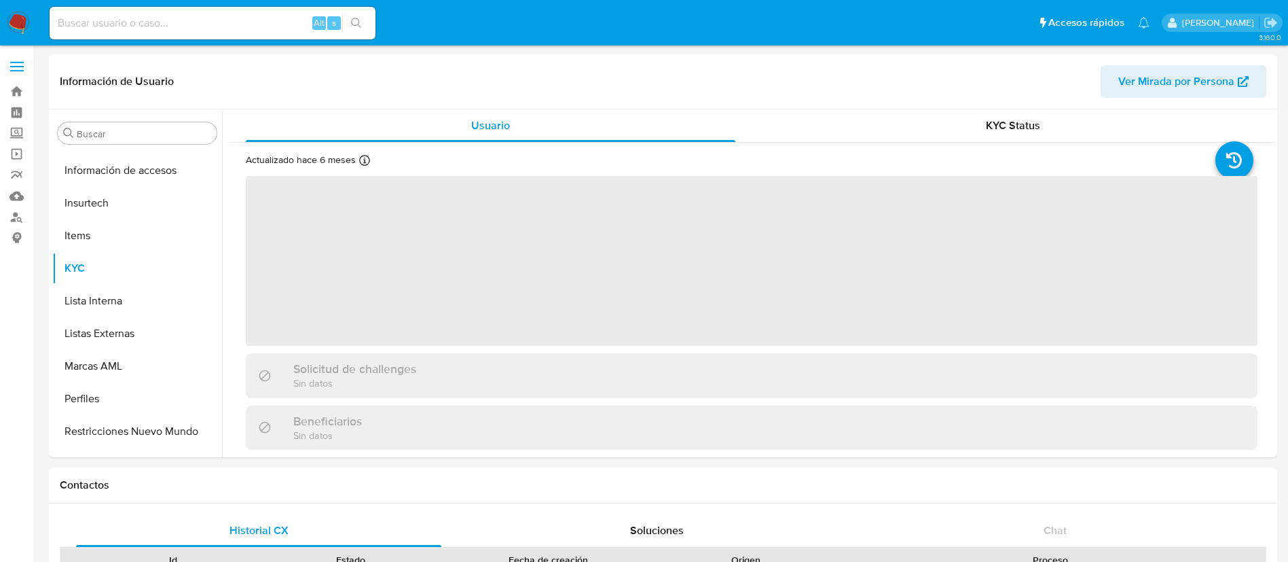
select select "10"
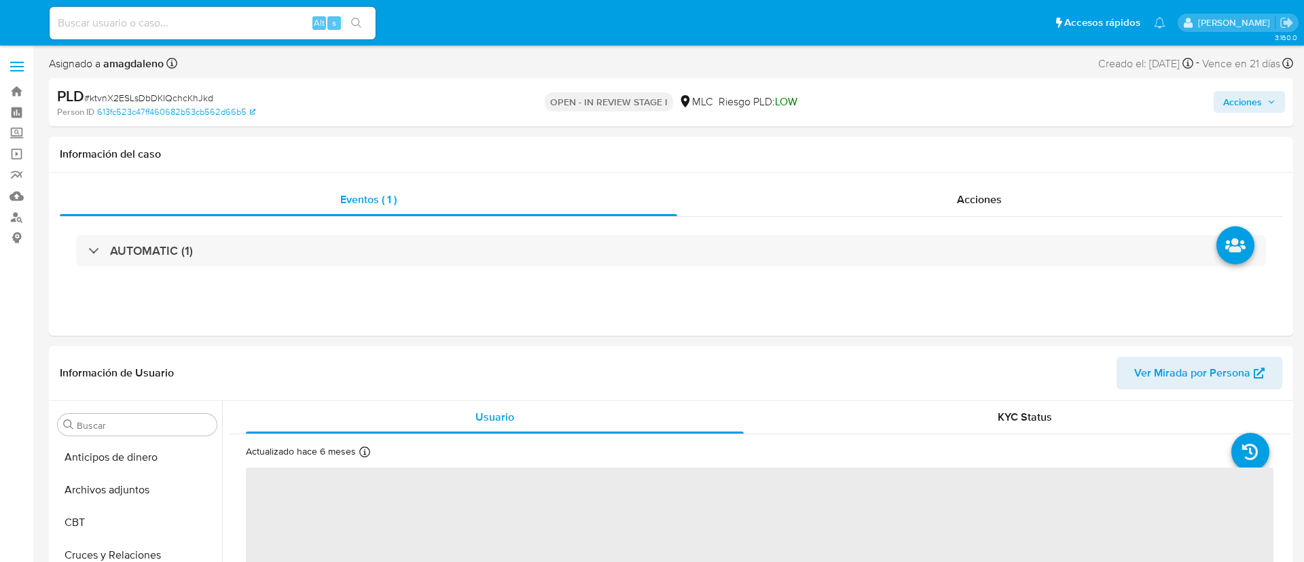
select select "10"
